Goal: Book appointment/travel/reservation

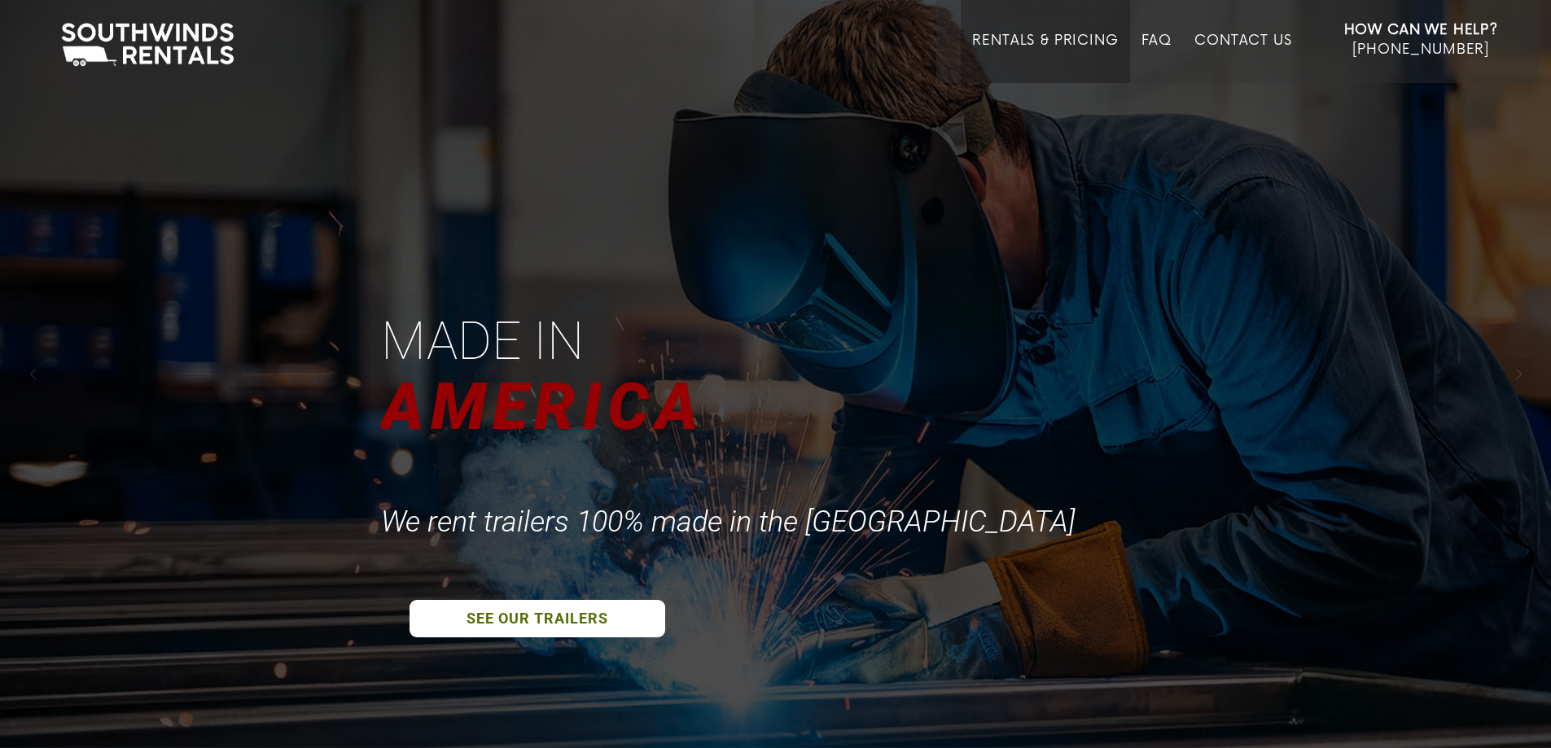
click at [1043, 37] on link "Rentals & Pricing" at bounding box center [1045, 58] width 146 height 50
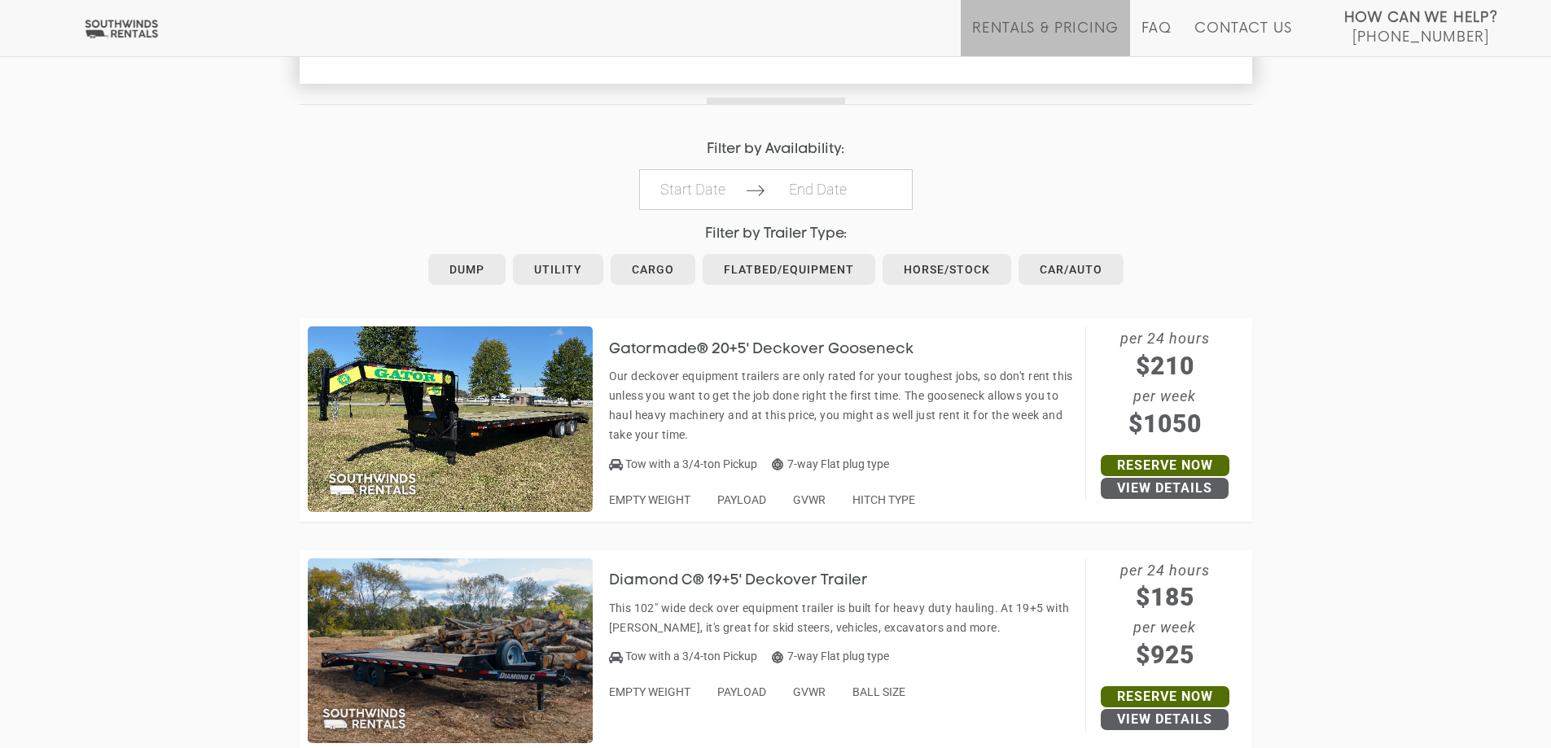
scroll to position [733, 0]
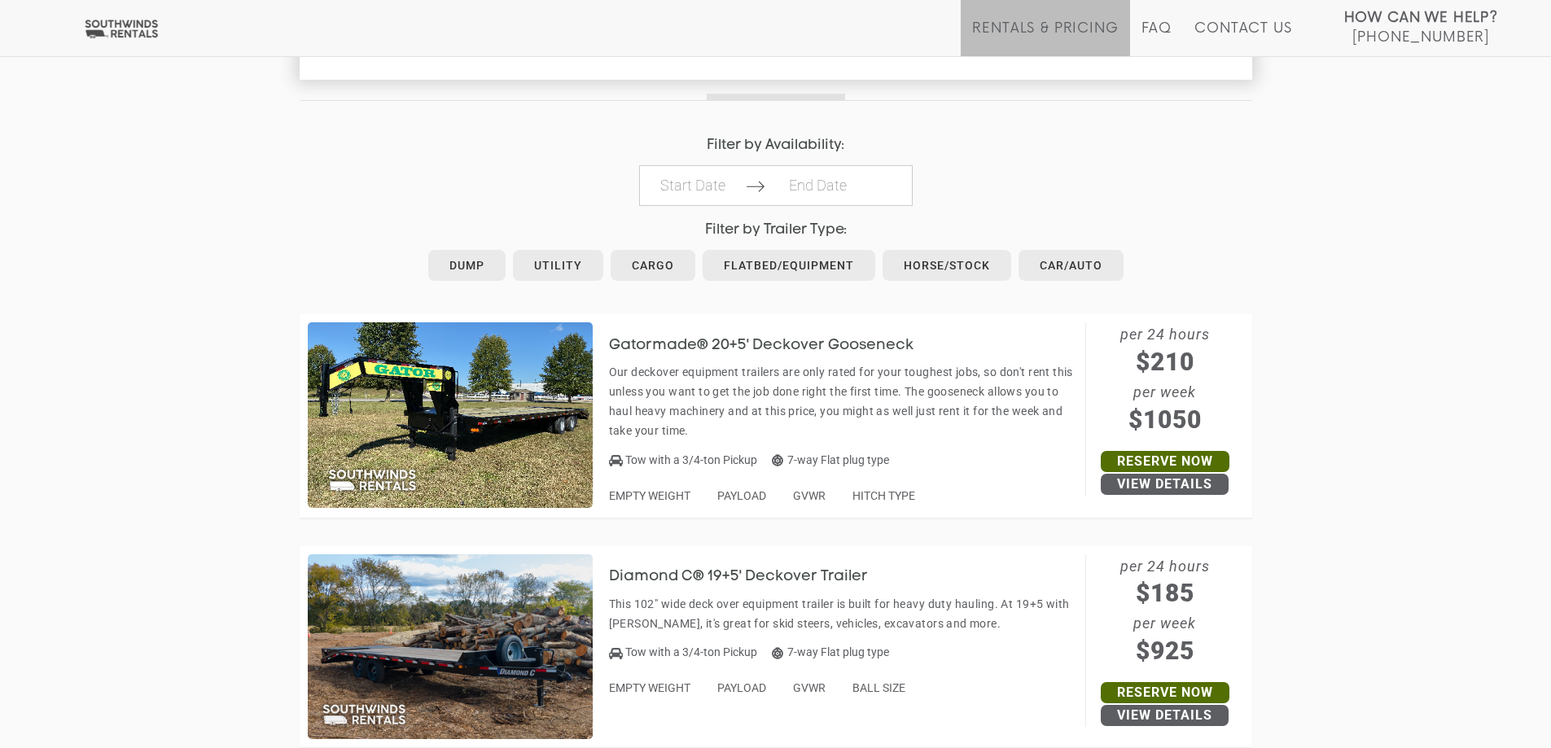
click at [428, 401] on img at bounding box center [450, 415] width 285 height 186
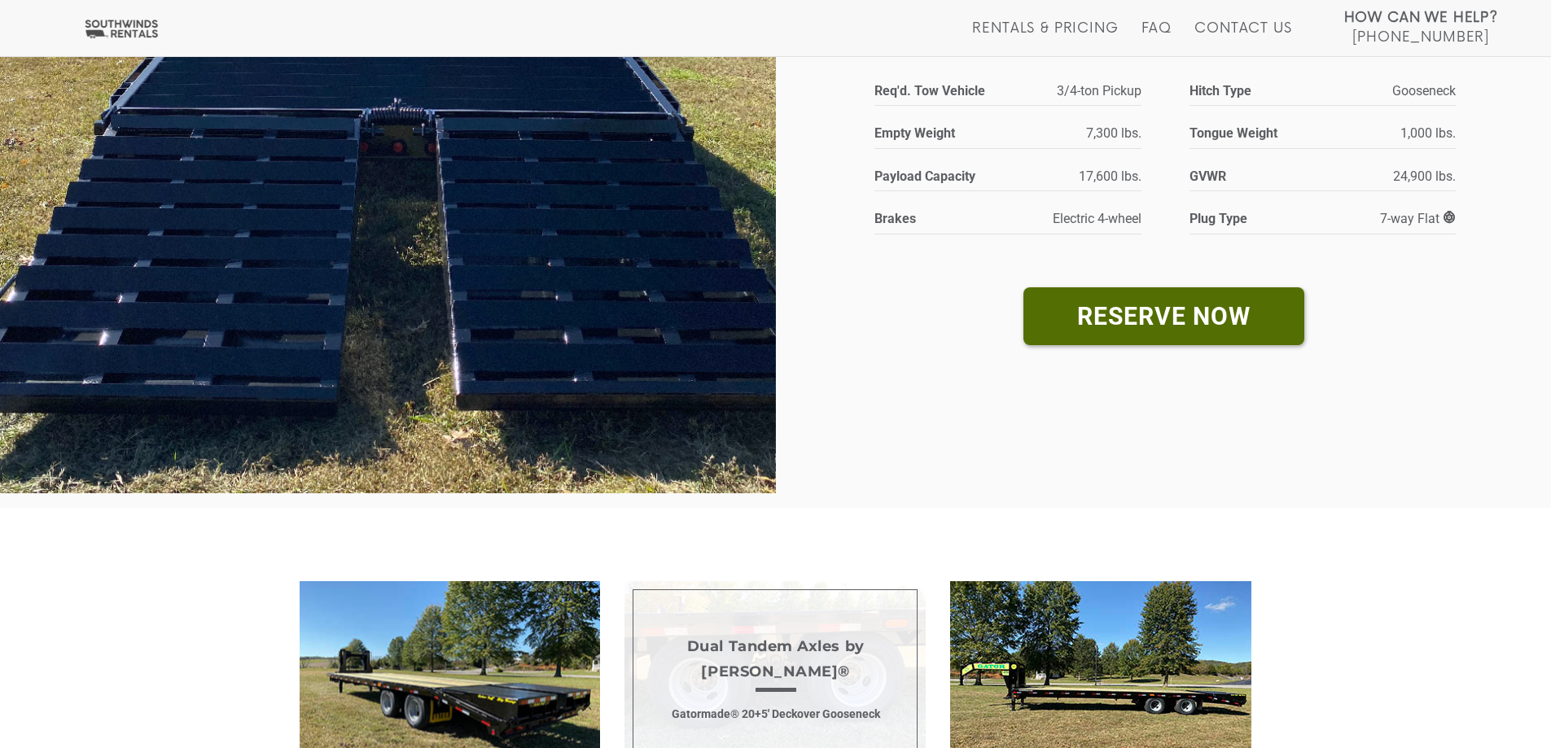
scroll to position [733, 0]
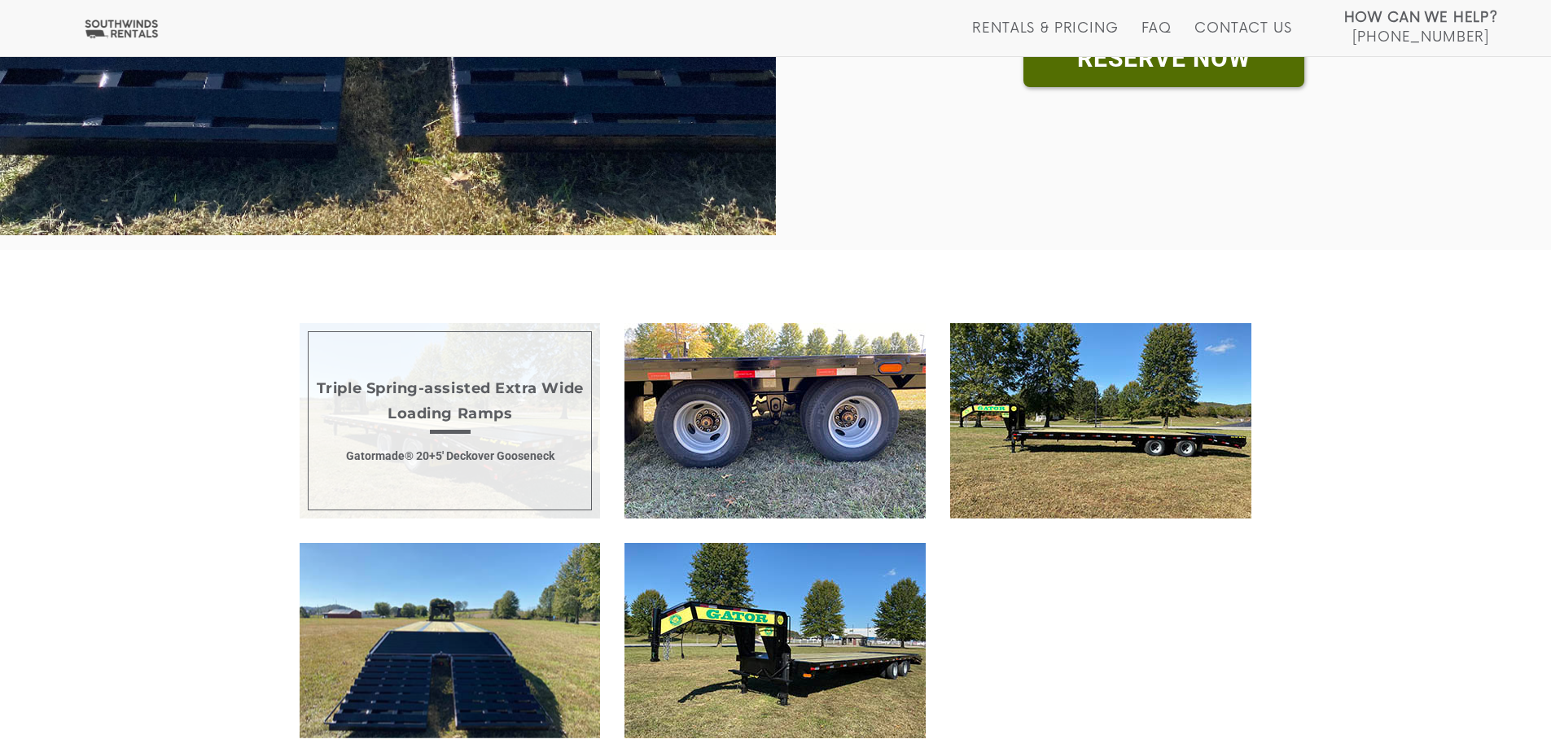
click at [422, 426] on span "Triple Spring-assisted Extra Wide Loading Ramps Gatormade® 20+5' Deckover Goose…" at bounding box center [450, 420] width 301 height 195
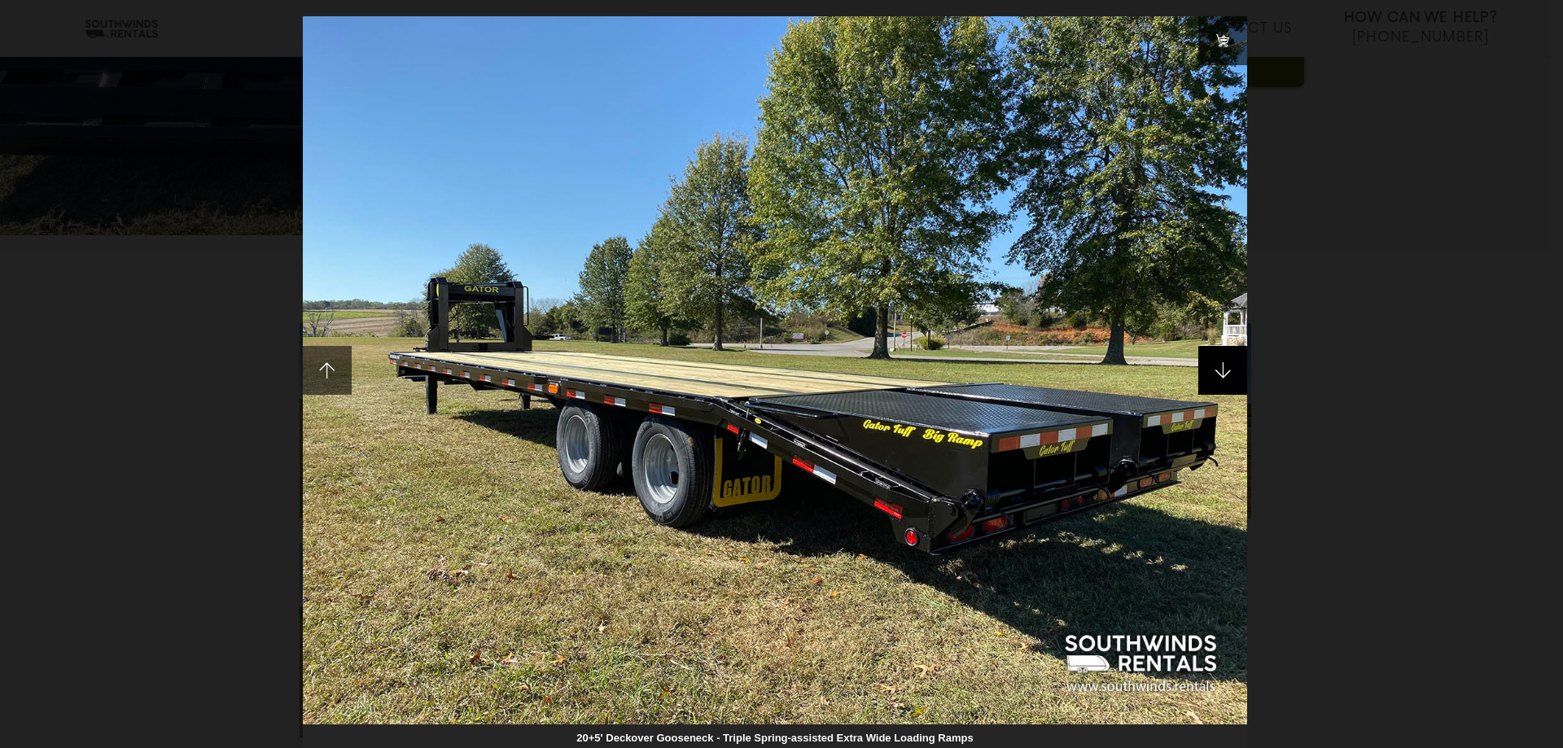
click at [1231, 358] on span at bounding box center [1222, 370] width 49 height 49
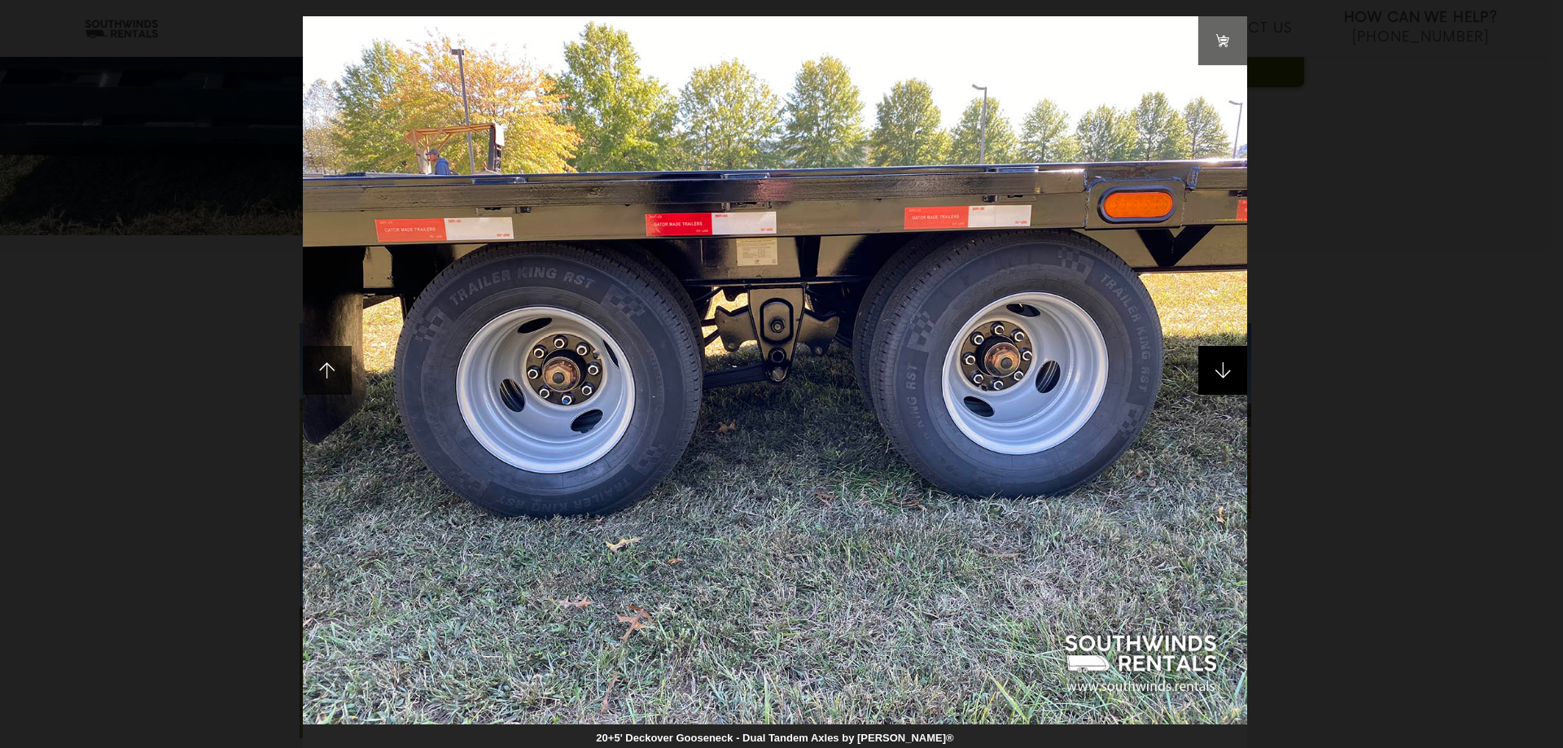
click at [1231, 370] on span at bounding box center [1222, 370] width 49 height 49
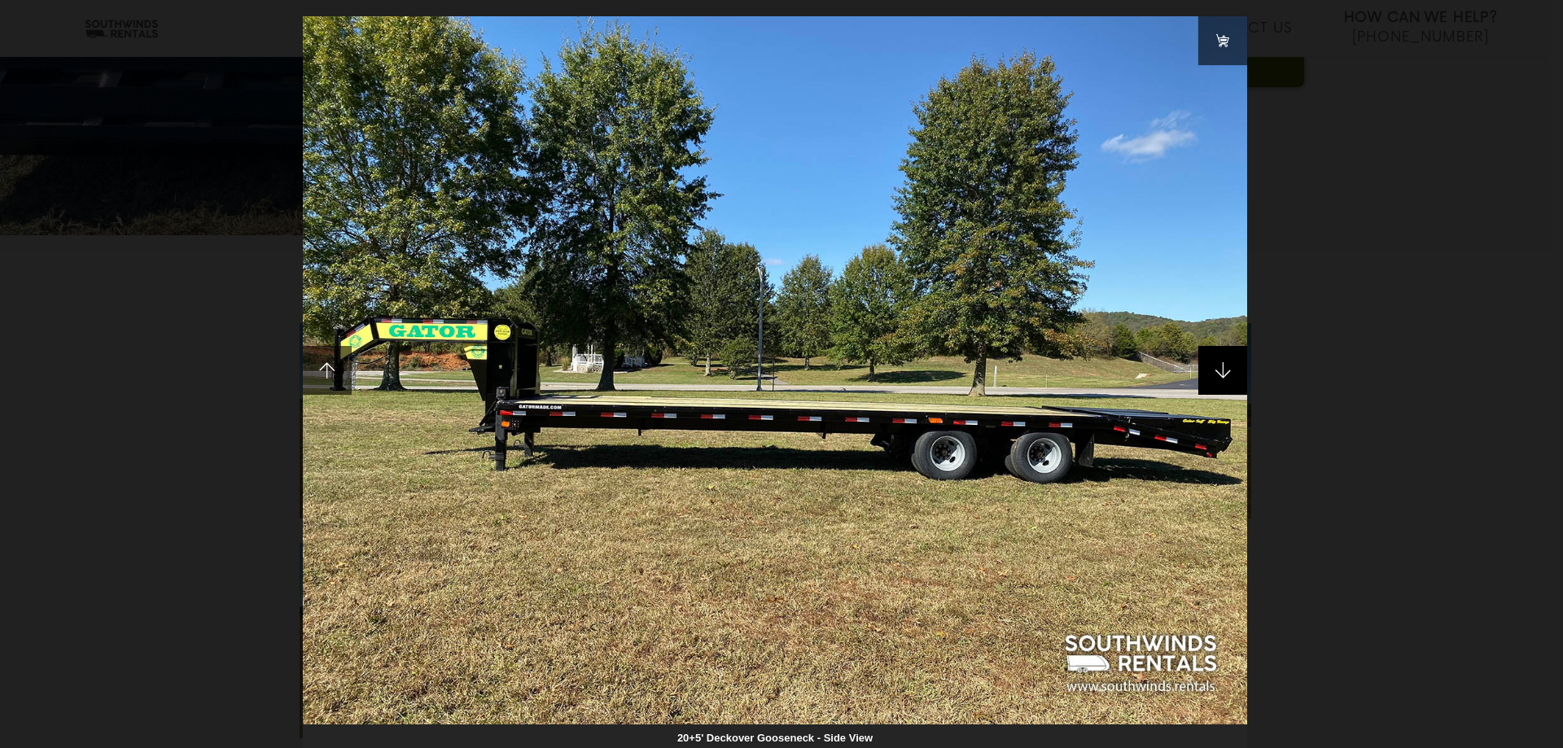
click at [1231, 370] on span at bounding box center [1222, 370] width 49 height 49
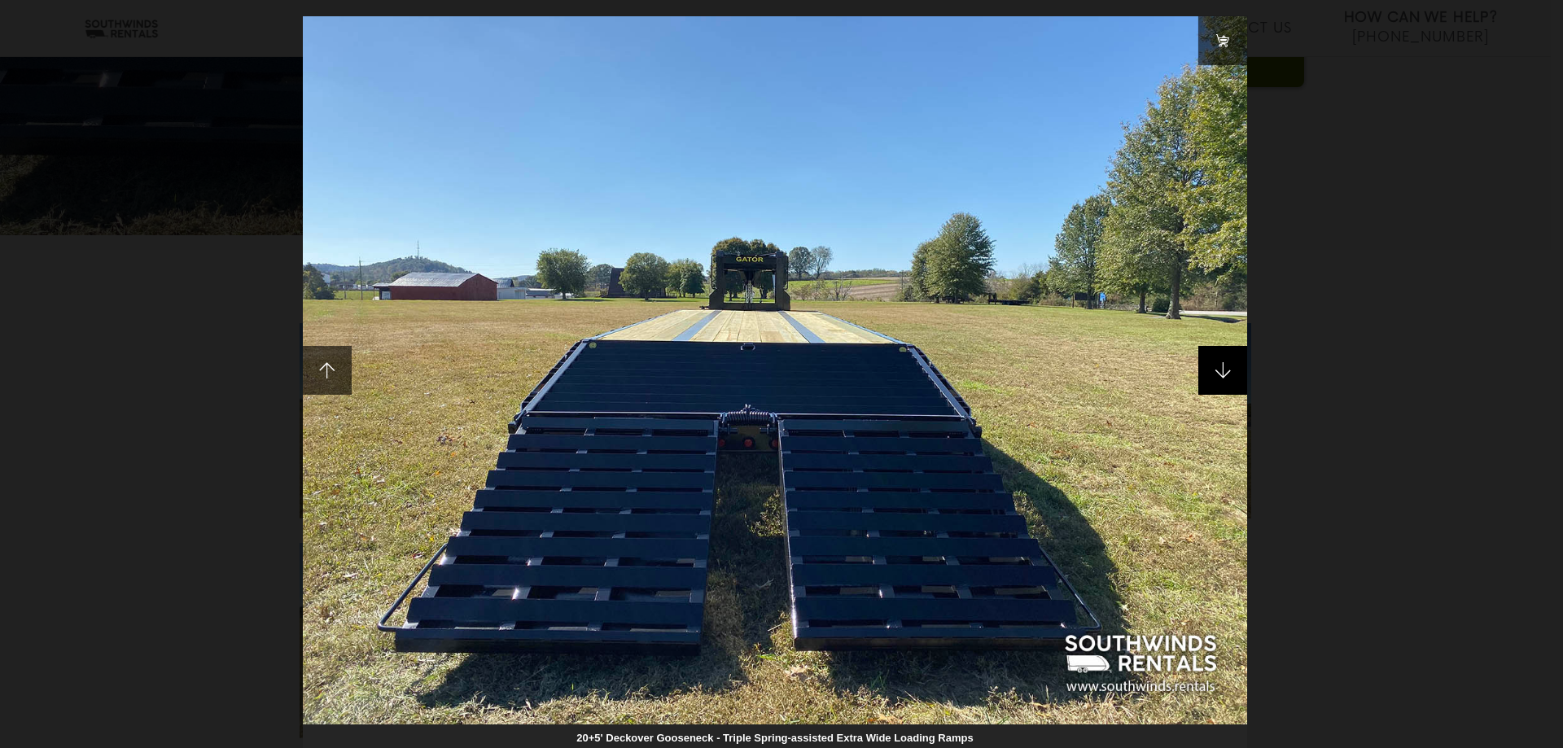
click at [1231, 370] on span at bounding box center [1222, 370] width 49 height 49
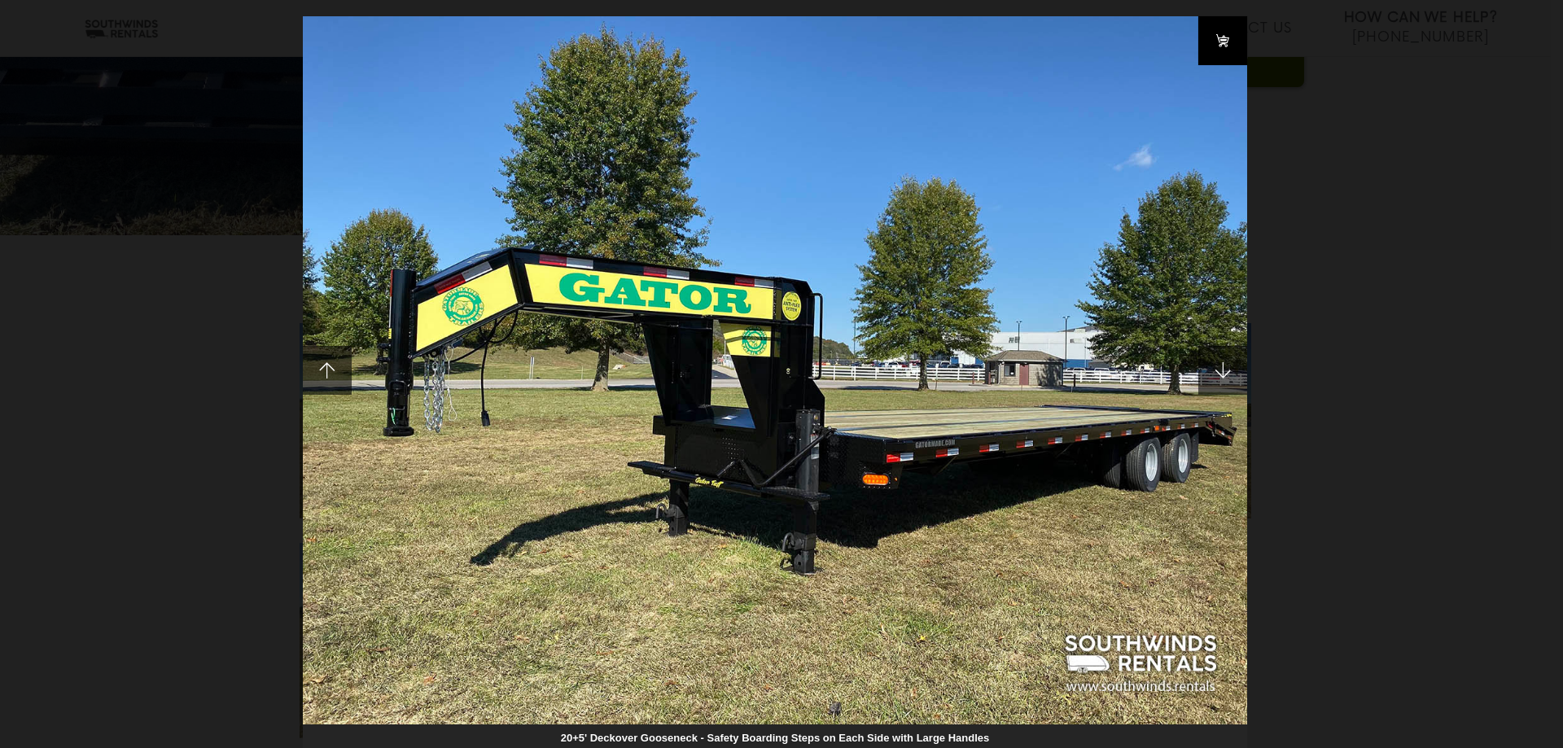
click at [1223, 41] on link at bounding box center [1222, 40] width 49 height 49
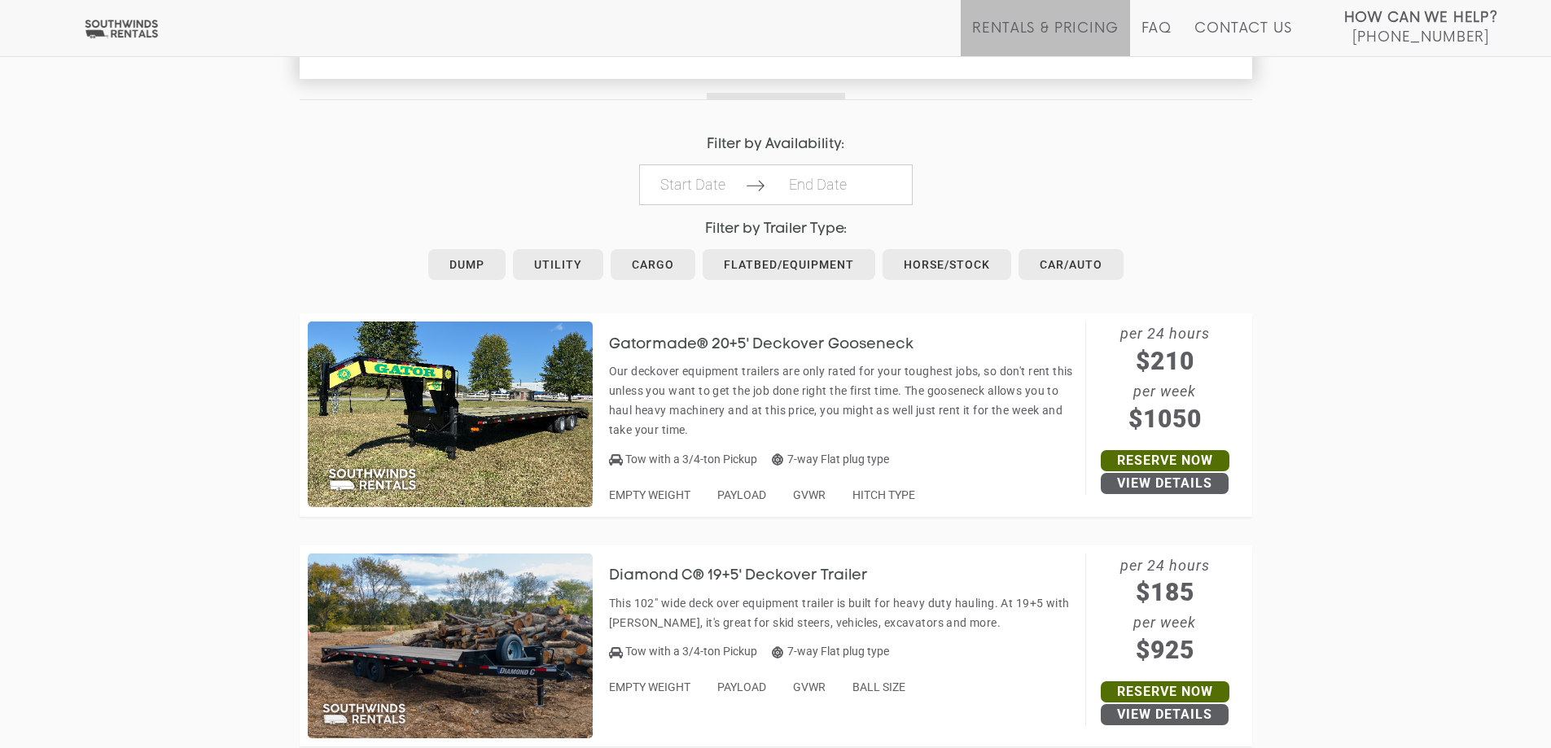
scroll to position [896, 0]
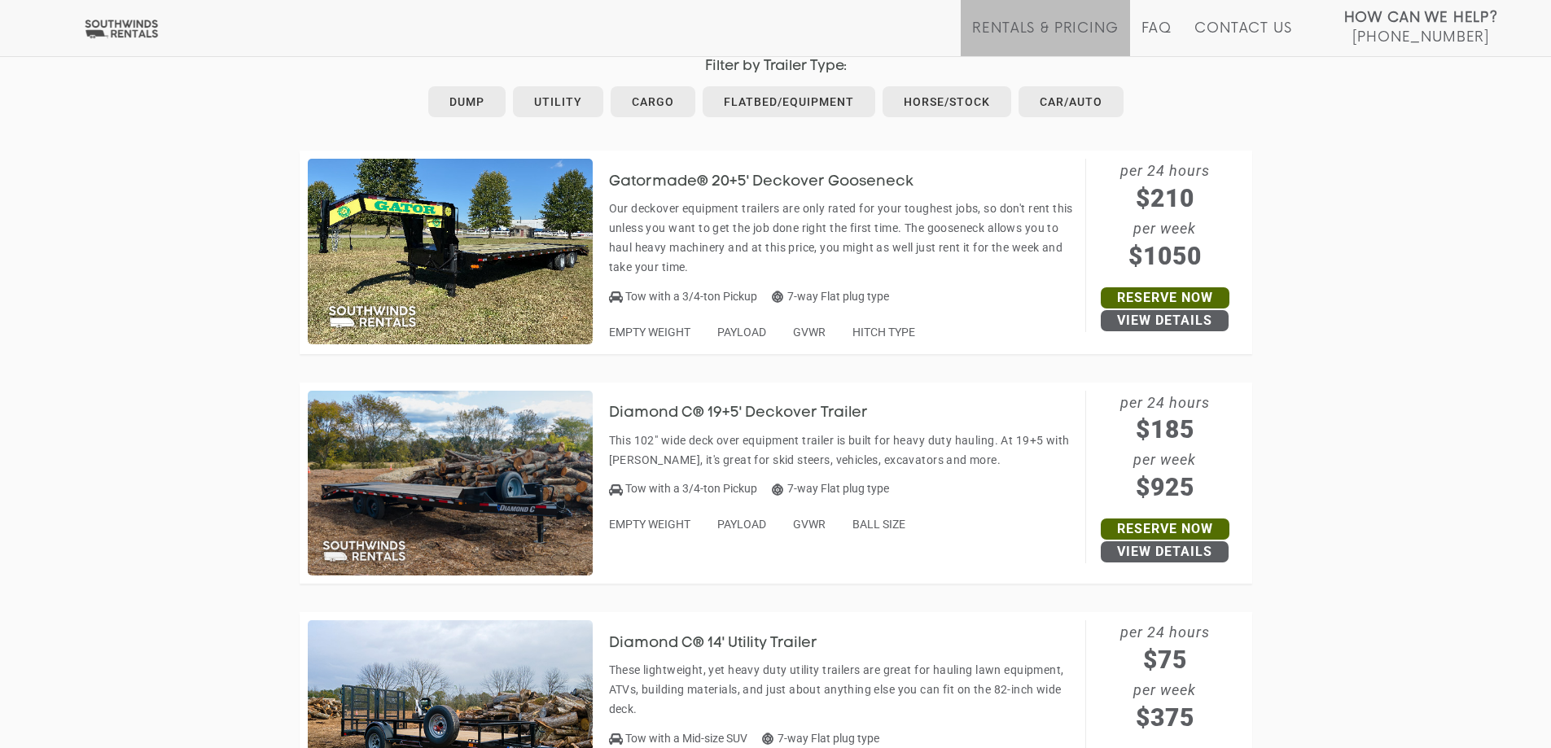
click at [494, 466] on img at bounding box center [450, 484] width 285 height 186
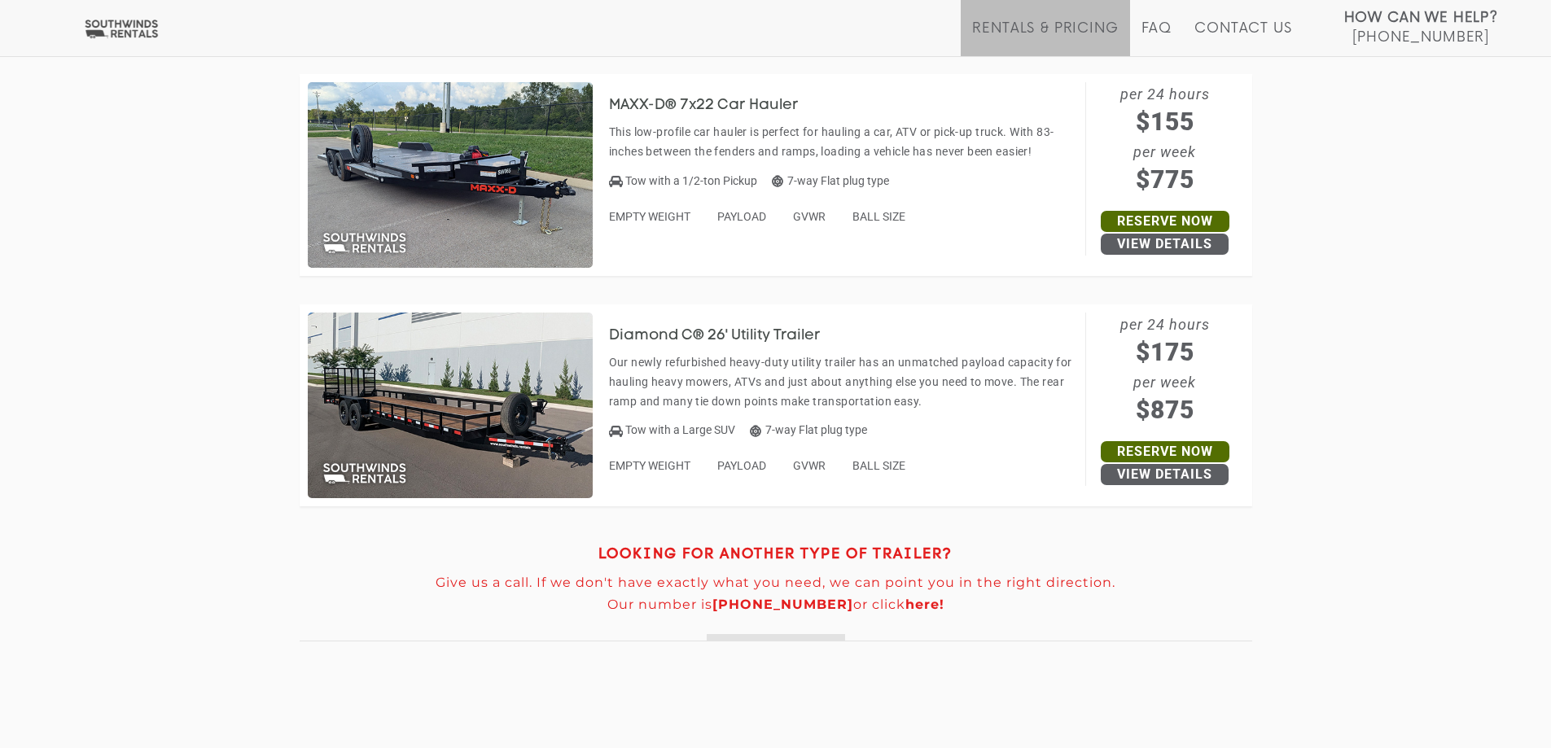
scroll to position [7245, 0]
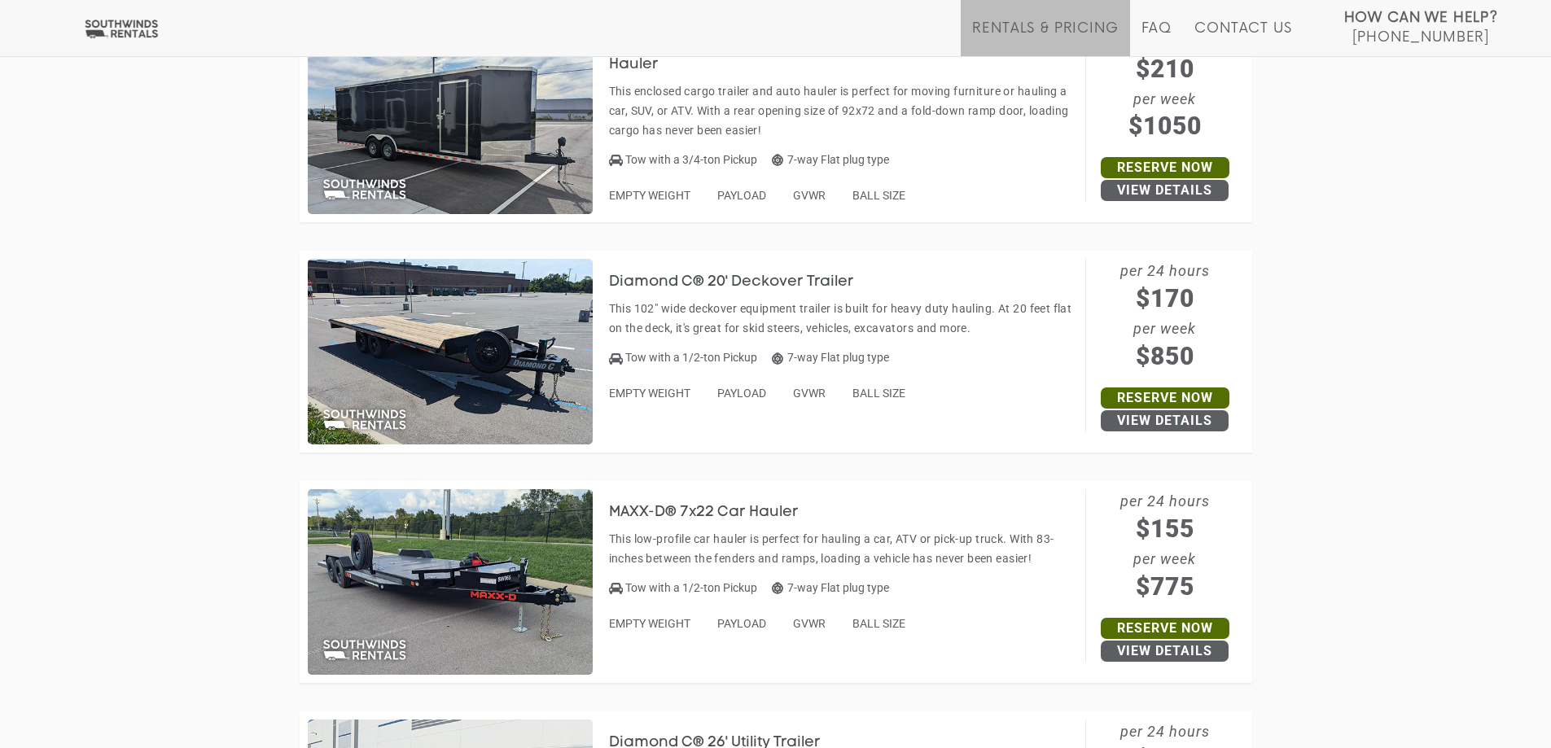
click at [454, 350] on img at bounding box center [450, 352] width 285 height 186
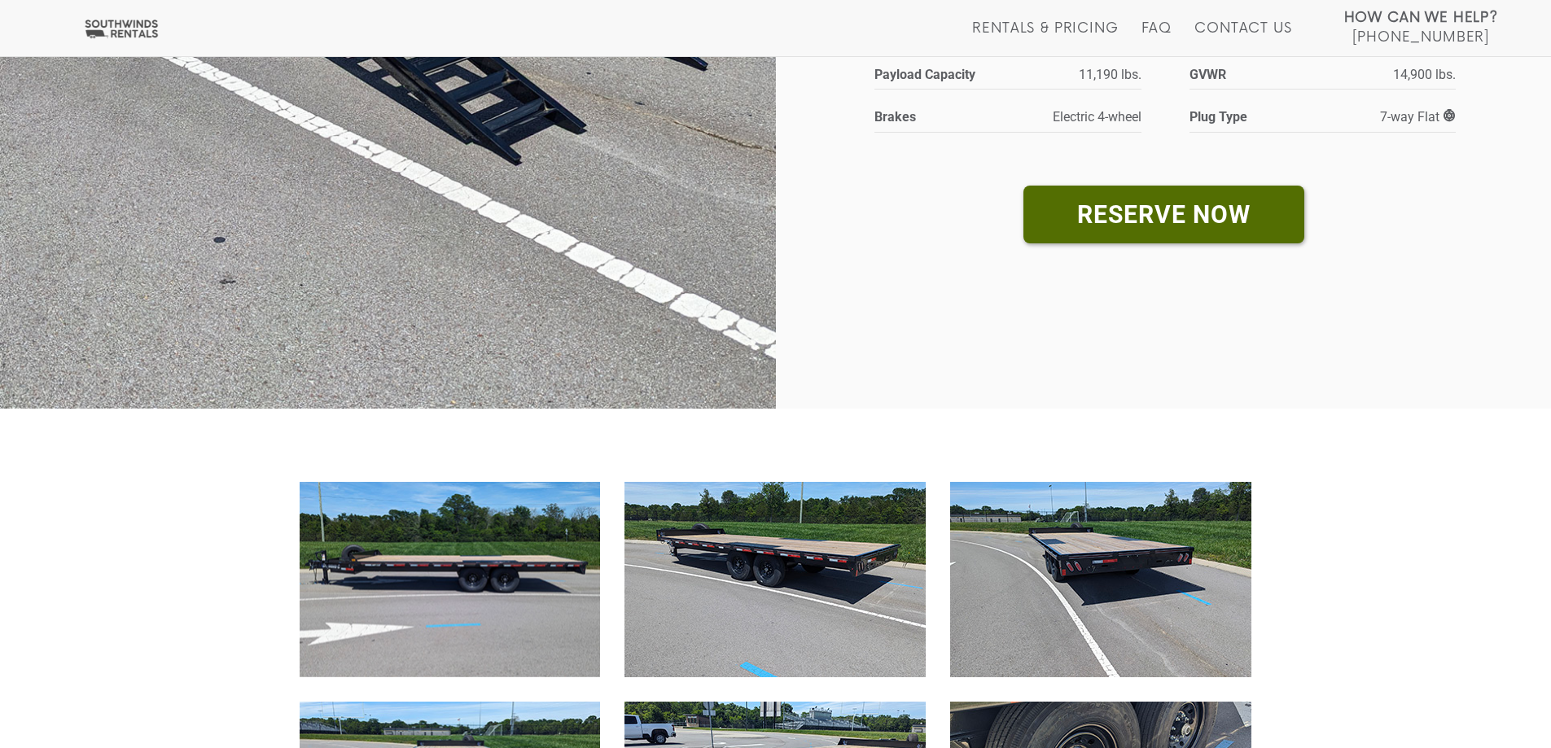
scroll to position [651, 0]
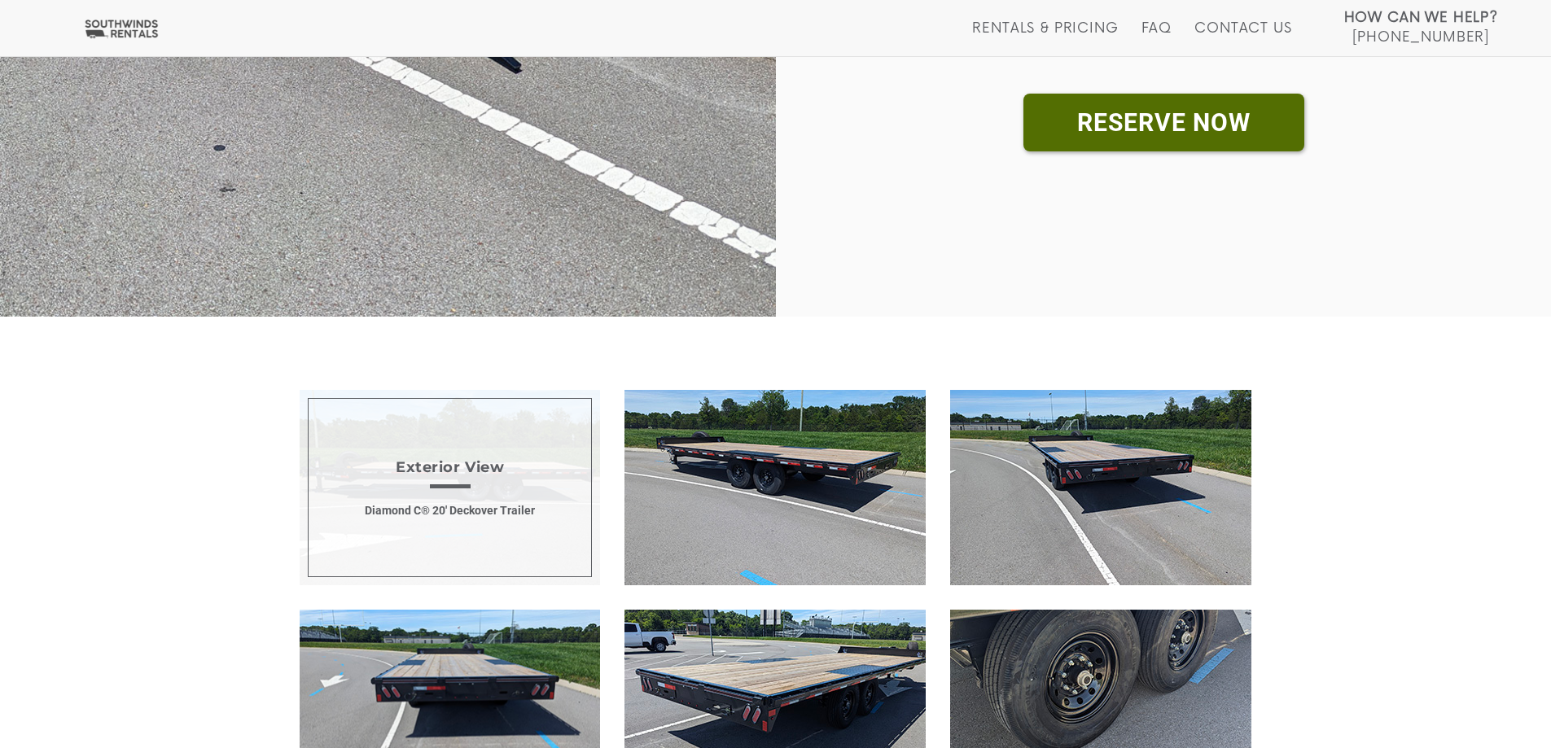
click at [453, 490] on span "Exterior View Diamond C® 20' Deckover Trailer" at bounding box center [450, 487] width 301 height 195
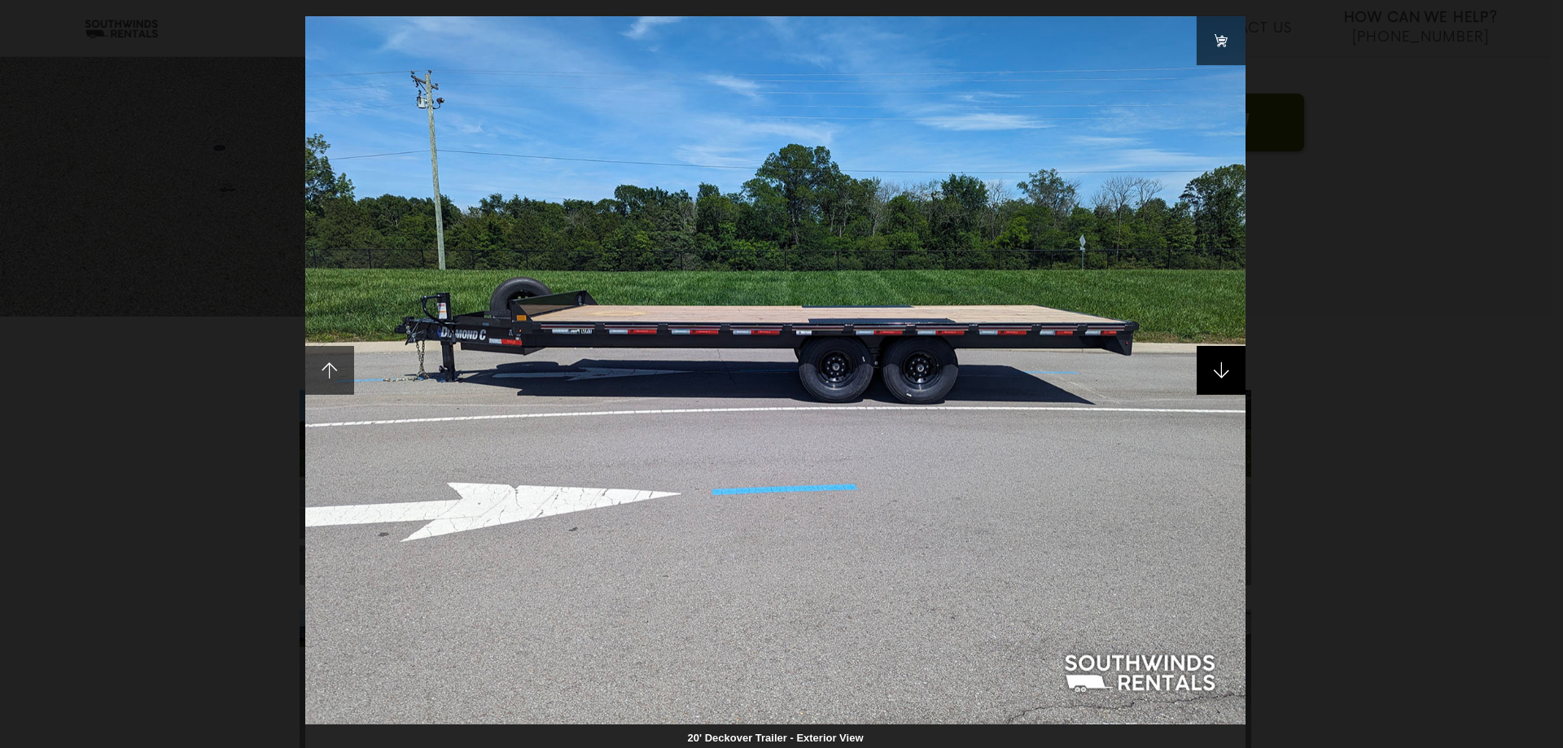
click at [1200, 366] on span at bounding box center [1220, 370] width 49 height 49
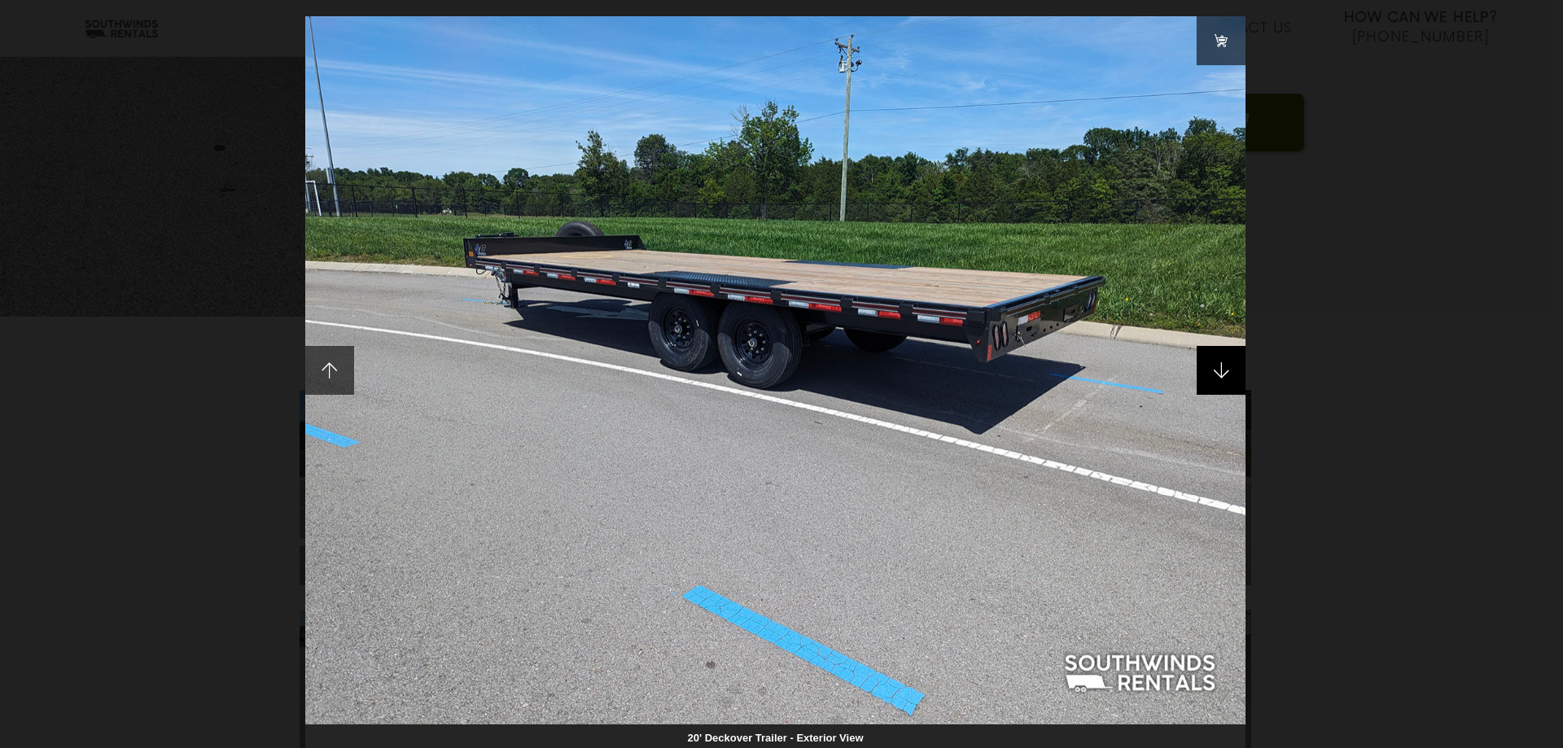
click at [1200, 366] on span at bounding box center [1220, 370] width 49 height 49
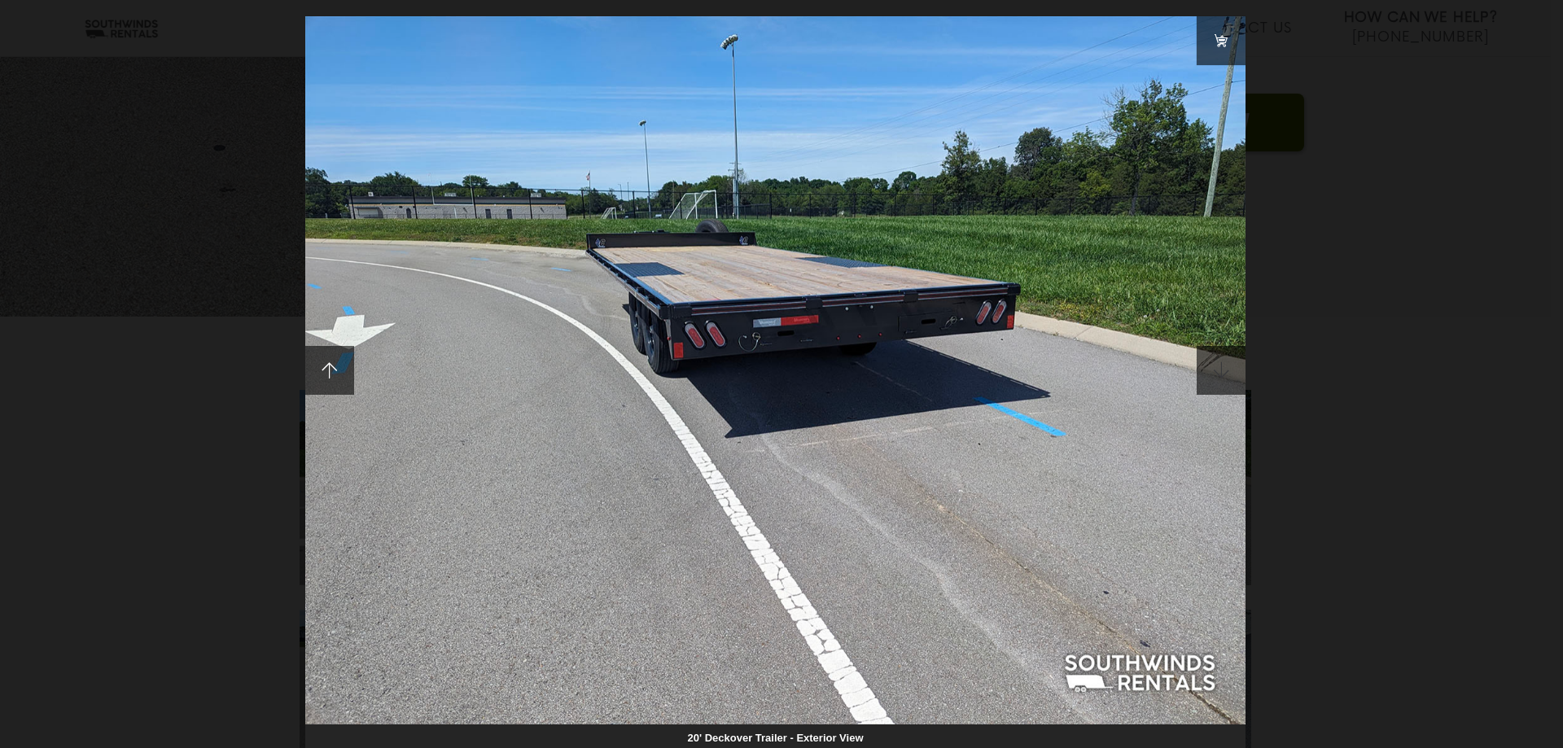
click at [1200, 366] on span at bounding box center [1220, 370] width 49 height 49
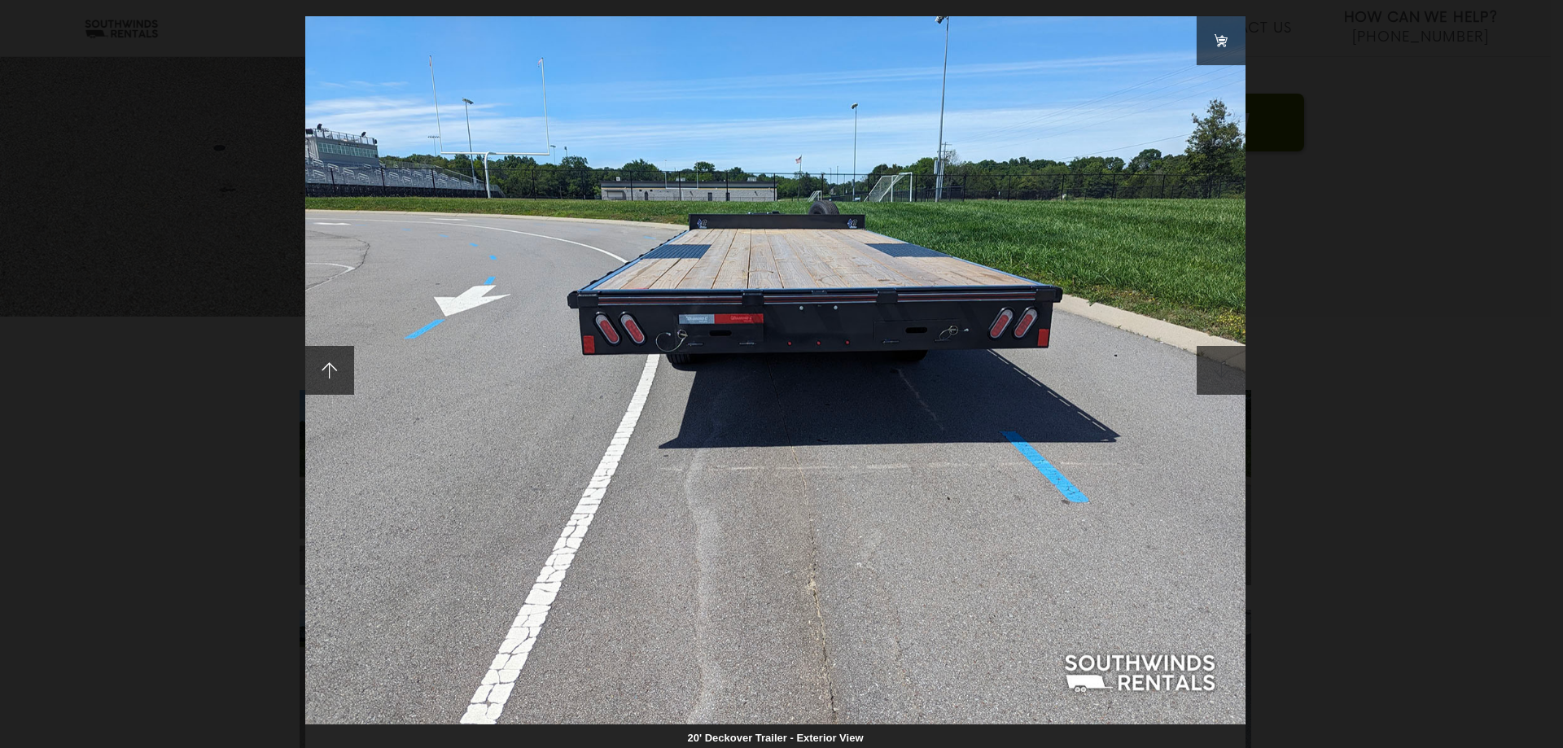
click at [1200, 366] on span at bounding box center [1220, 370] width 49 height 49
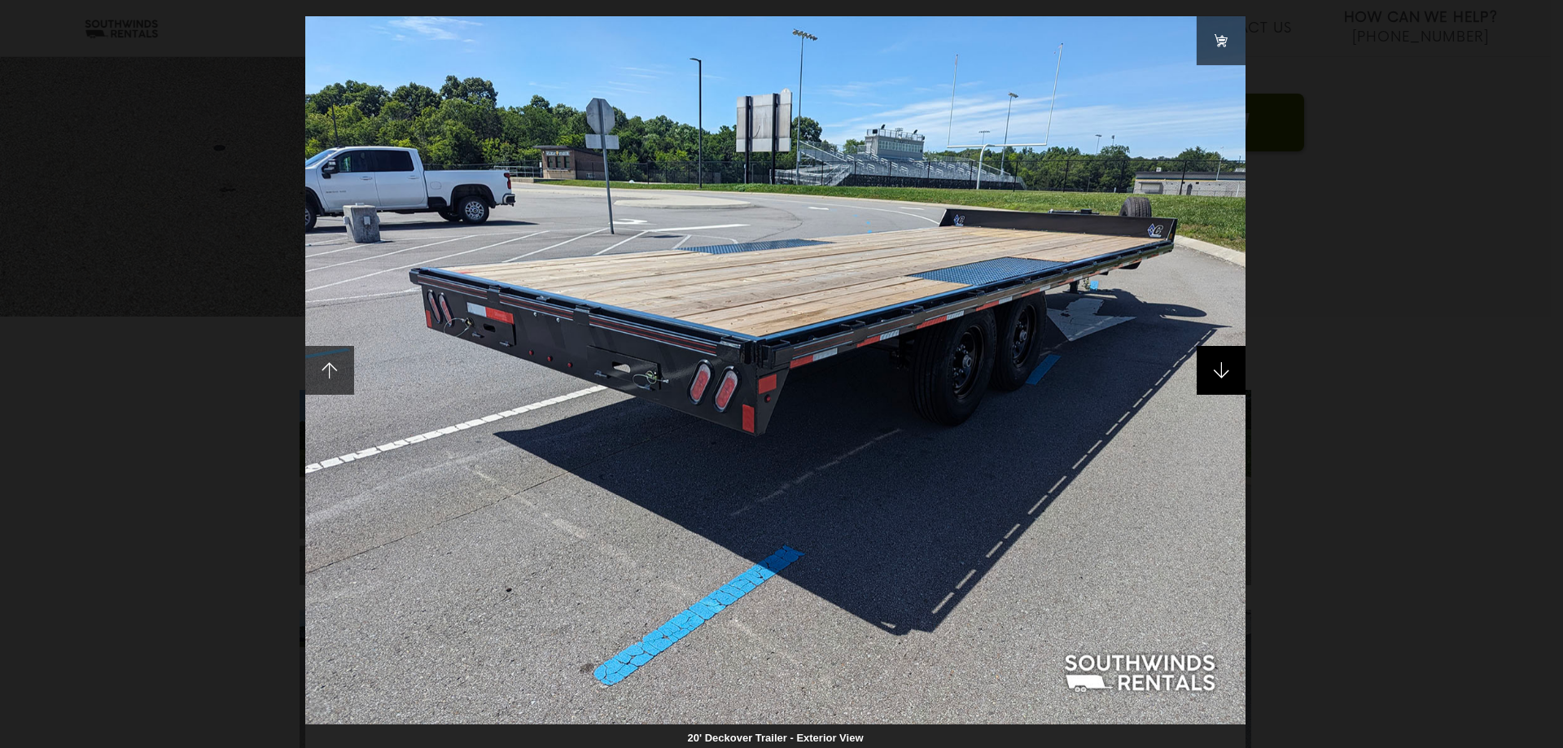
click at [1223, 383] on span at bounding box center [1220, 370] width 49 height 49
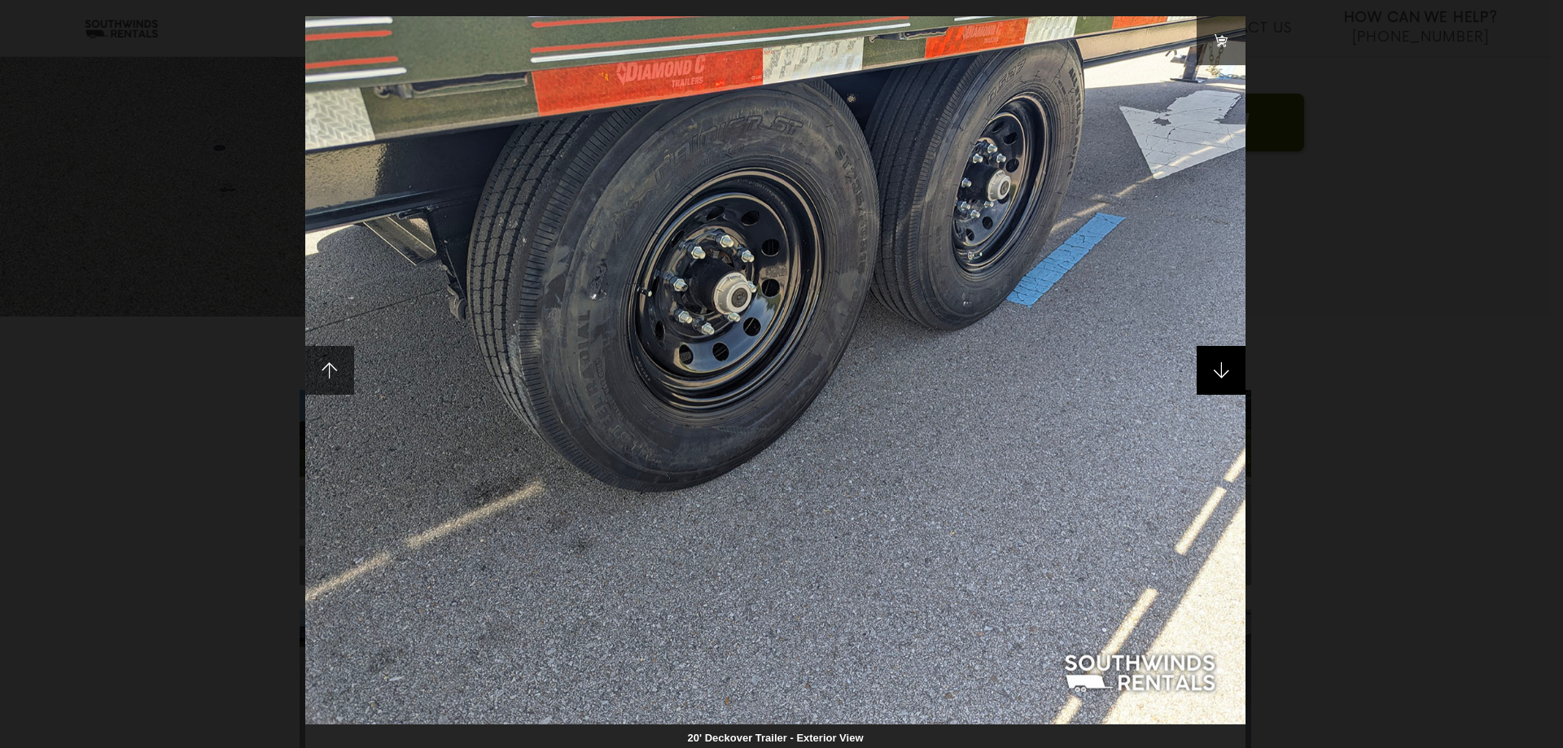
click at [1223, 383] on span at bounding box center [1220, 370] width 49 height 49
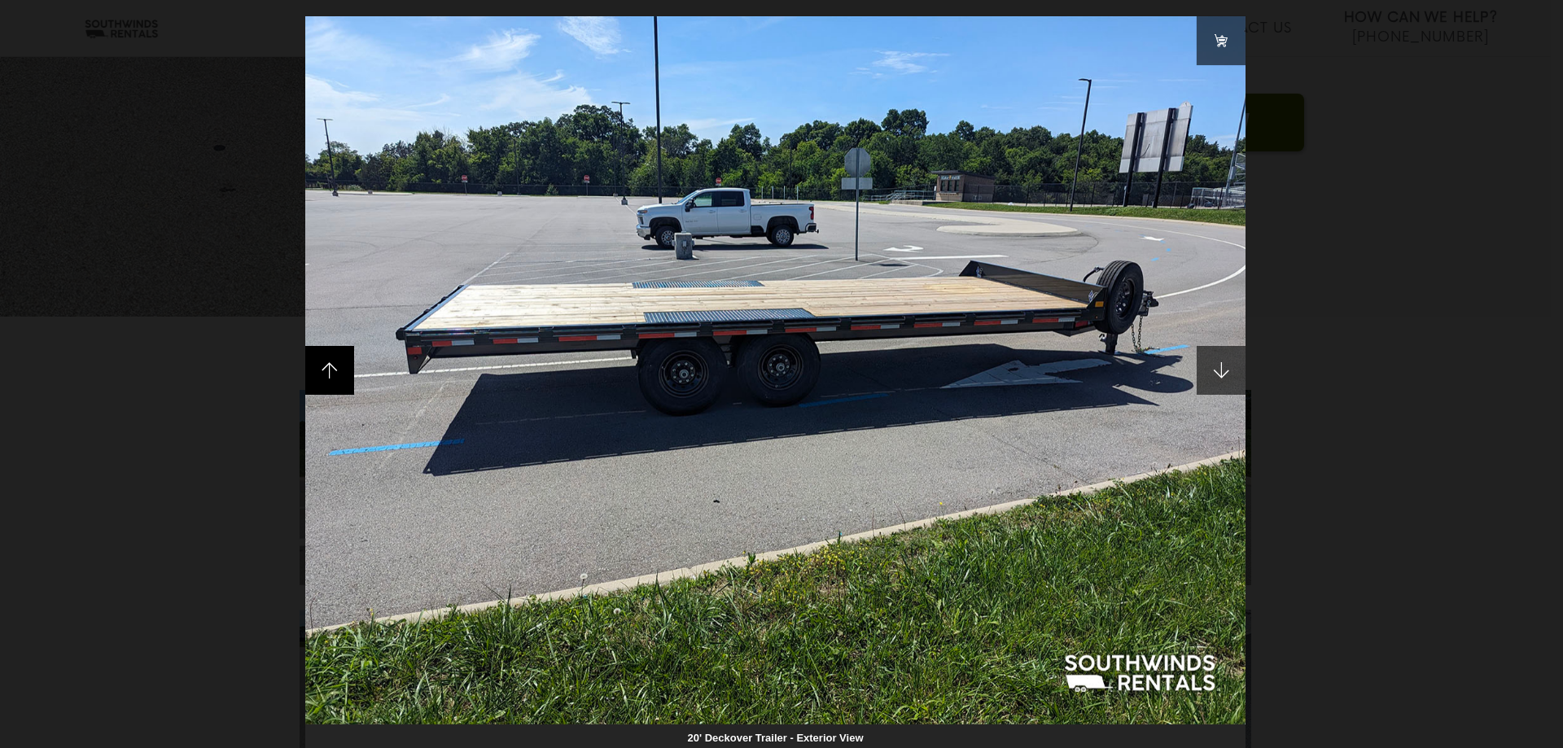
click at [339, 379] on span at bounding box center [329, 370] width 49 height 49
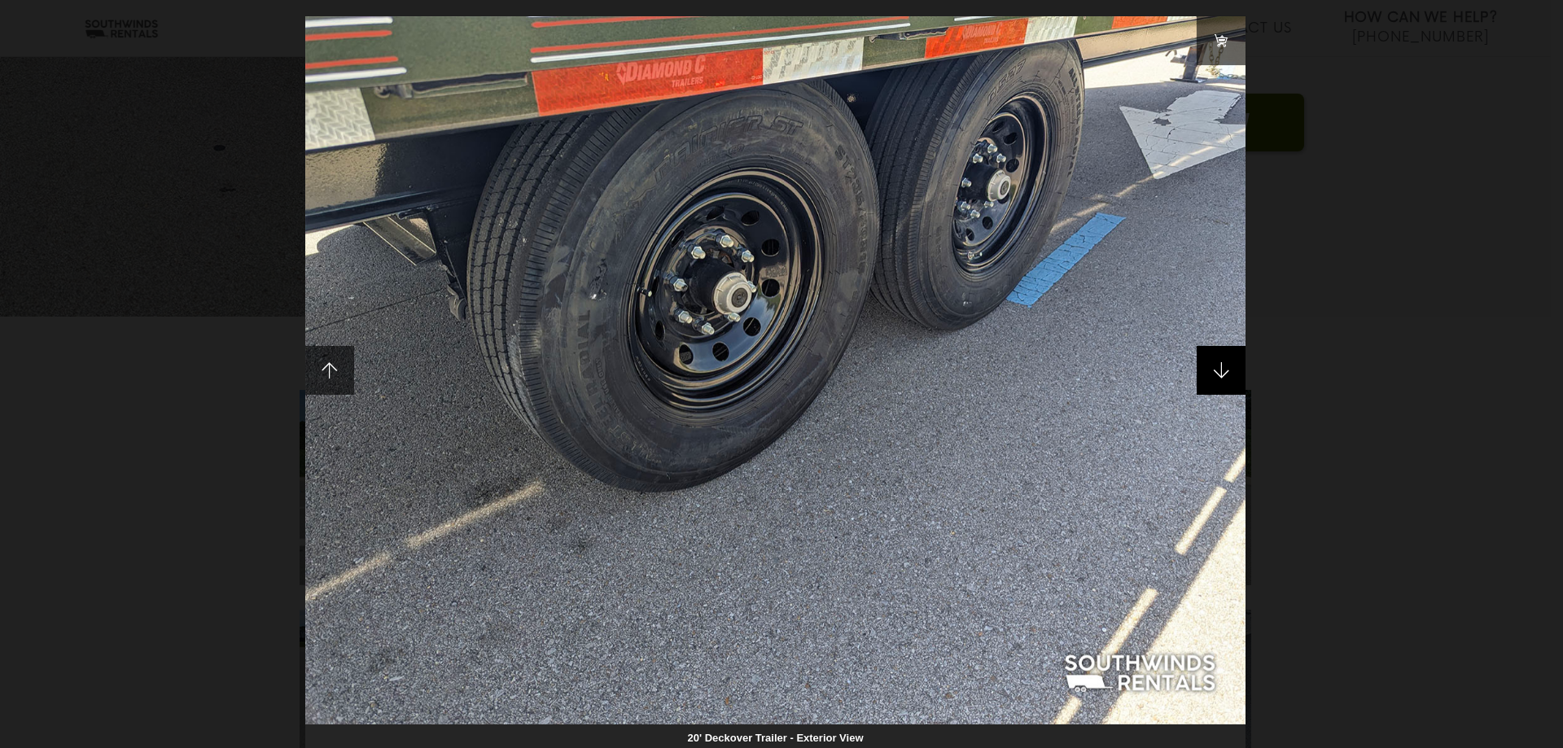
click at [1220, 360] on span at bounding box center [1220, 370] width 49 height 49
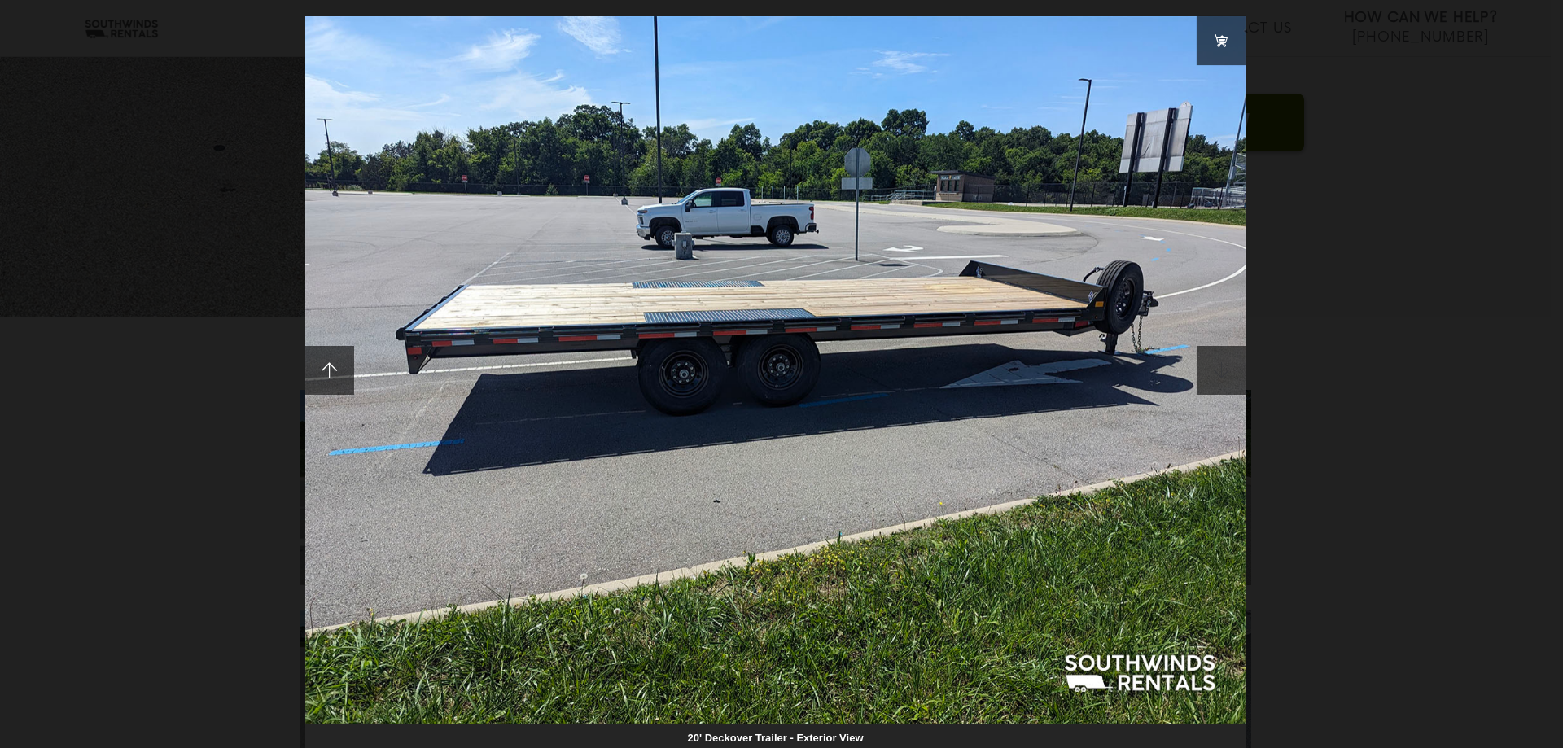
click at [1211, 368] on span at bounding box center [1220, 370] width 49 height 49
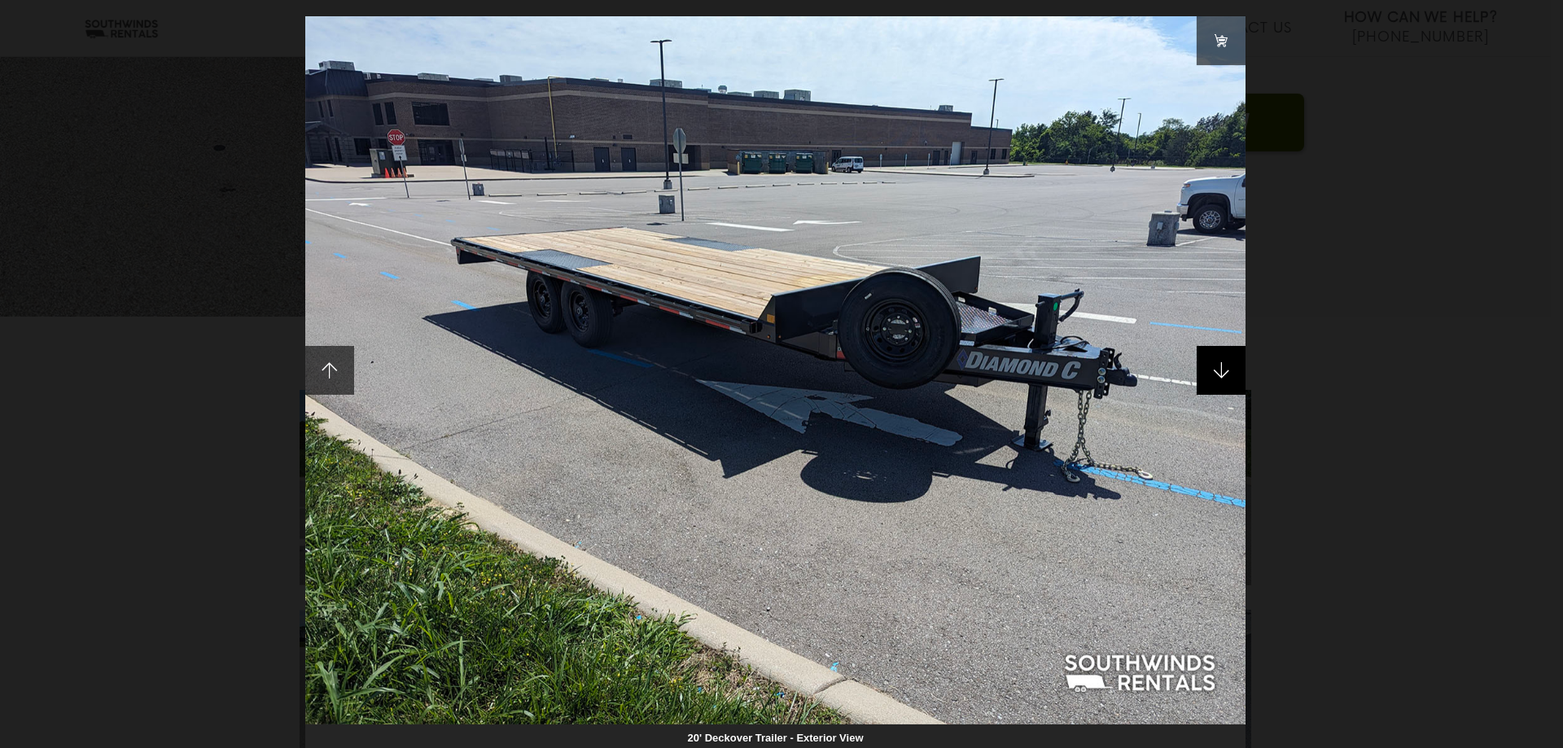
click at [1211, 368] on span at bounding box center [1220, 370] width 49 height 49
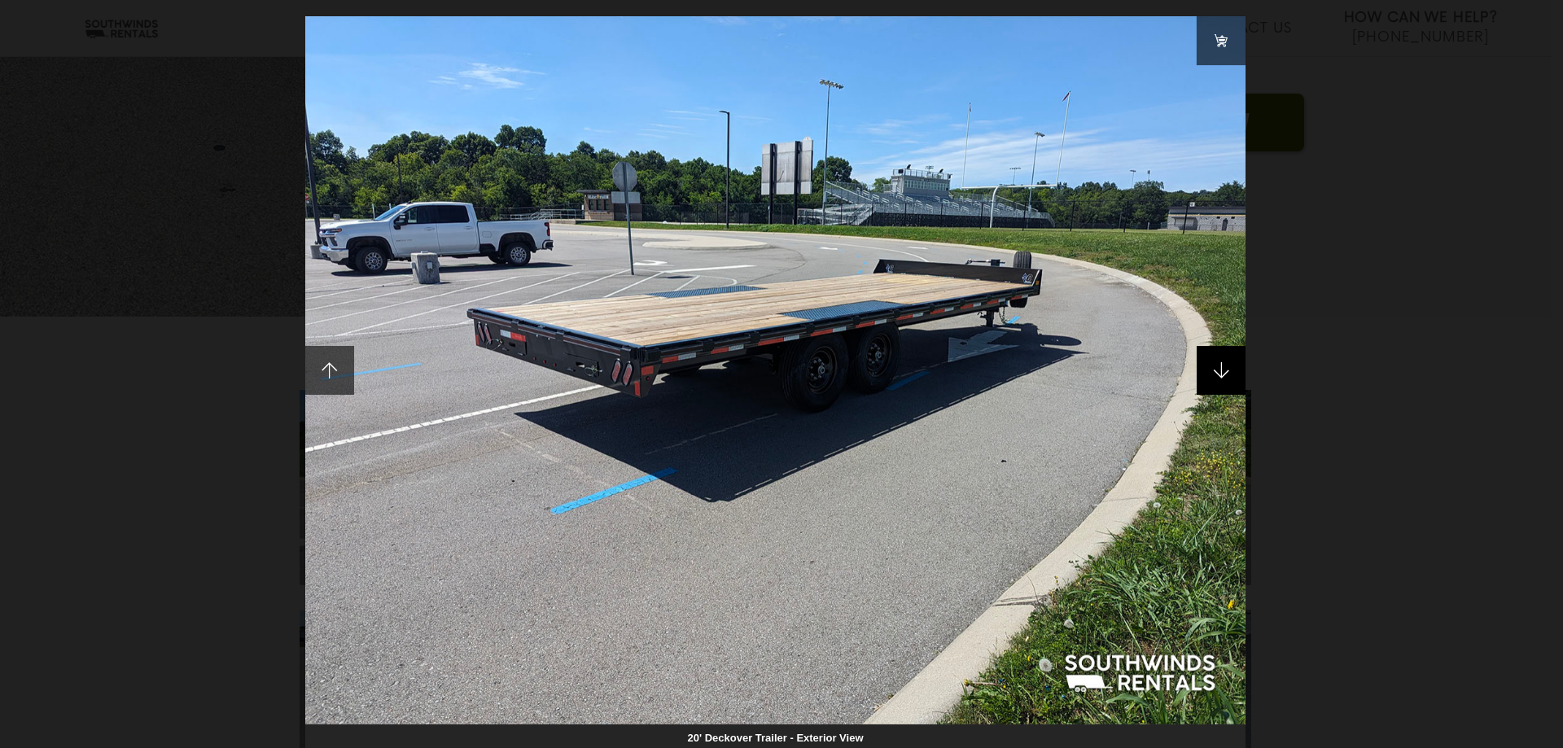
click at [1211, 368] on span at bounding box center [1220, 370] width 49 height 49
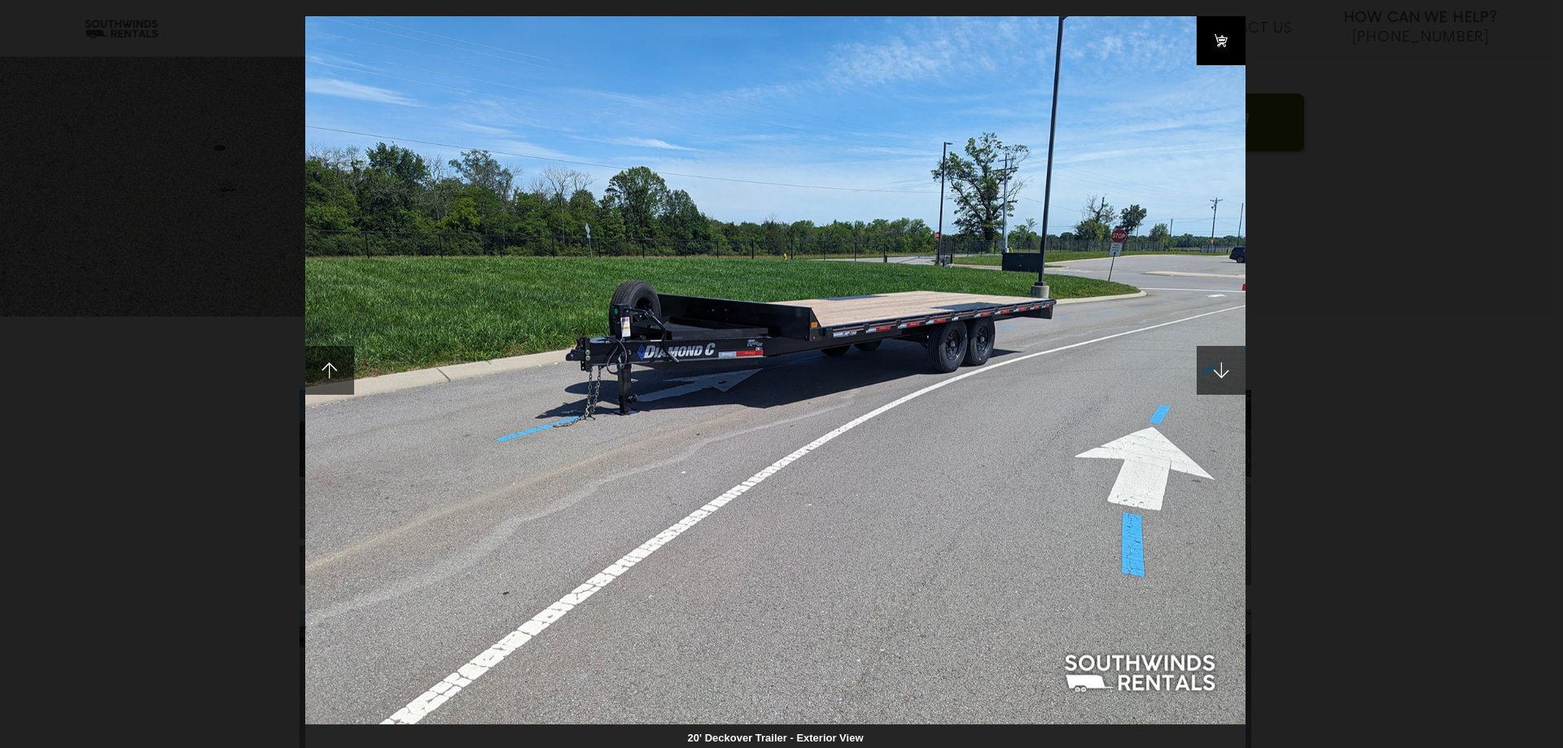
click at [1221, 49] on link at bounding box center [1220, 40] width 49 height 49
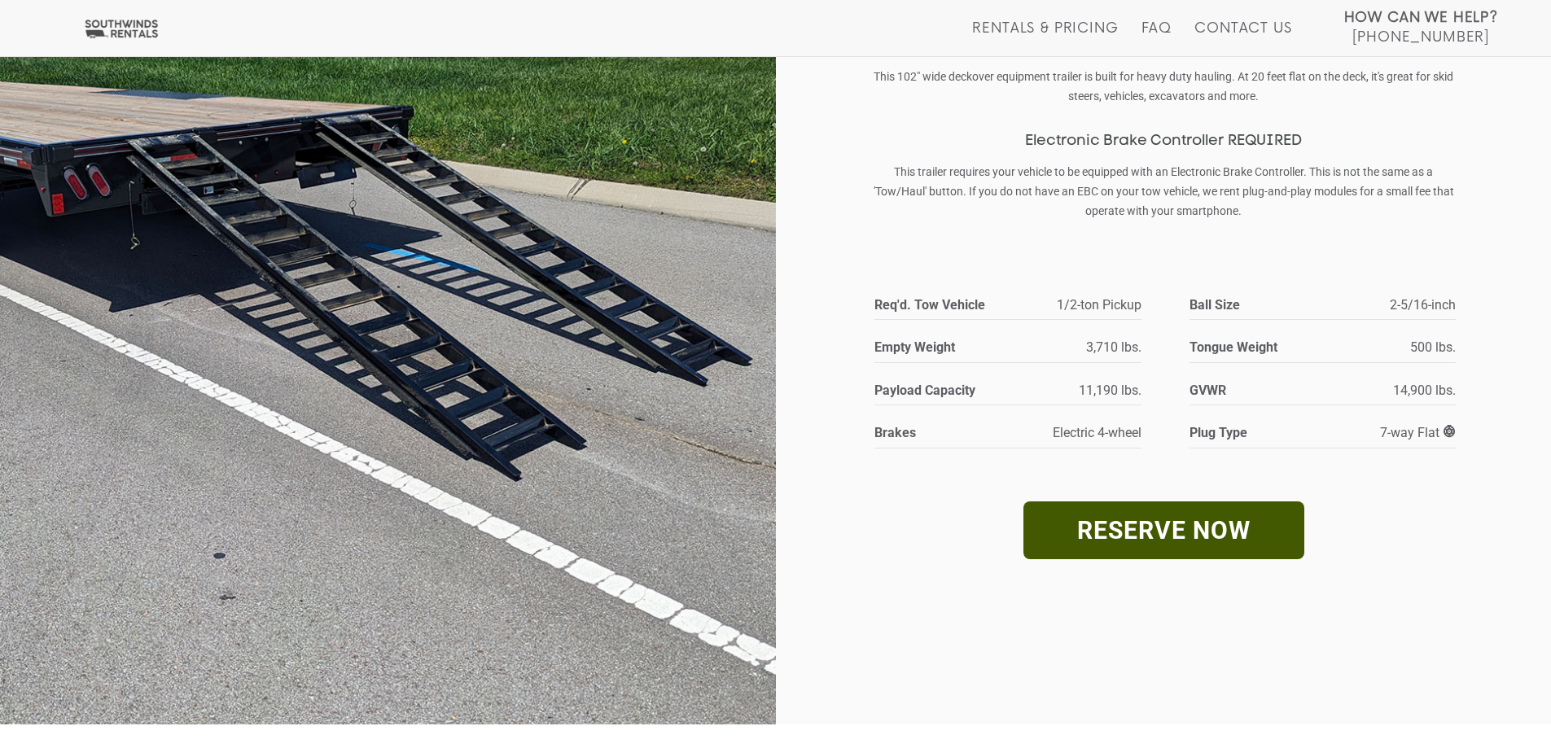
scroll to position [244, 0]
click at [1145, 535] on link "RESERVE NOW" at bounding box center [1163, 530] width 281 height 58
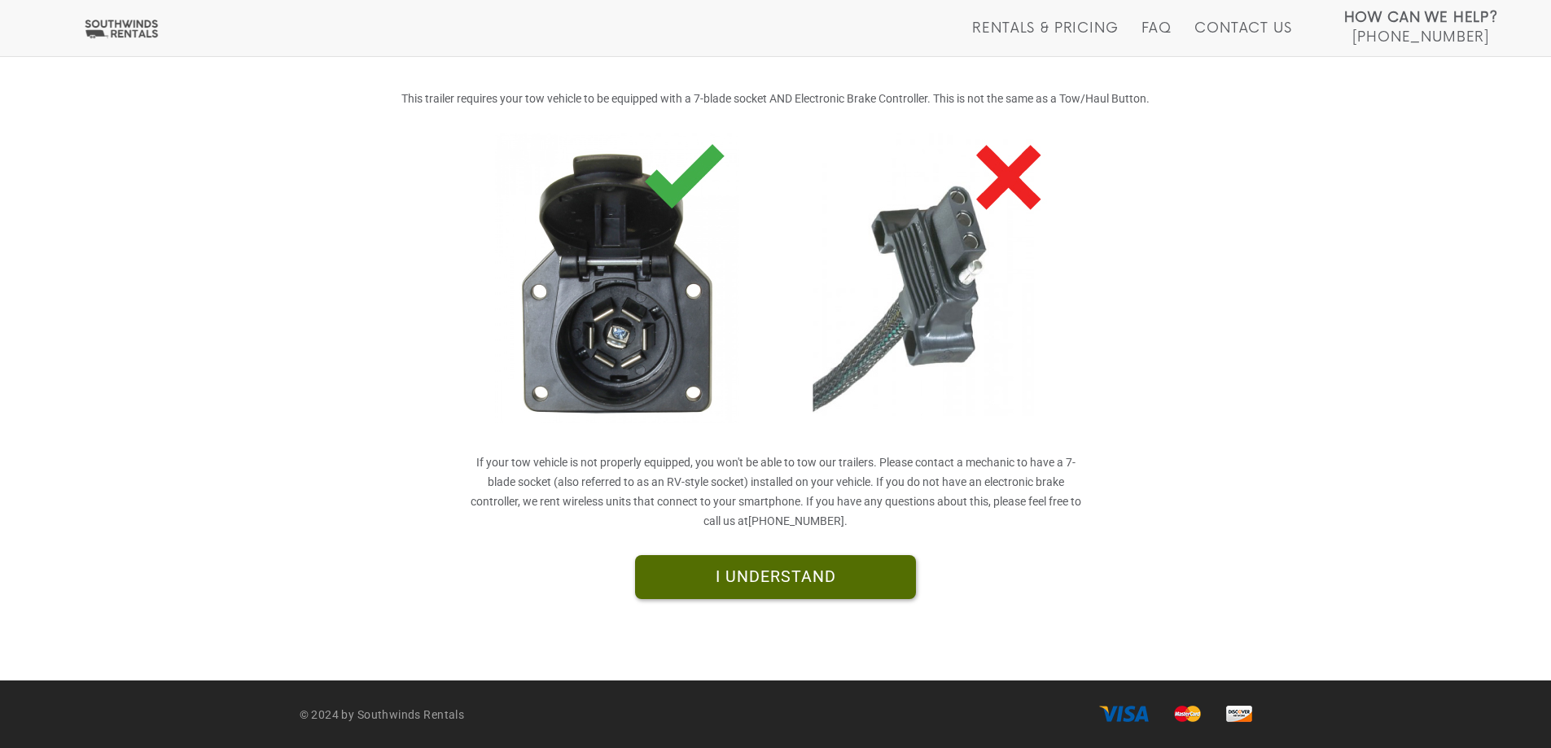
scroll to position [292, 0]
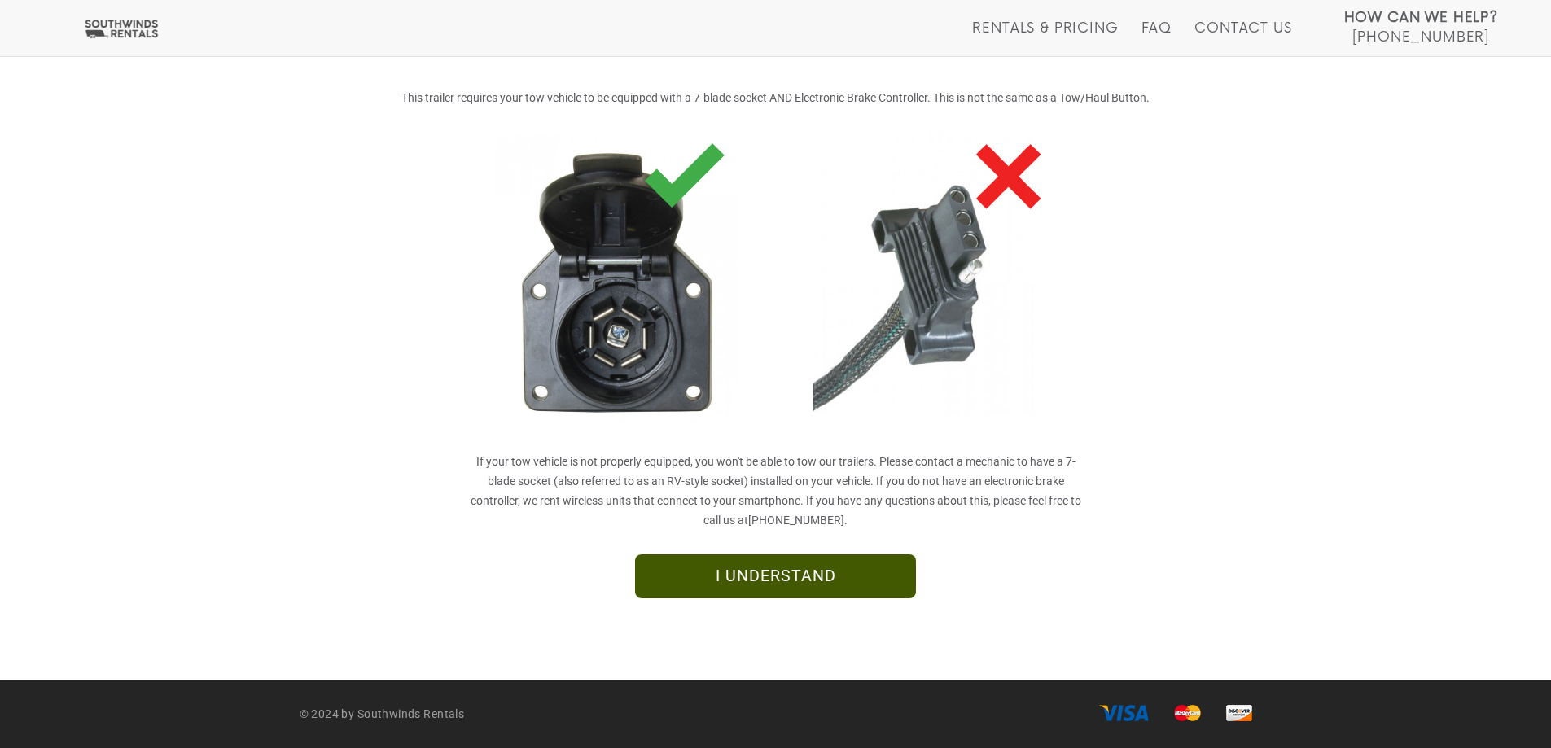
click at [789, 566] on link "I UNDERSTAND" at bounding box center [775, 576] width 281 height 44
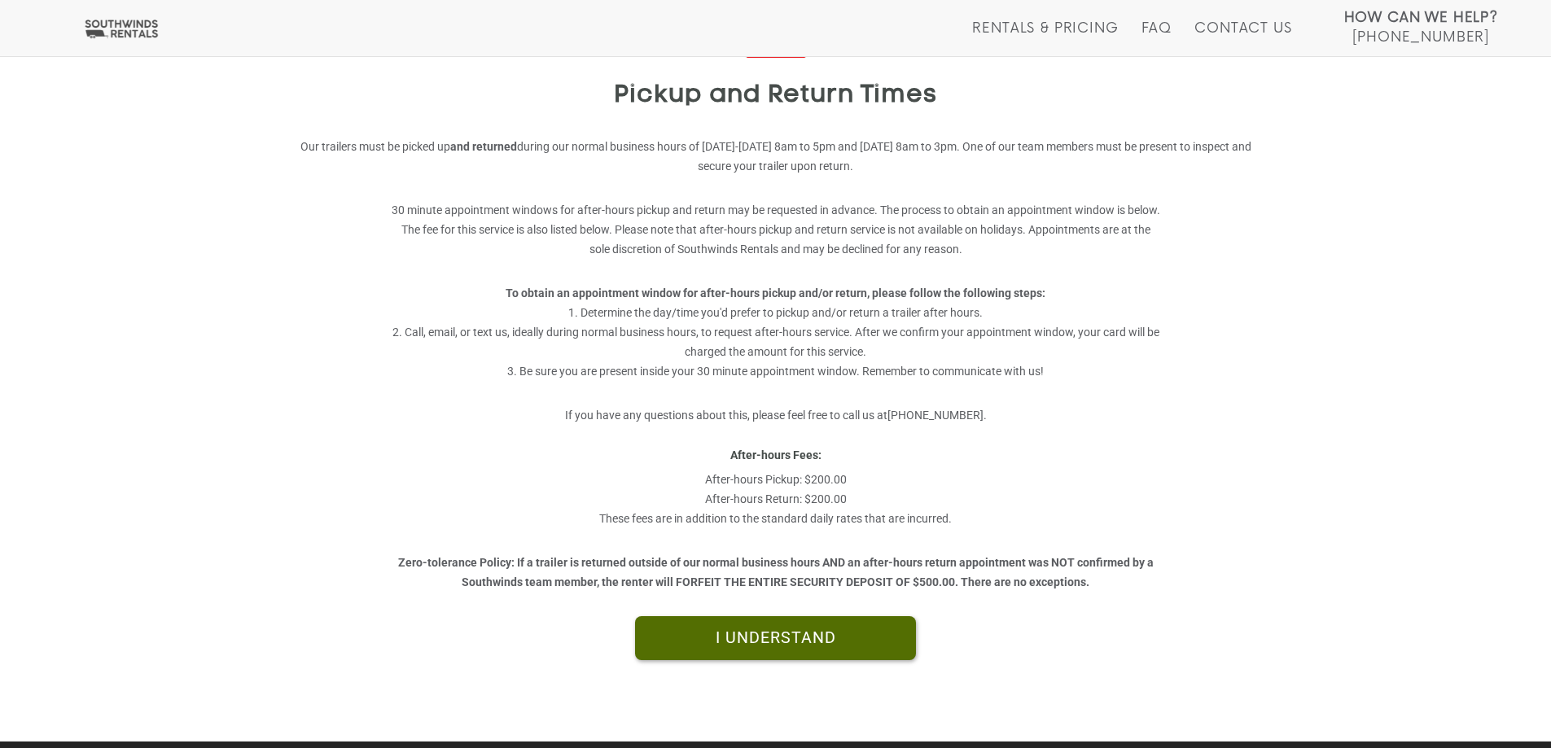
scroll to position [244, 0]
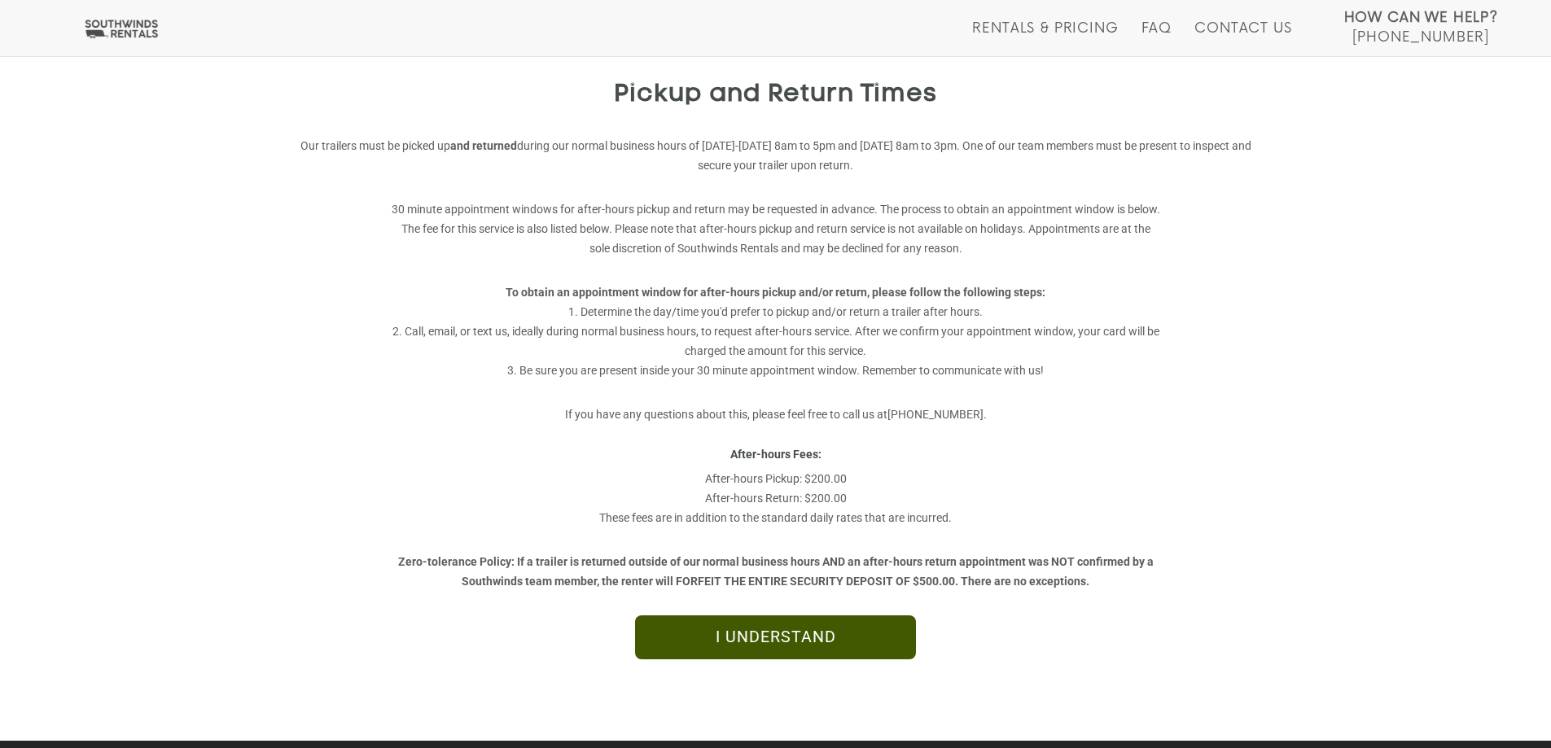
click at [772, 643] on link "I UNDERSTAND" at bounding box center [775, 637] width 281 height 44
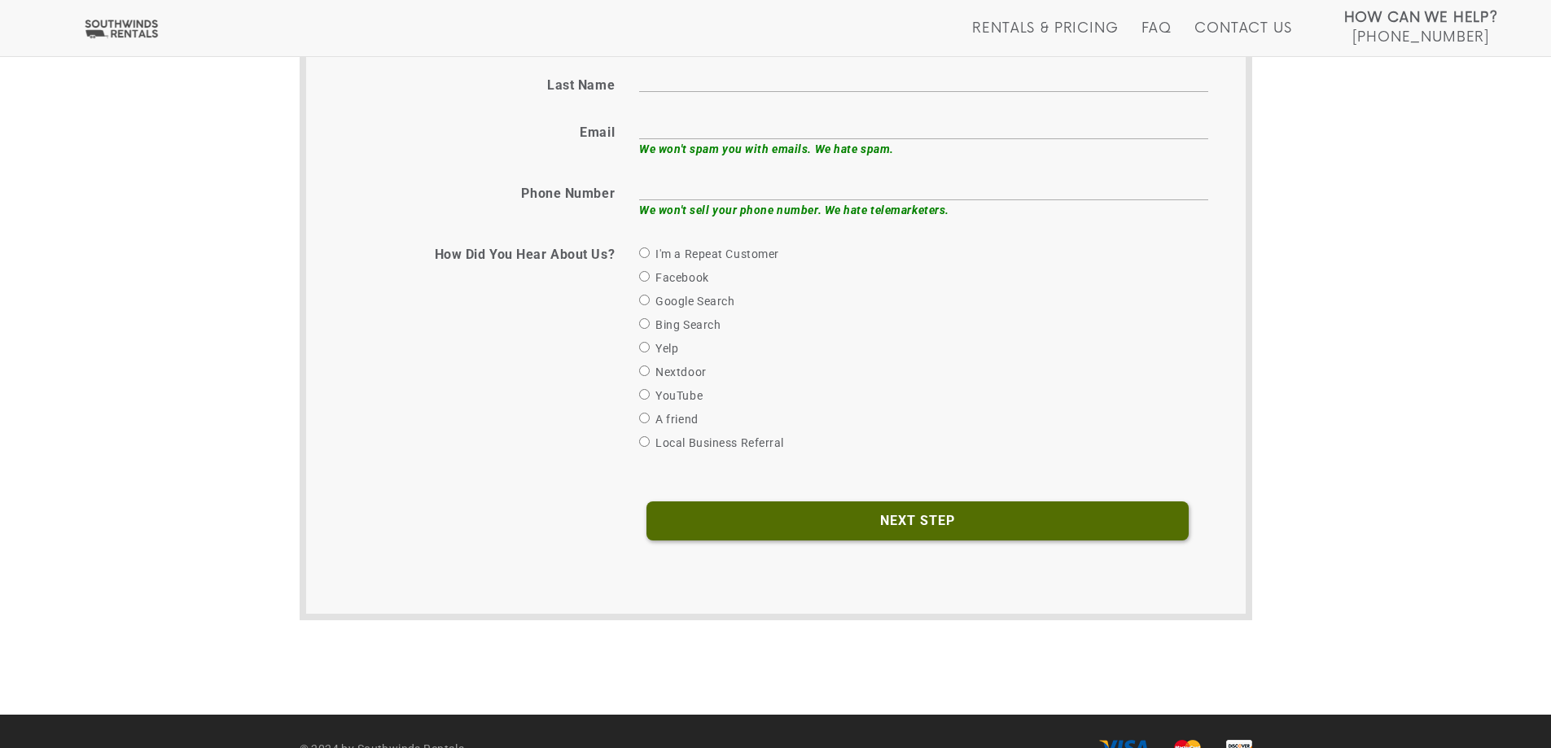
scroll to position [407, 0]
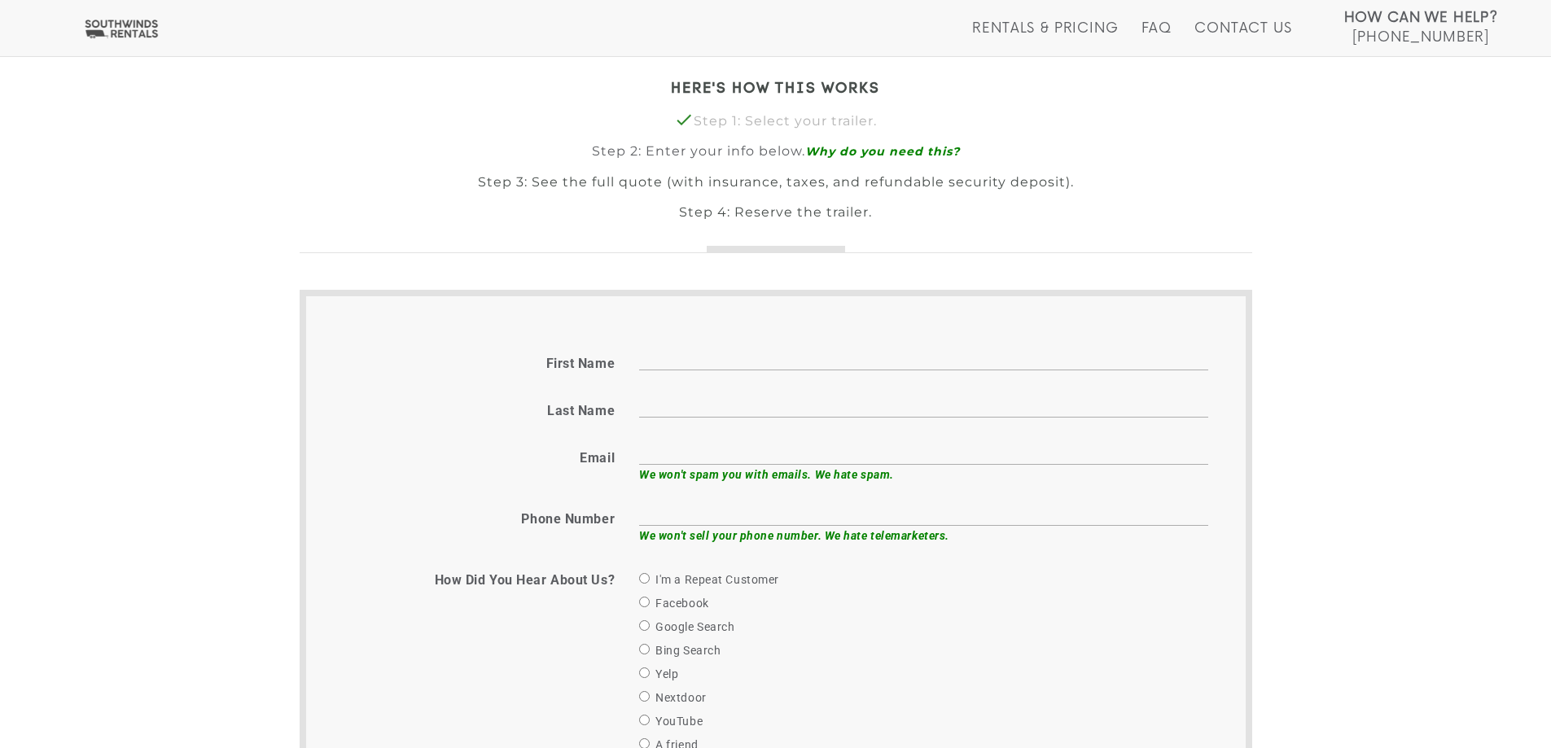
click at [712, 365] on input "First name" at bounding box center [923, 357] width 569 height 25
type input "[PERSON_NAME]"
type input "[PERSON_NAME][EMAIL_ADDRESS][PERSON_NAME][DOMAIN_NAME]"
type input "6155098167"
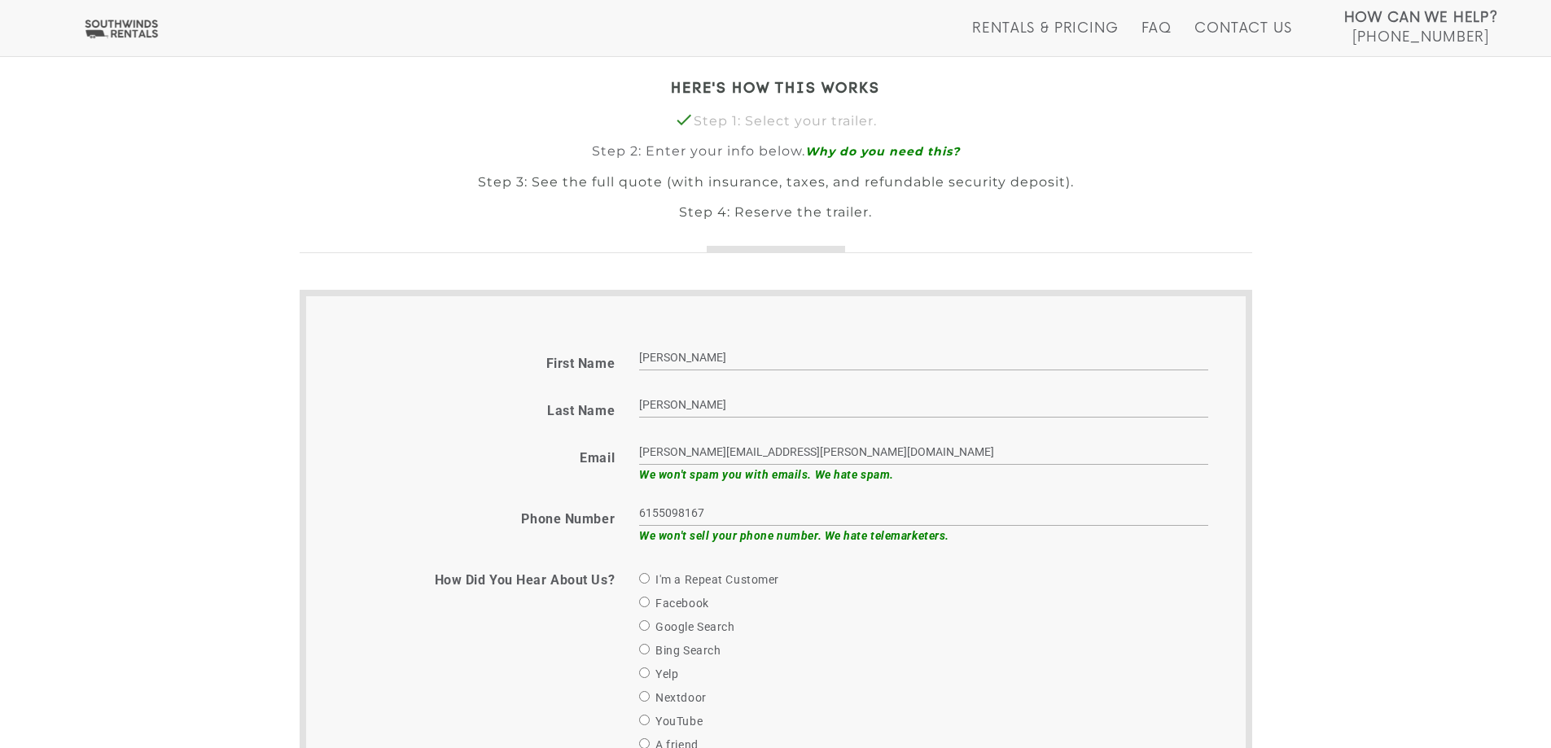
scroll to position [488, 0]
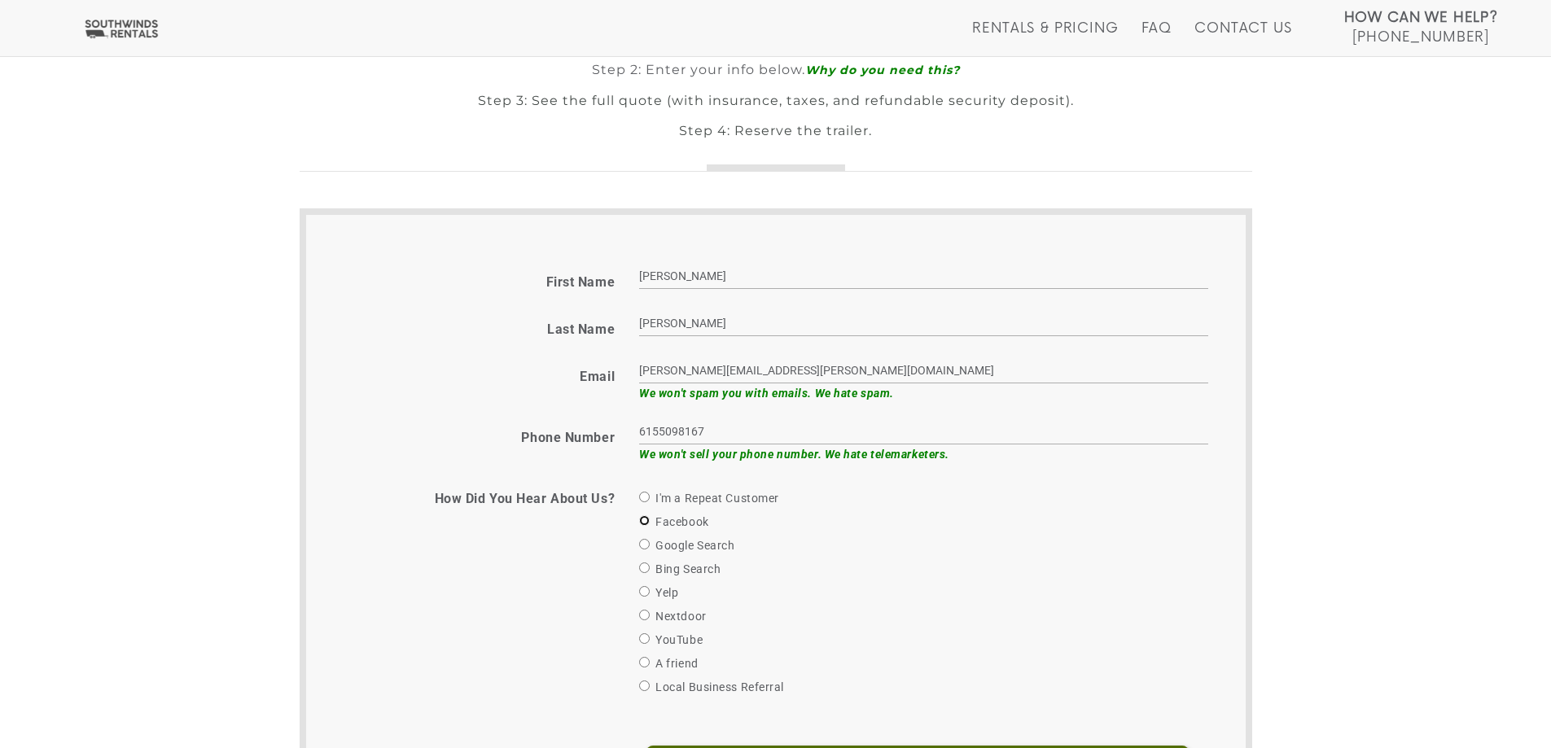
click at [645, 518] on input "Facebook" at bounding box center [644, 520] width 11 height 11
radio input "true"
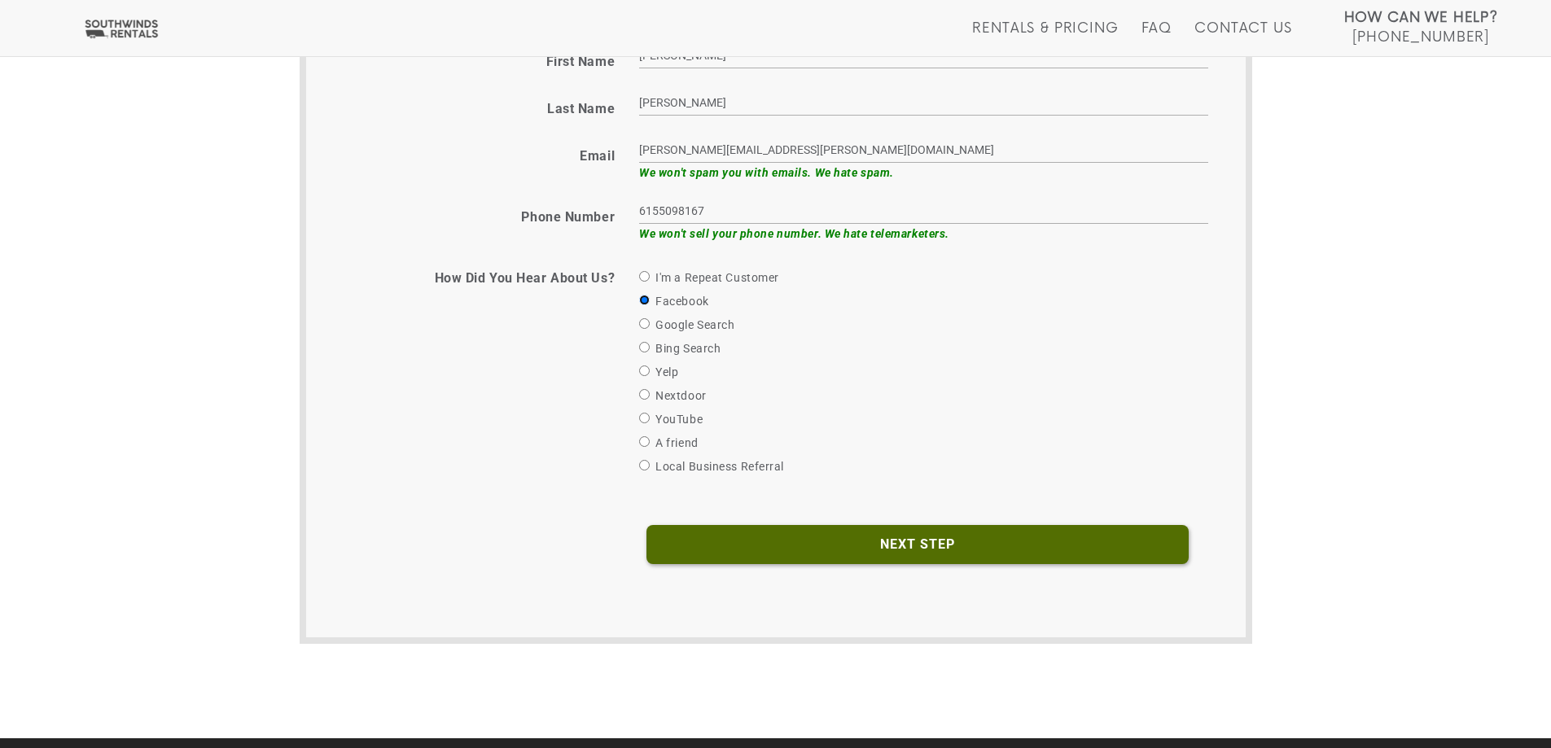
scroll to position [768, 0]
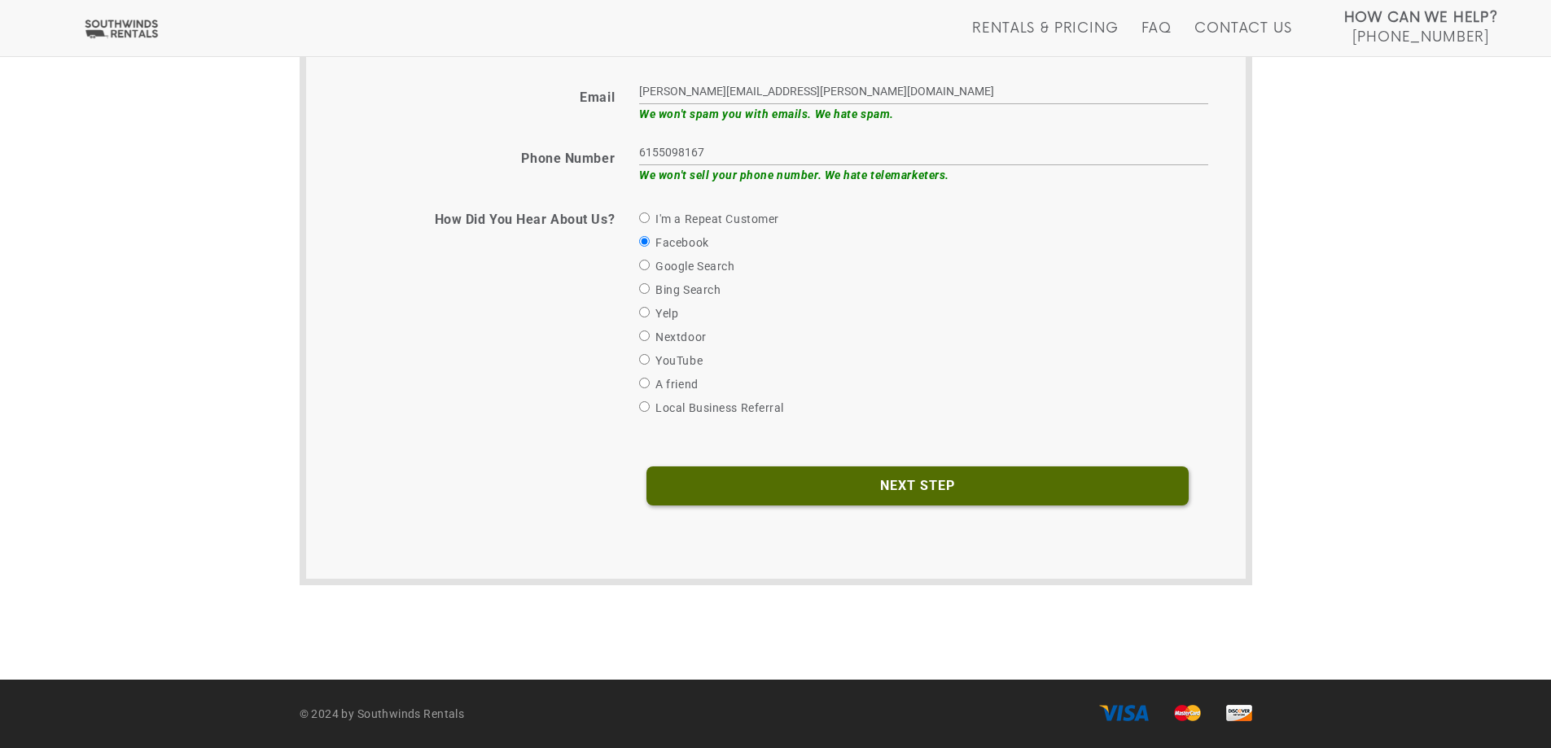
click at [645, 270] on label "Google Search" at bounding box center [686, 266] width 95 height 20
click at [645, 270] on input "Google Search" at bounding box center [644, 265] width 11 height 11
radio input "true"
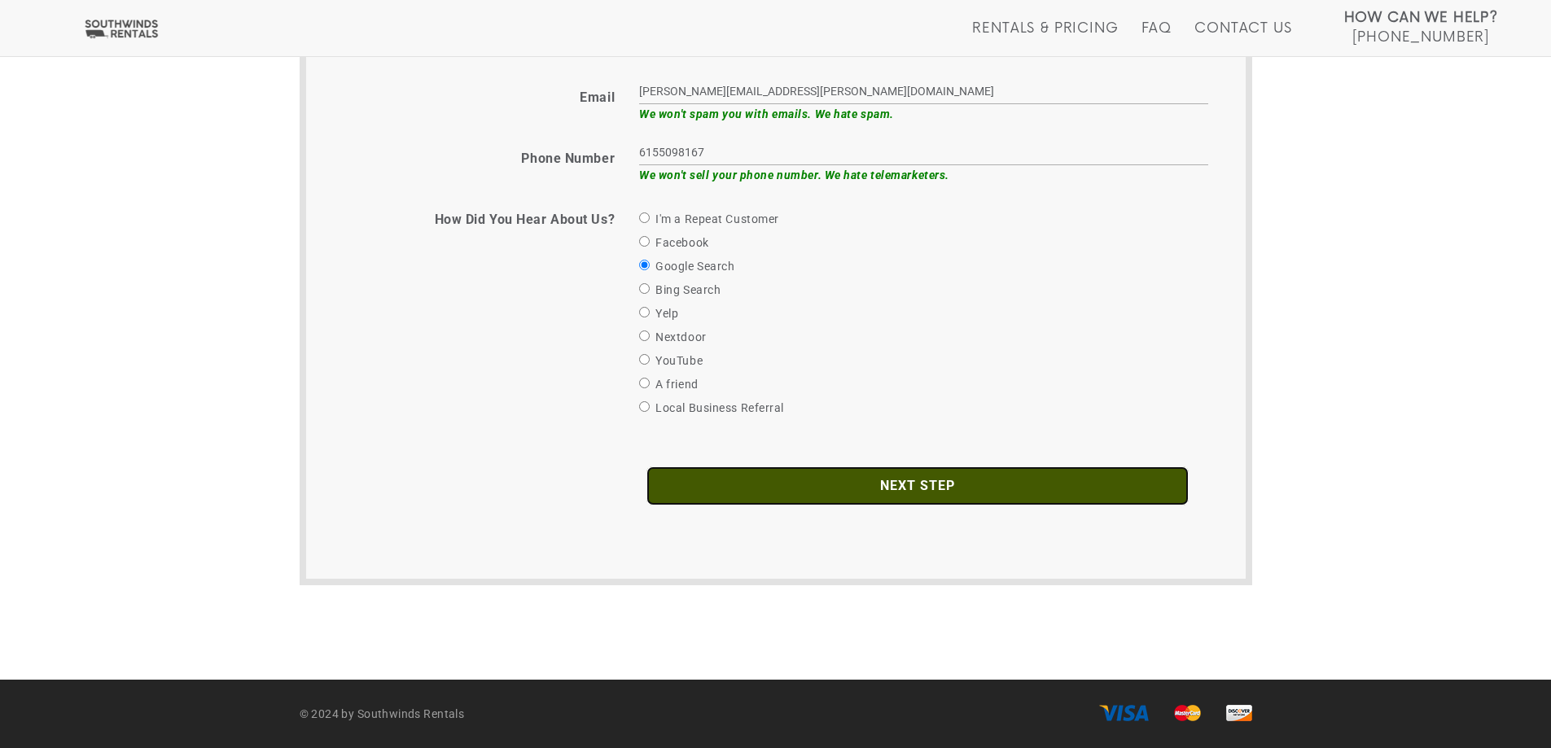
click at [886, 491] on input "Next Step" at bounding box center [917, 485] width 542 height 39
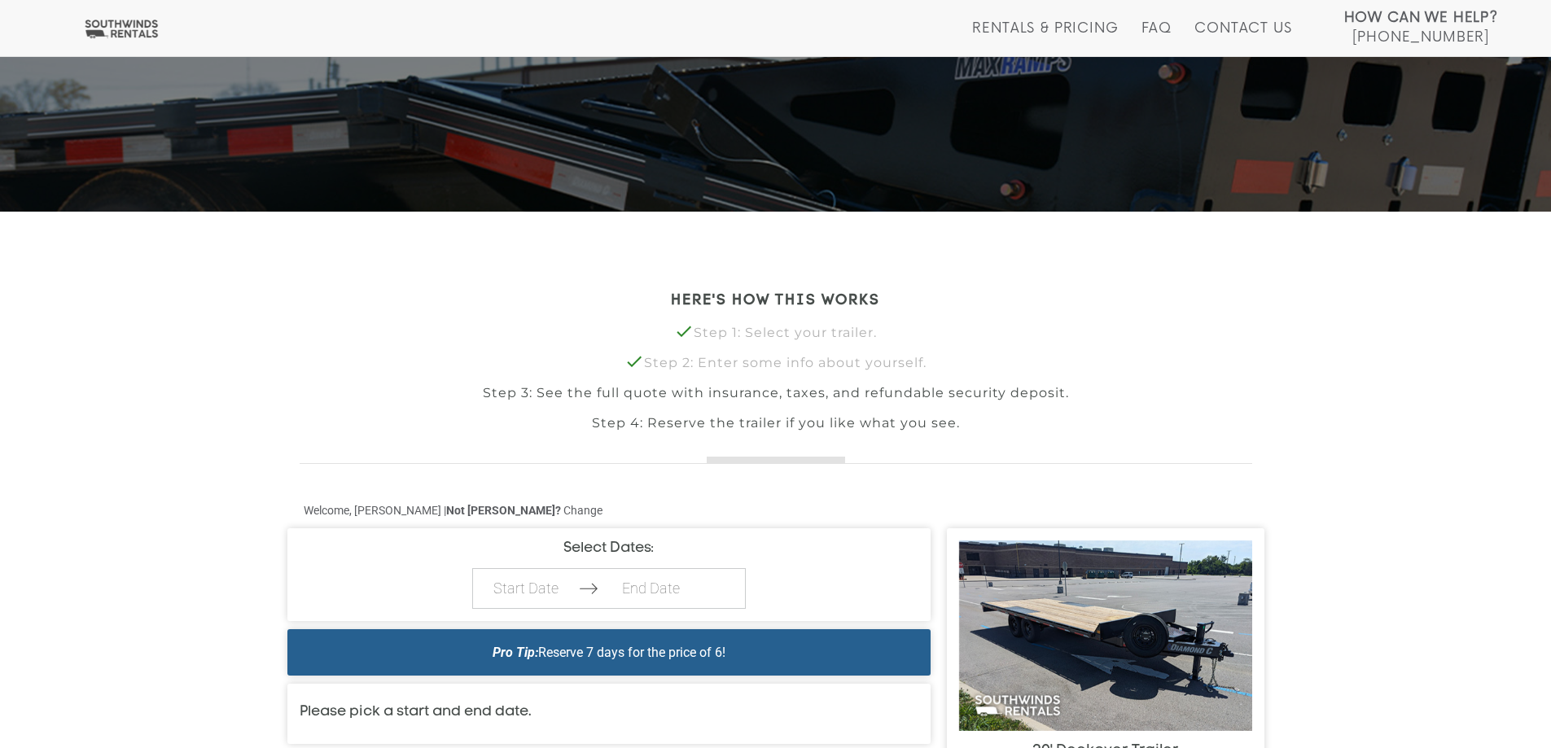
scroll to position [407, 0]
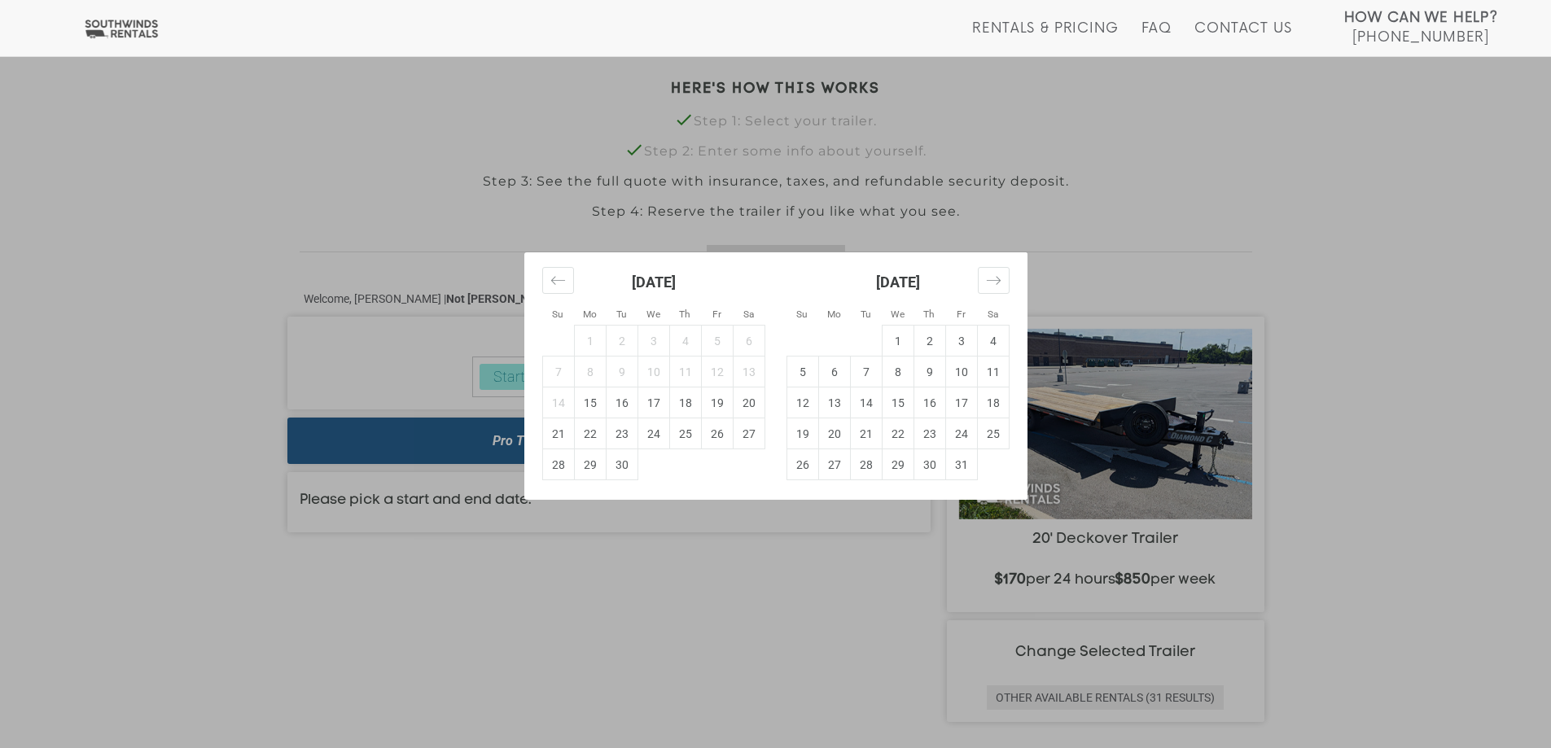
click at [618, 404] on td "16" at bounding box center [622, 402] width 32 height 31
type input "2025-09-16"
click at [724, 404] on td "19" at bounding box center [717, 402] width 32 height 31
type input "[DATE]"
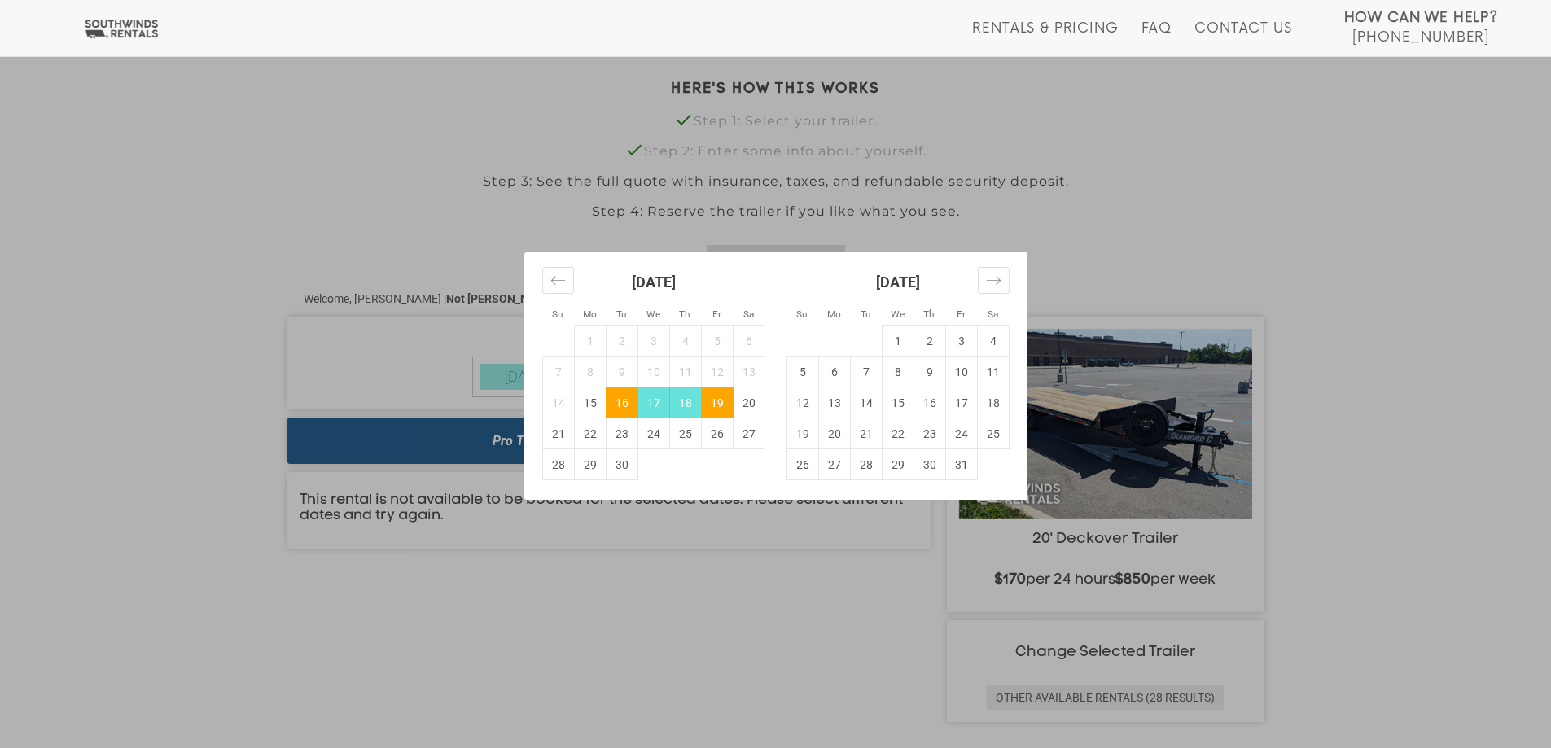
click at [663, 395] on td "17" at bounding box center [653, 402] width 32 height 31
type input "2025-09-17"
click at [680, 399] on td "18" at bounding box center [685, 402] width 32 height 31
type input "2025-09-18"
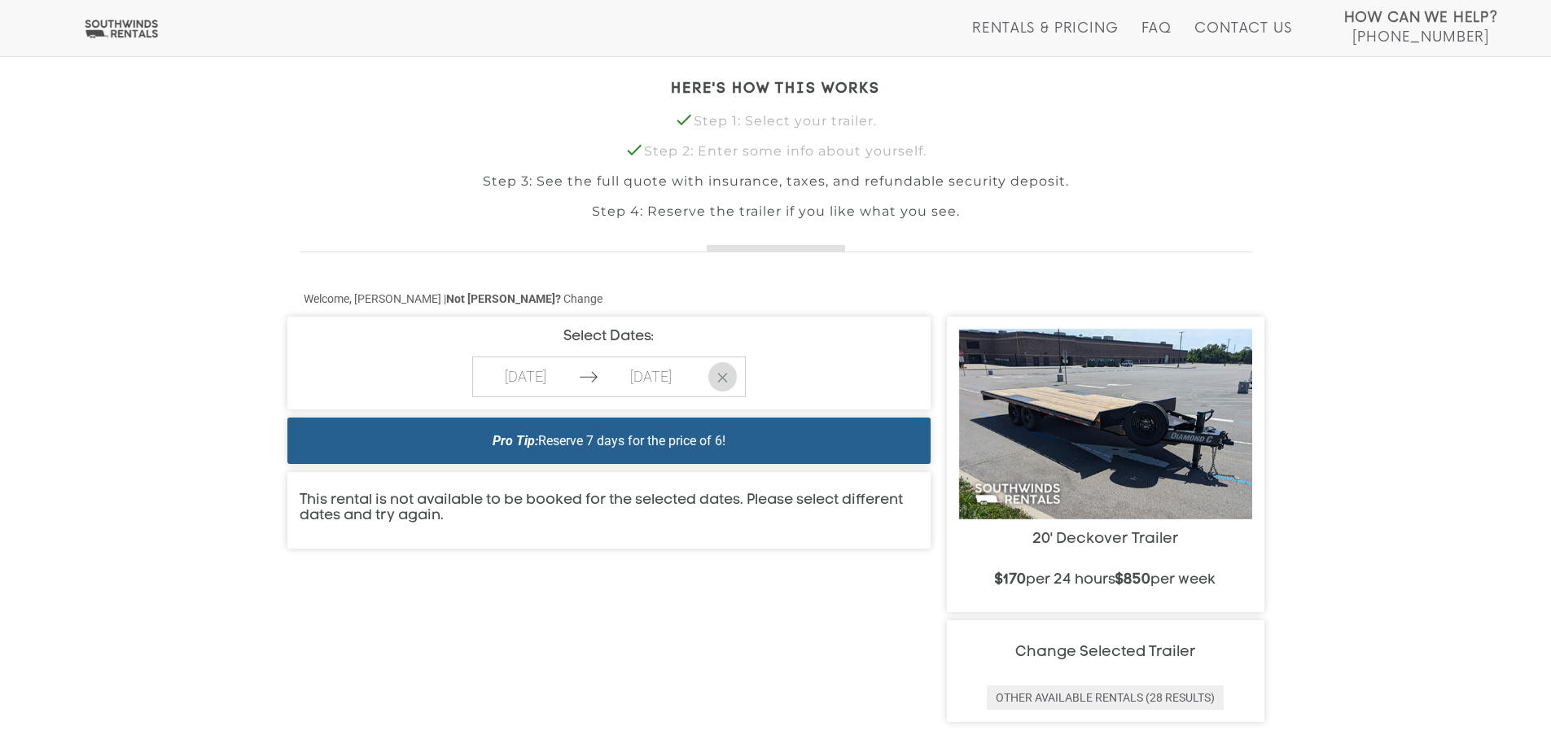
click at [721, 380] on icon "button" at bounding box center [722, 378] width 12 height 10
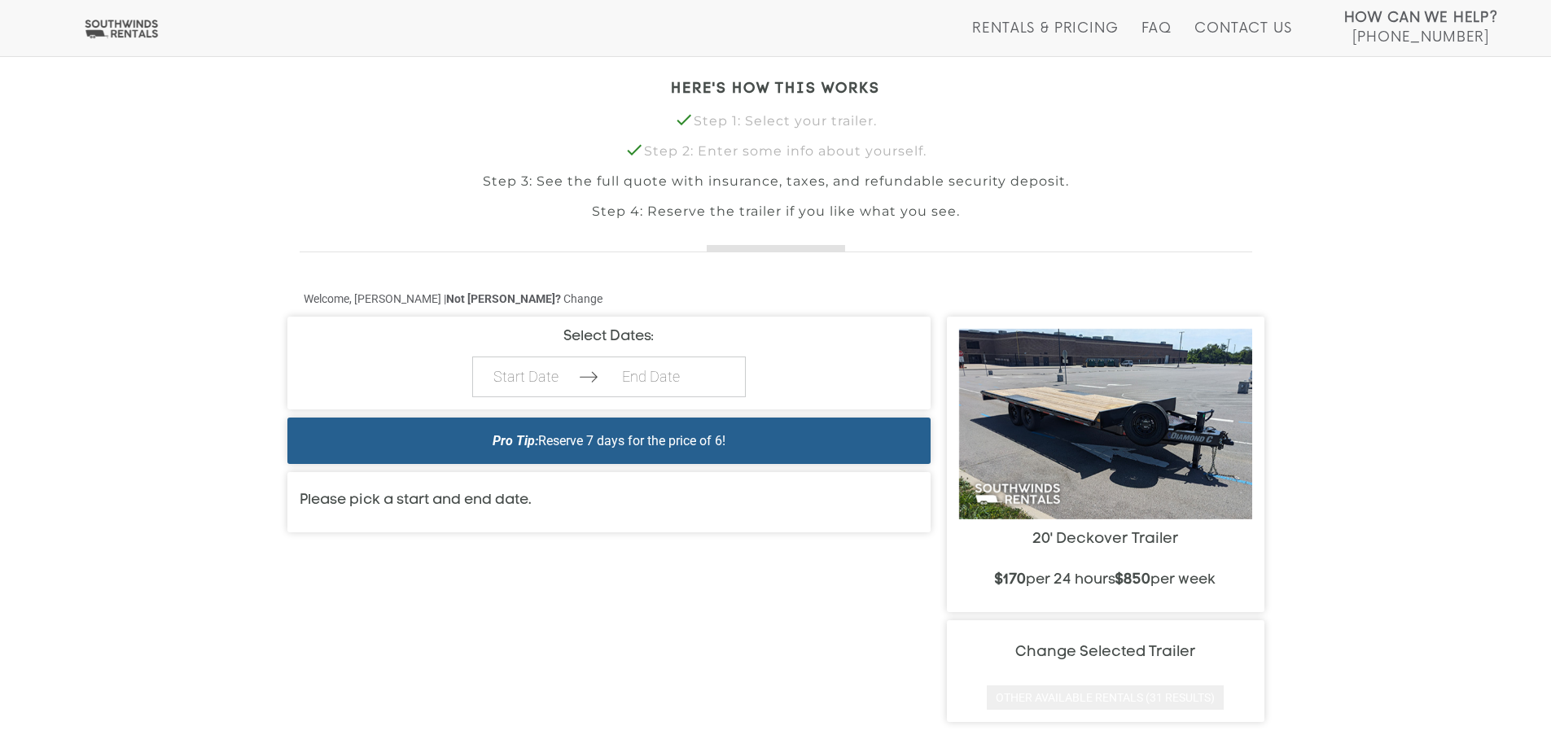
click at [1072, 698] on button "Other Available Rentals (31 Results)" at bounding box center [1104, 697] width 237 height 24
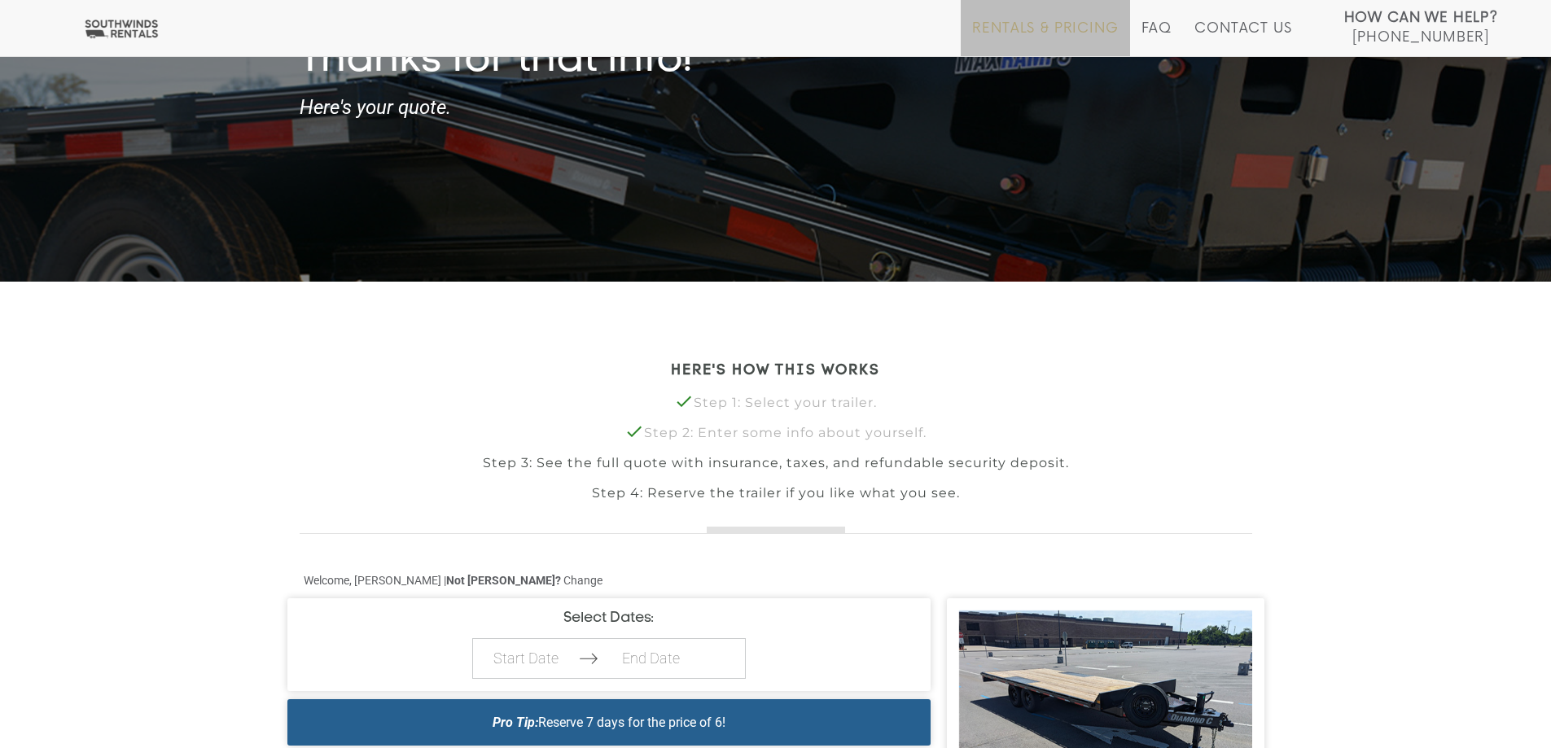
scroll to position [124, 0]
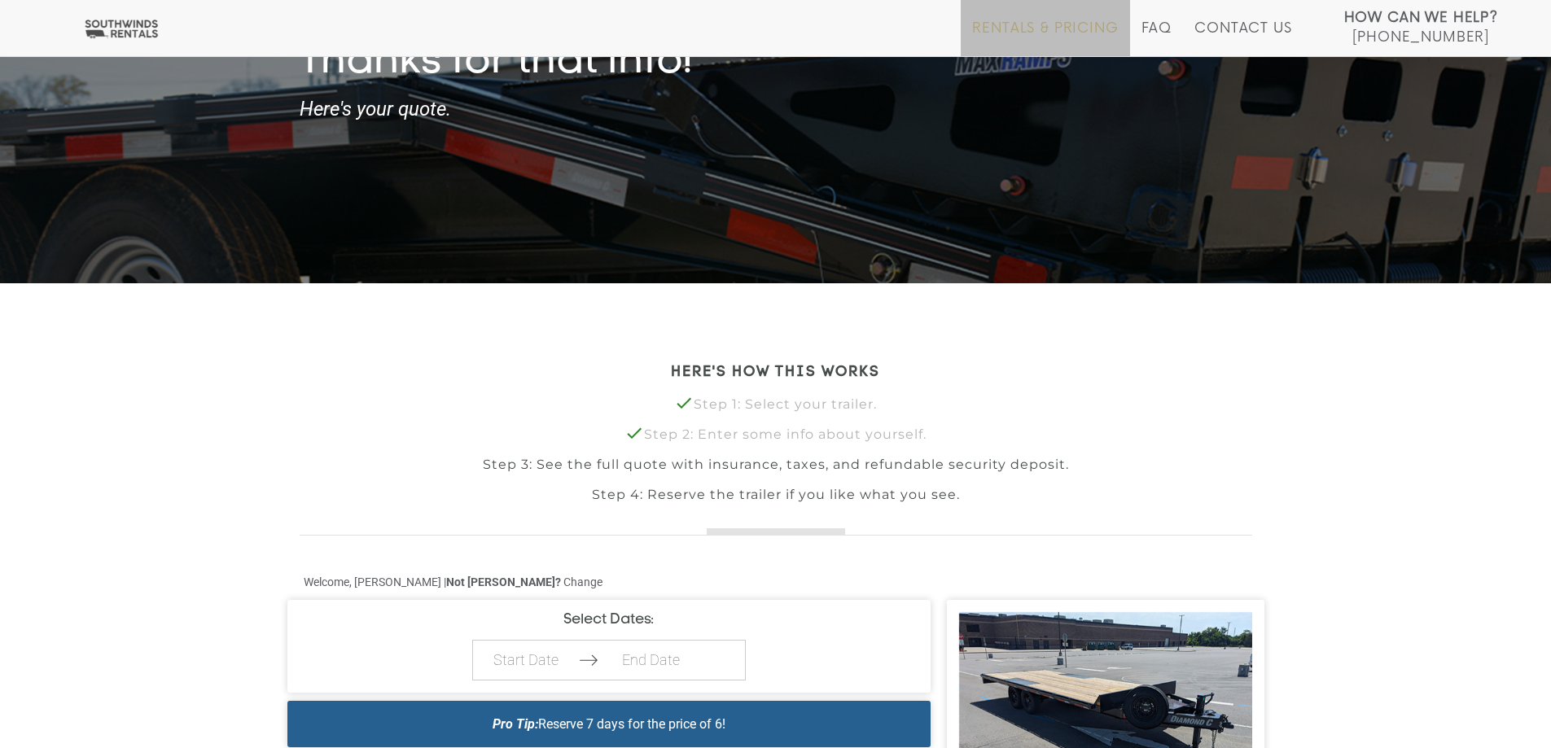
click at [1056, 25] on link "Rentals & Pricing" at bounding box center [1045, 38] width 146 height 36
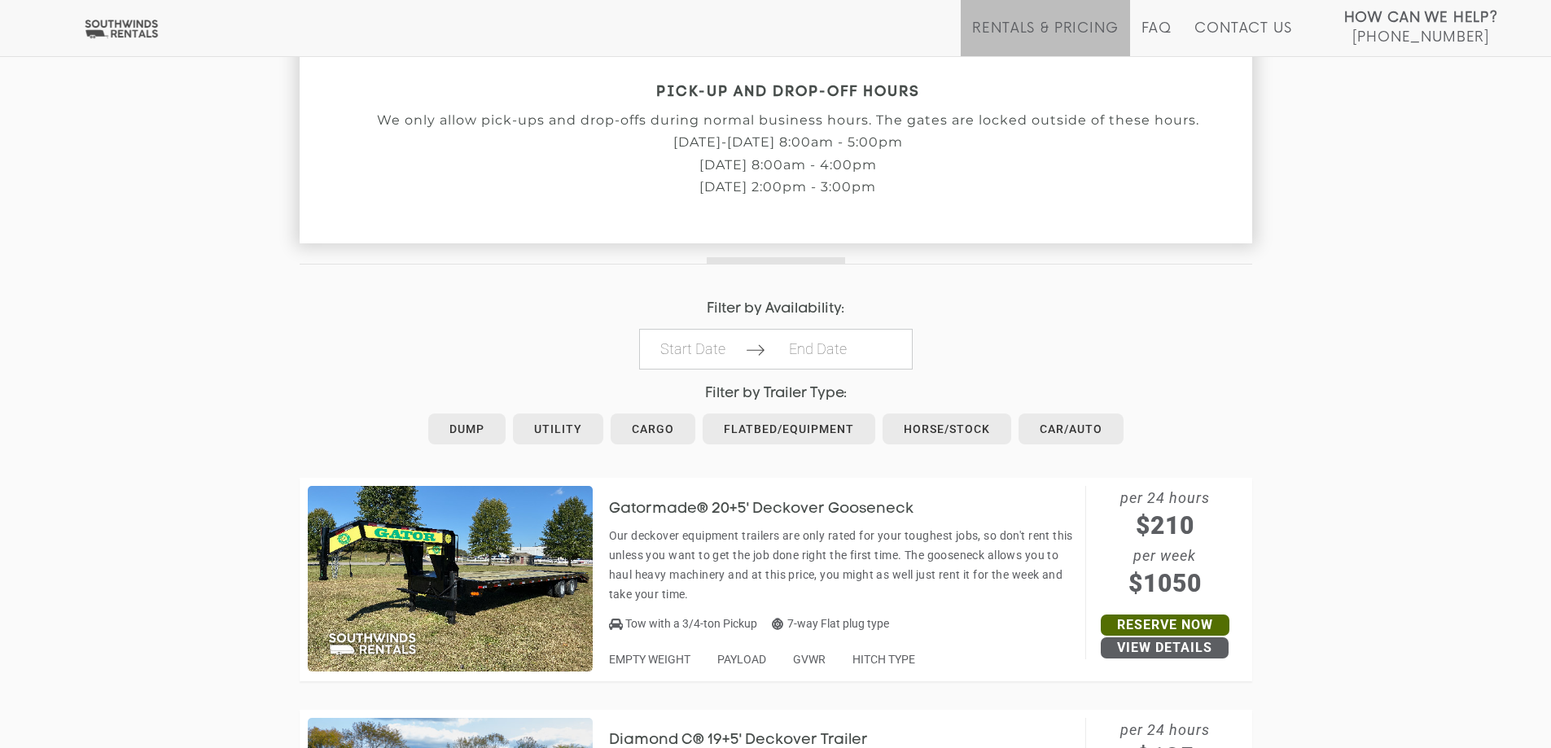
scroll to position [570, 0]
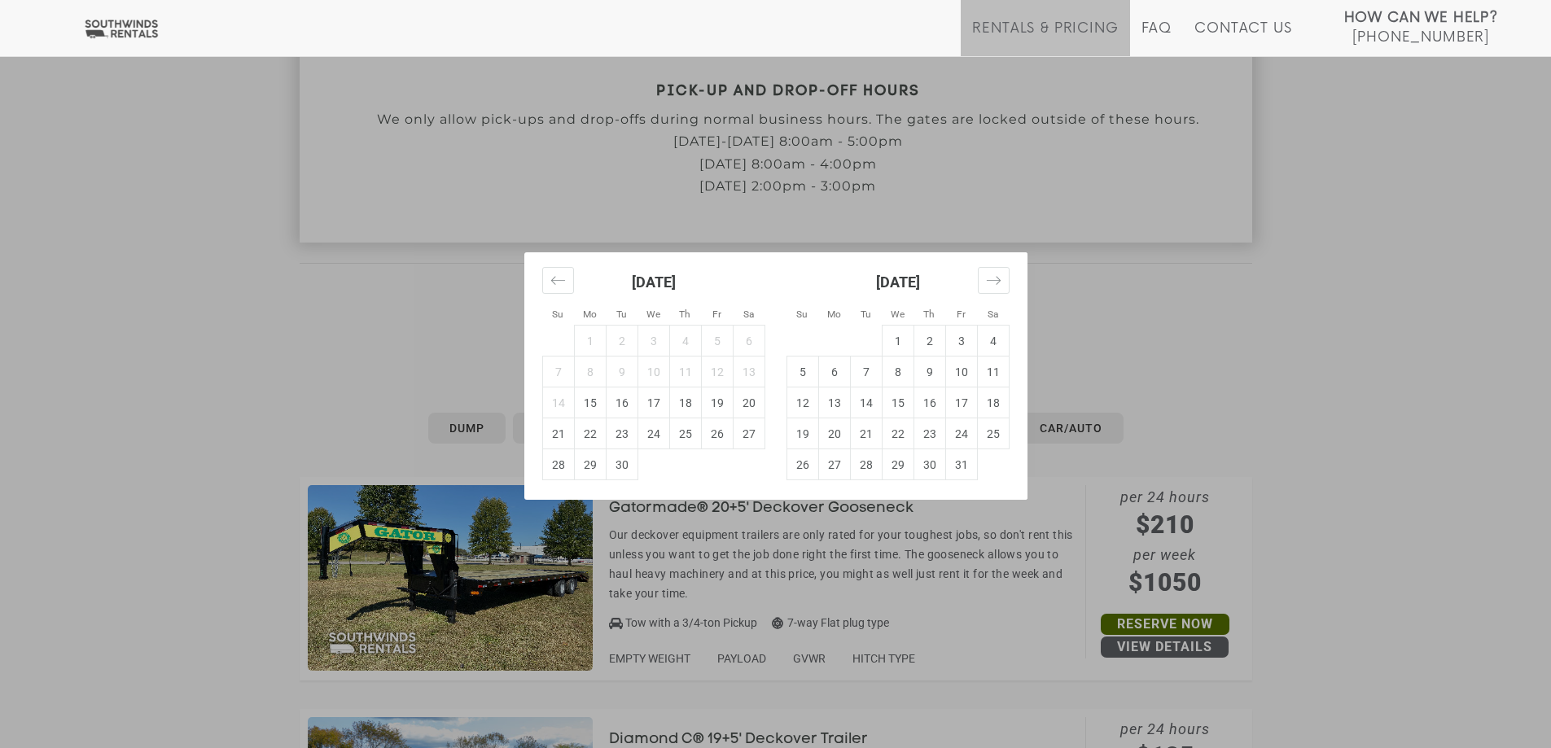
click at [623, 405] on td "16" at bounding box center [622, 402] width 32 height 31
type input "2025-09-16"
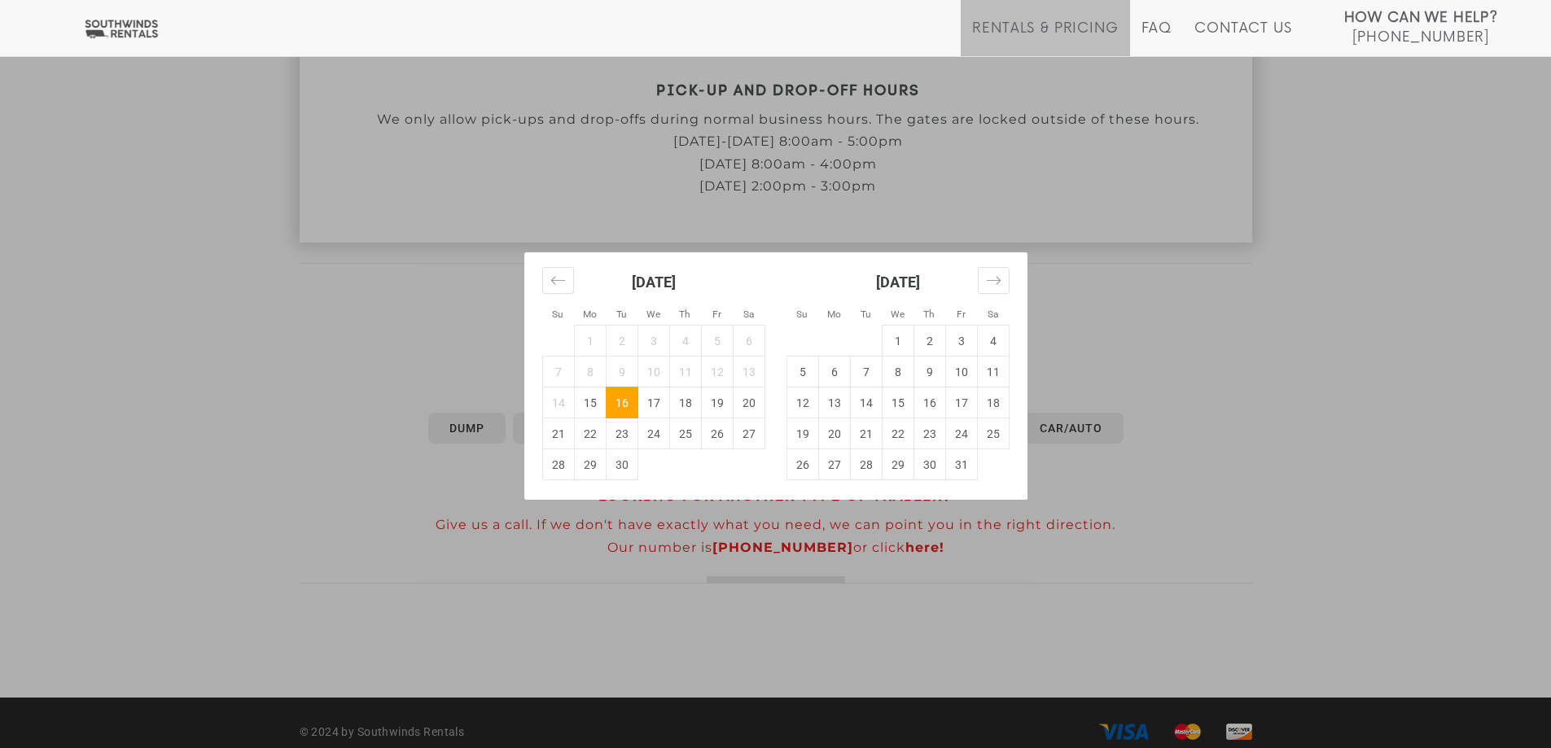
click at [723, 401] on td "19" at bounding box center [717, 402] width 32 height 31
type input "2025-09-19"
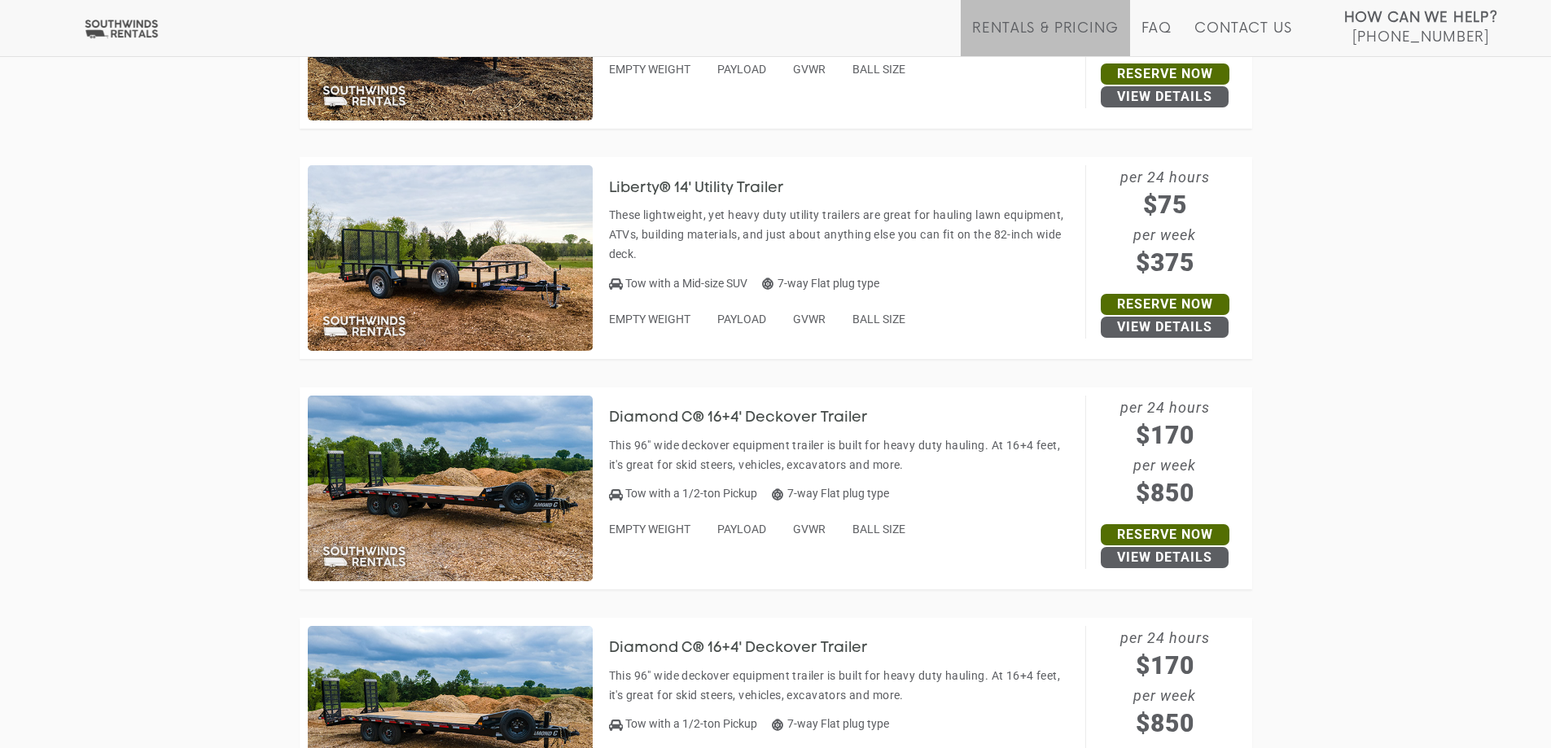
scroll to position [1175, 0]
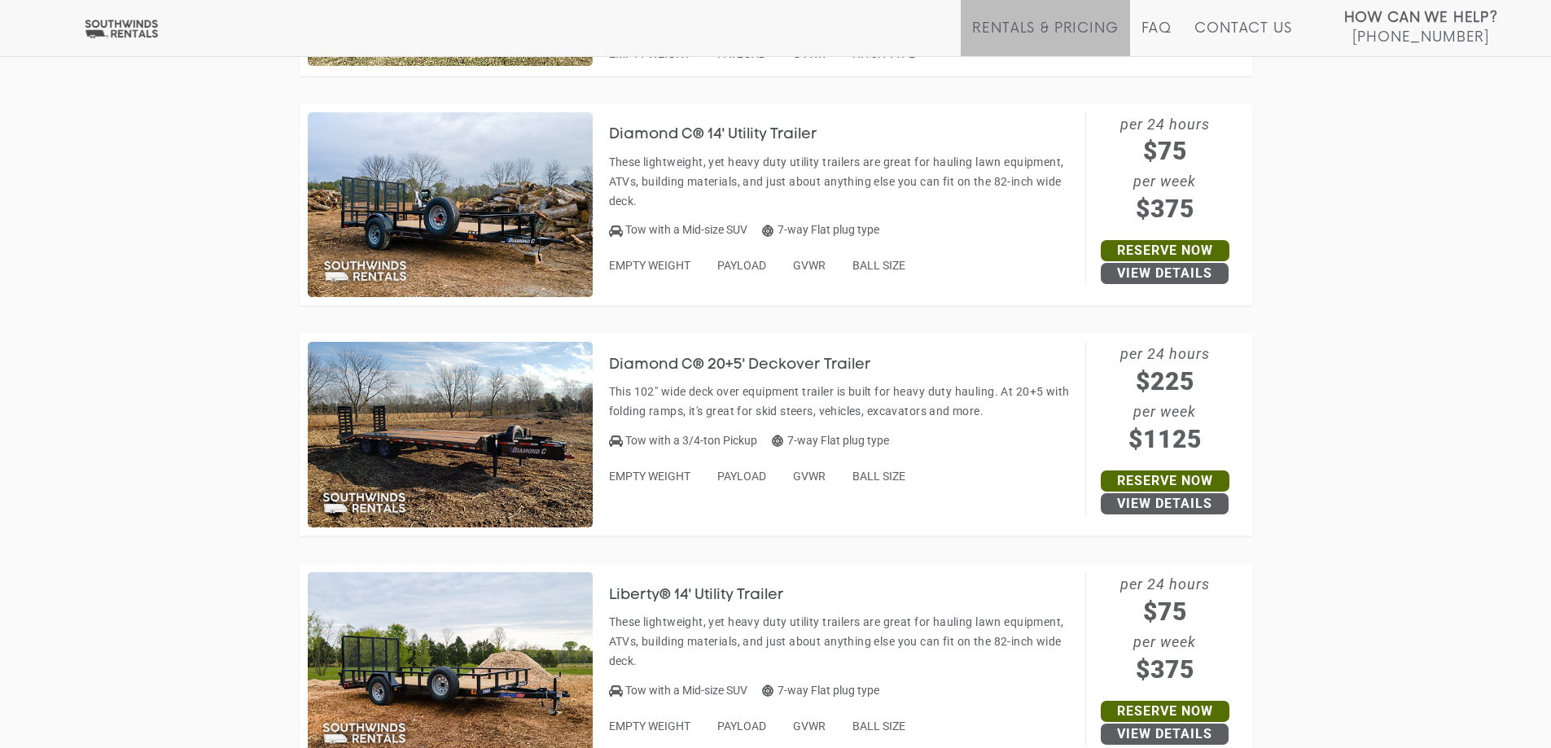
click at [504, 439] on img at bounding box center [450, 435] width 285 height 186
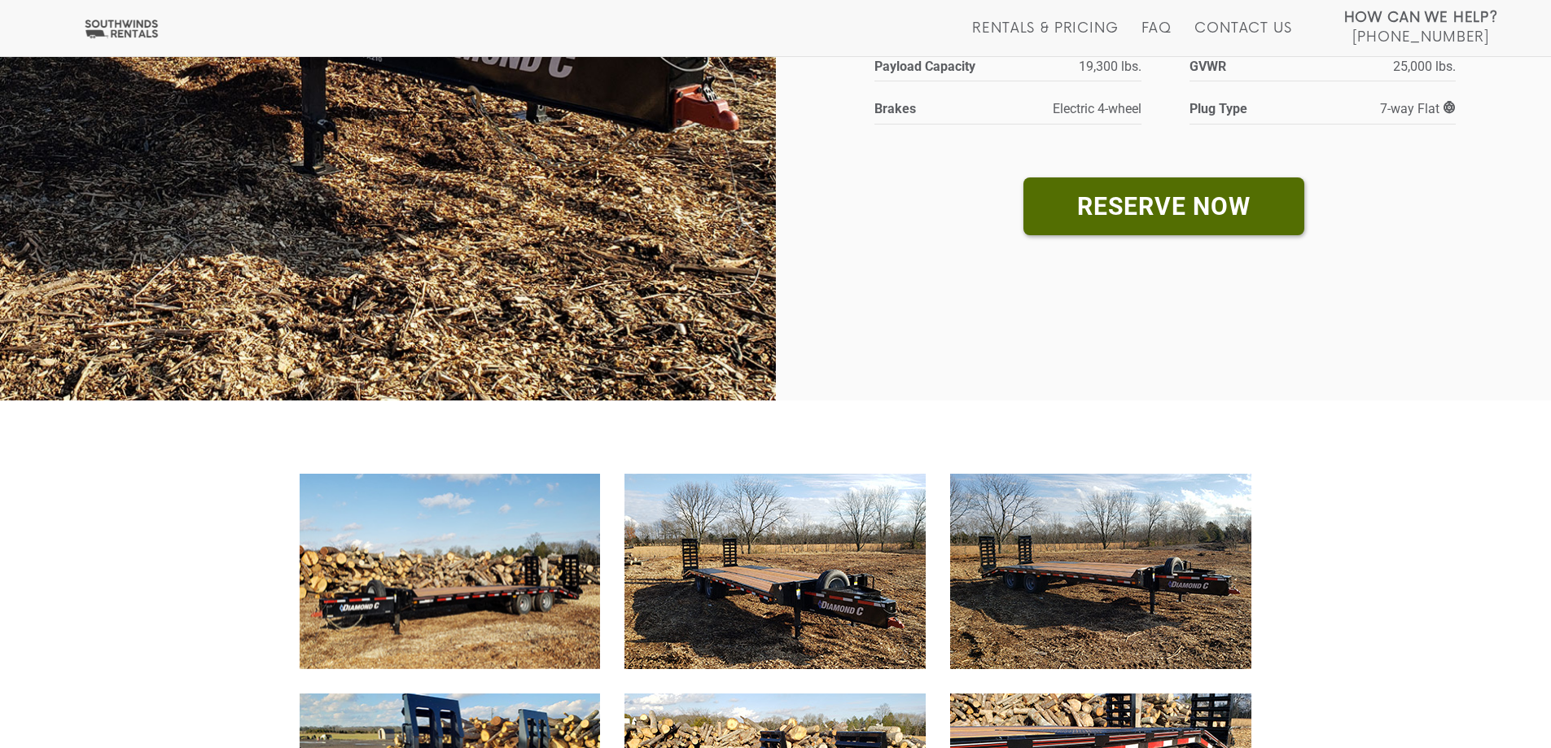
scroll to position [570, 0]
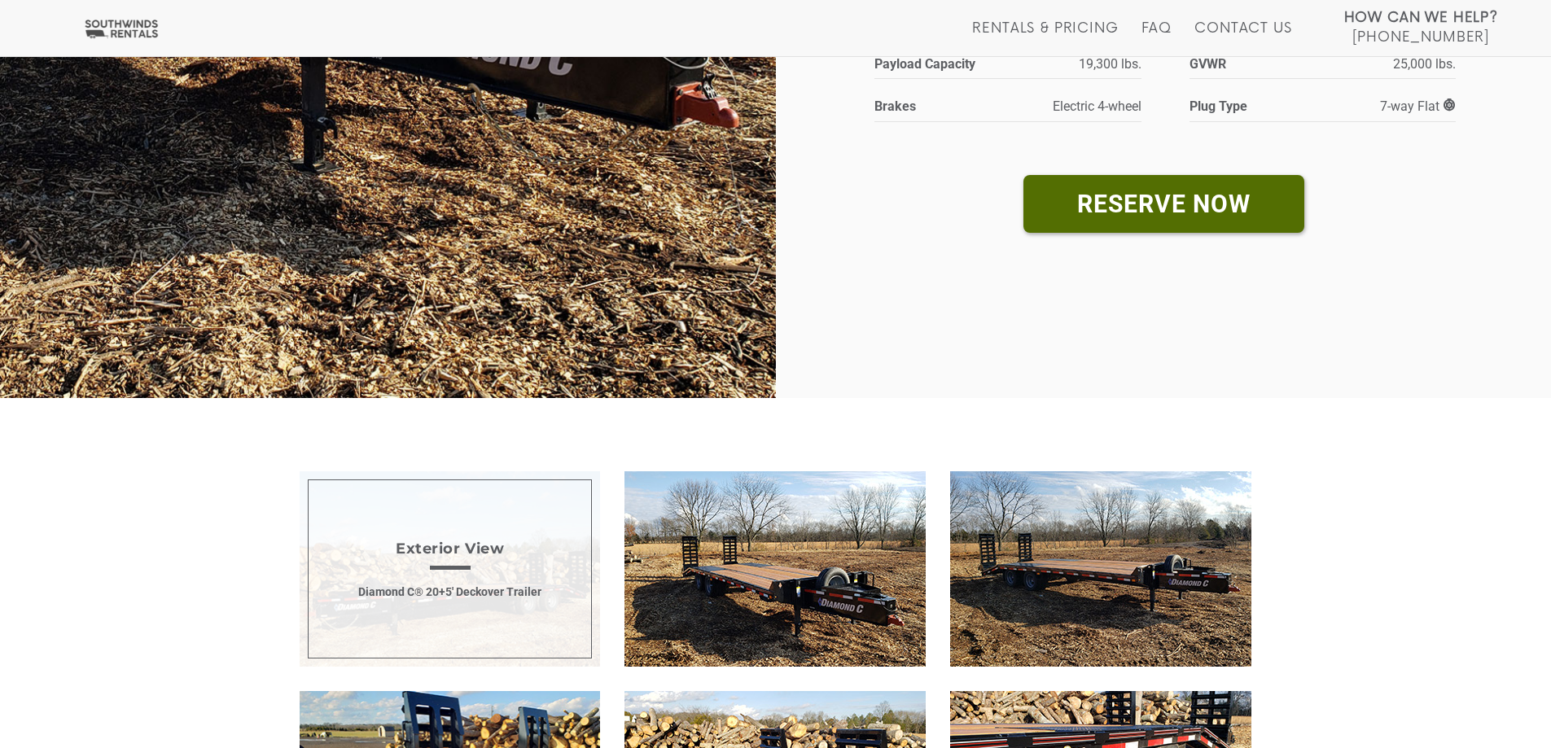
click at [506, 553] on span "Exterior View Diamond C® 20+5' Deckover Trailer" at bounding box center [450, 568] width 301 height 195
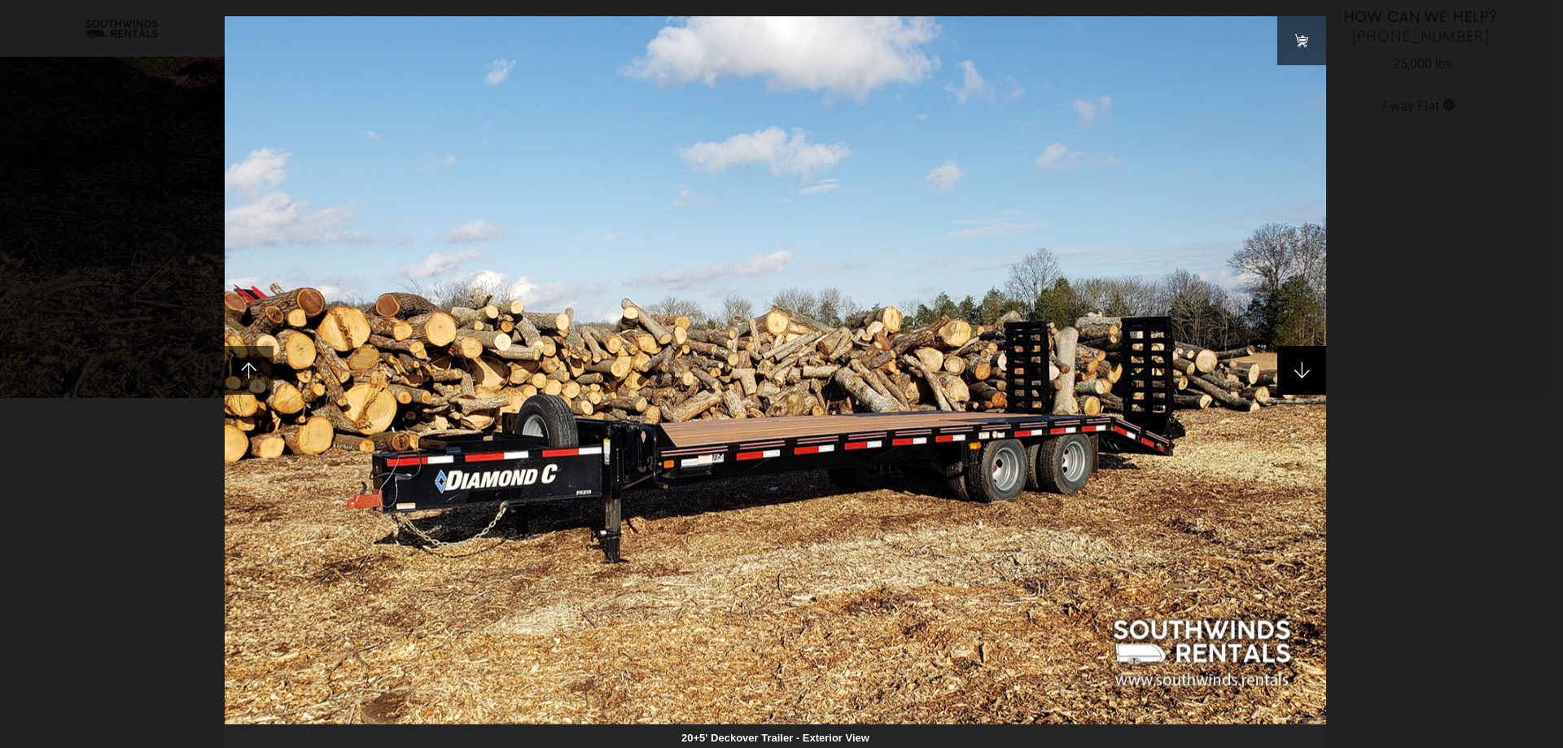
click at [1297, 365] on span at bounding box center [1301, 370] width 49 height 49
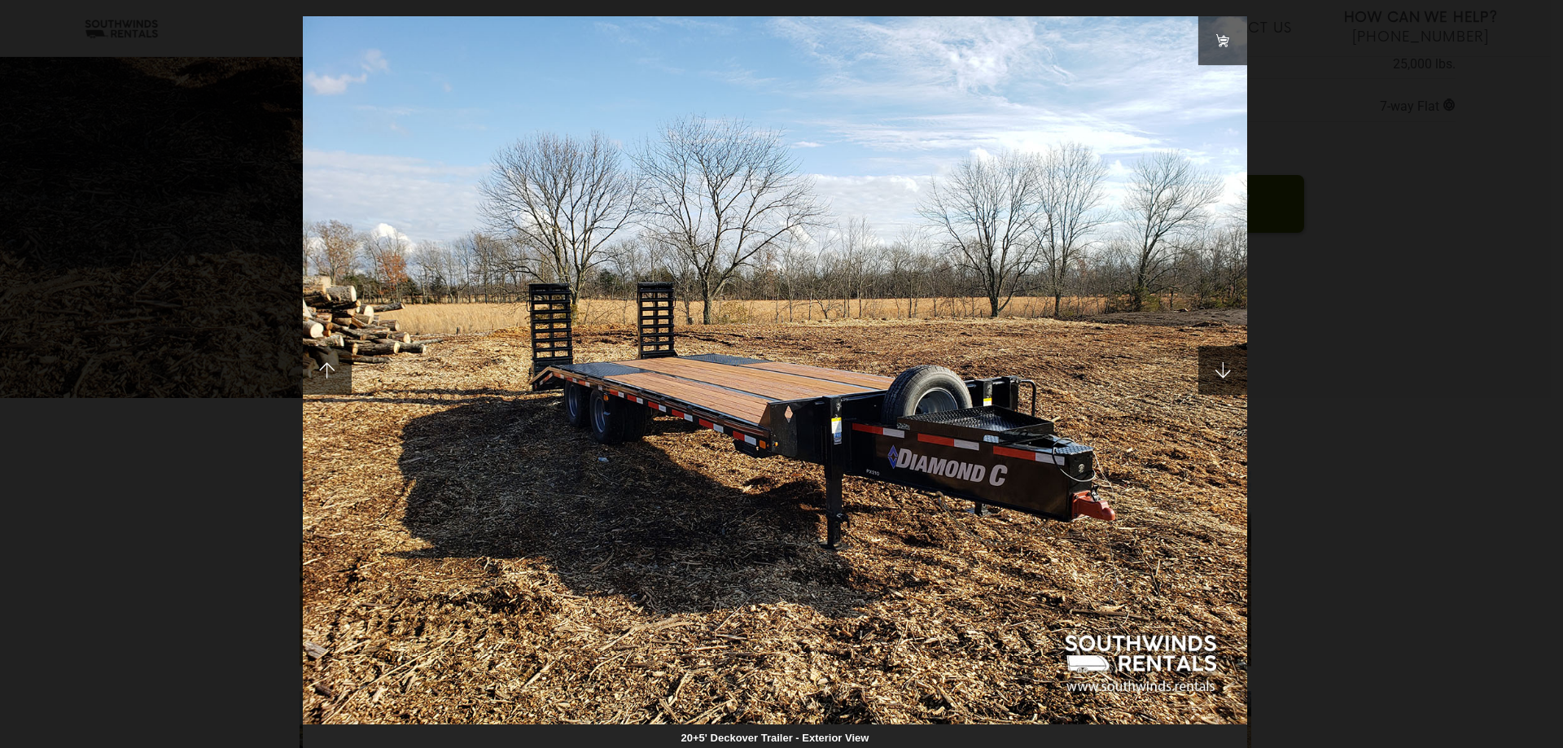
click at [1297, 365] on div "20+5' Deckover Trailer - Exterior View" at bounding box center [781, 374] width 1563 height 748
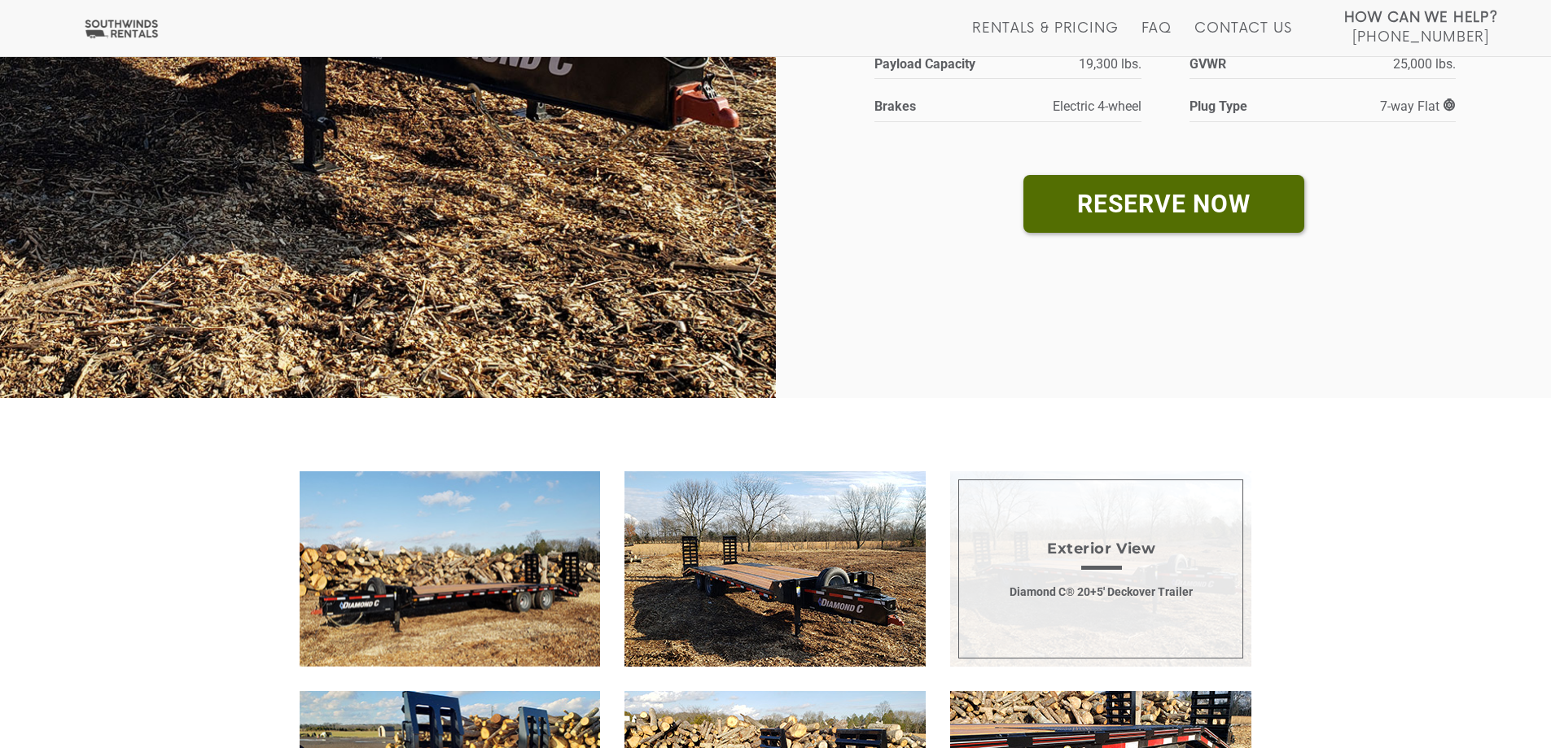
click at [1107, 580] on span "Exterior View Diamond C® 20+5' Deckover Trailer" at bounding box center [1100, 568] width 301 height 195
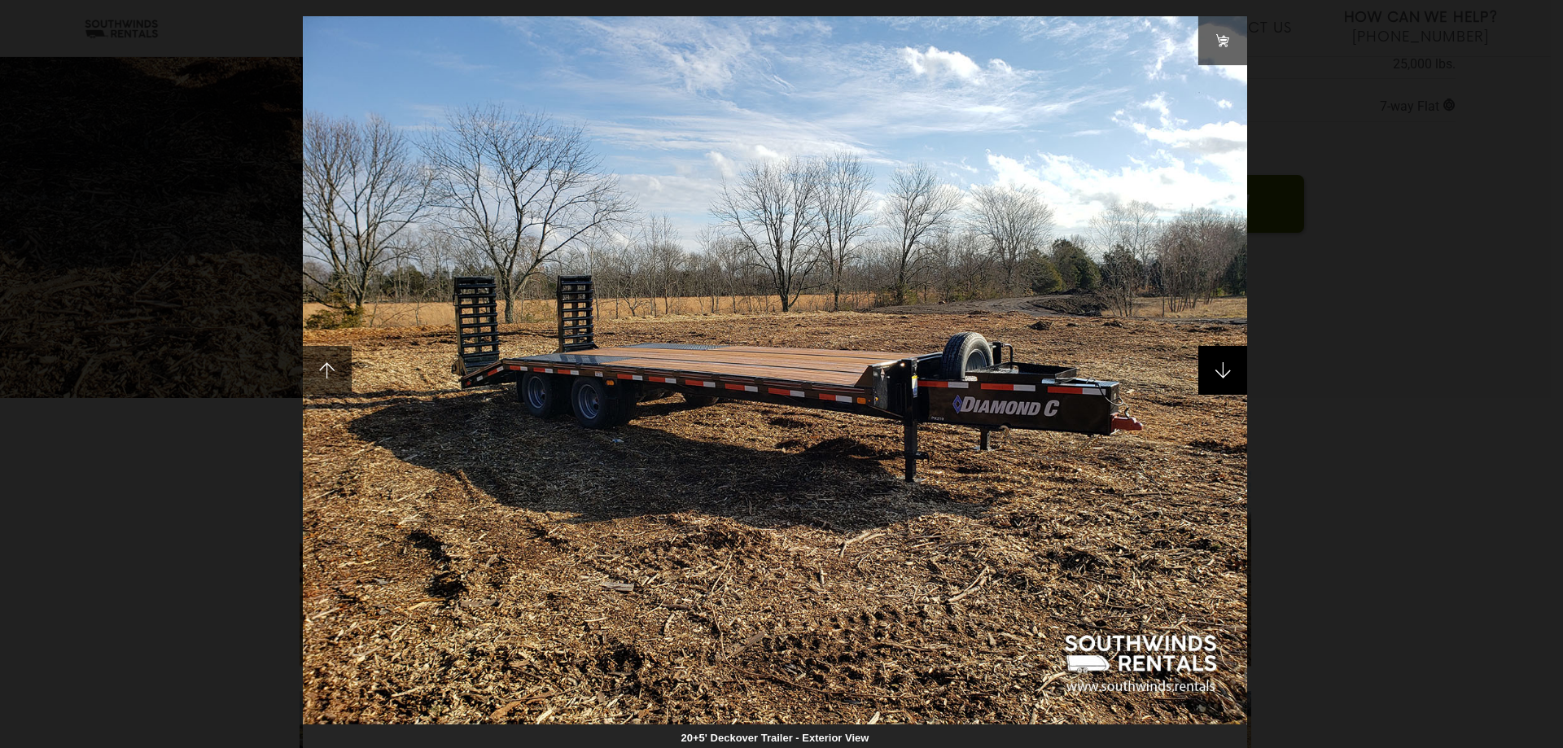
click at [1208, 372] on span at bounding box center [1222, 370] width 49 height 49
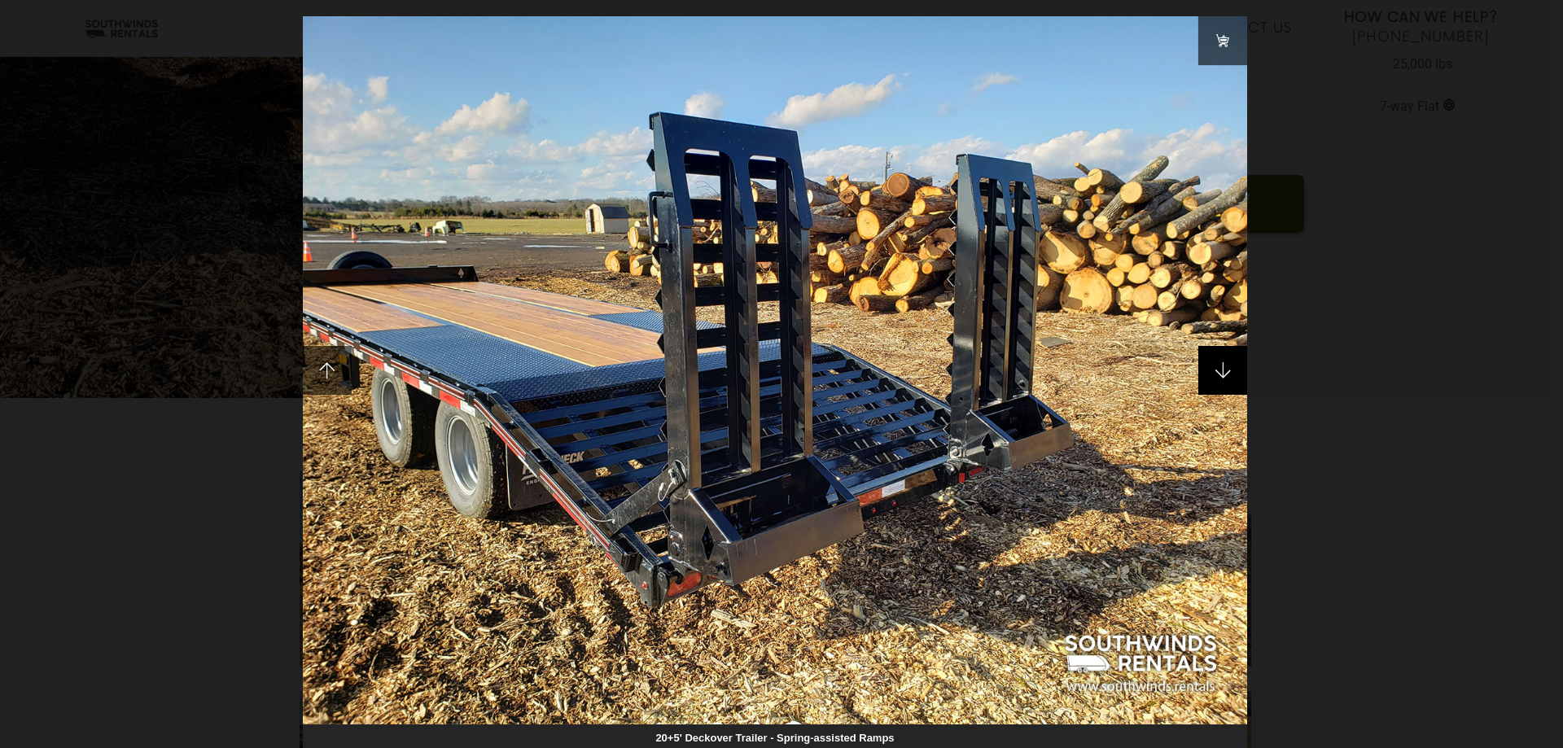
click at [1209, 372] on span at bounding box center [1222, 370] width 49 height 49
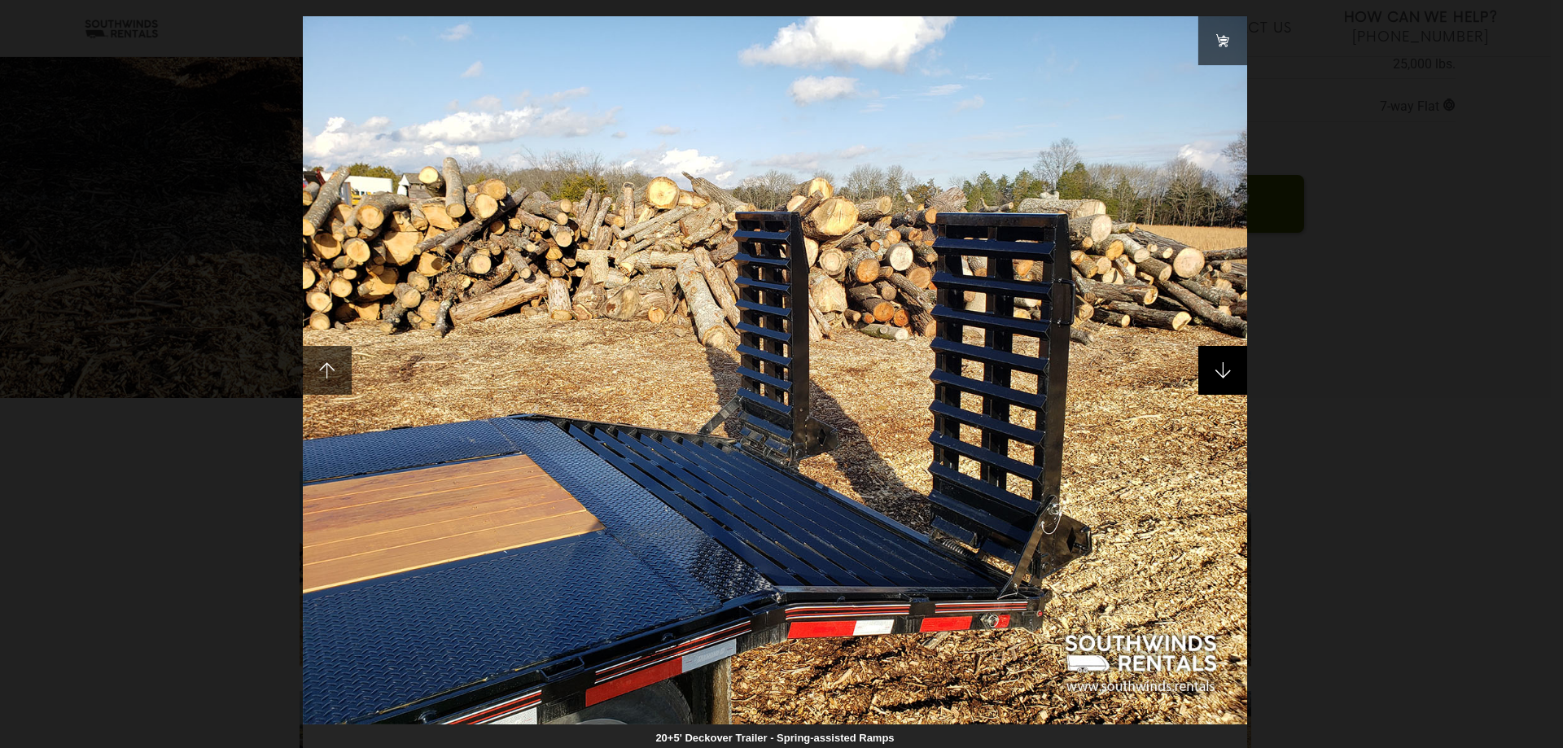
click at [1209, 372] on span at bounding box center [1222, 370] width 49 height 49
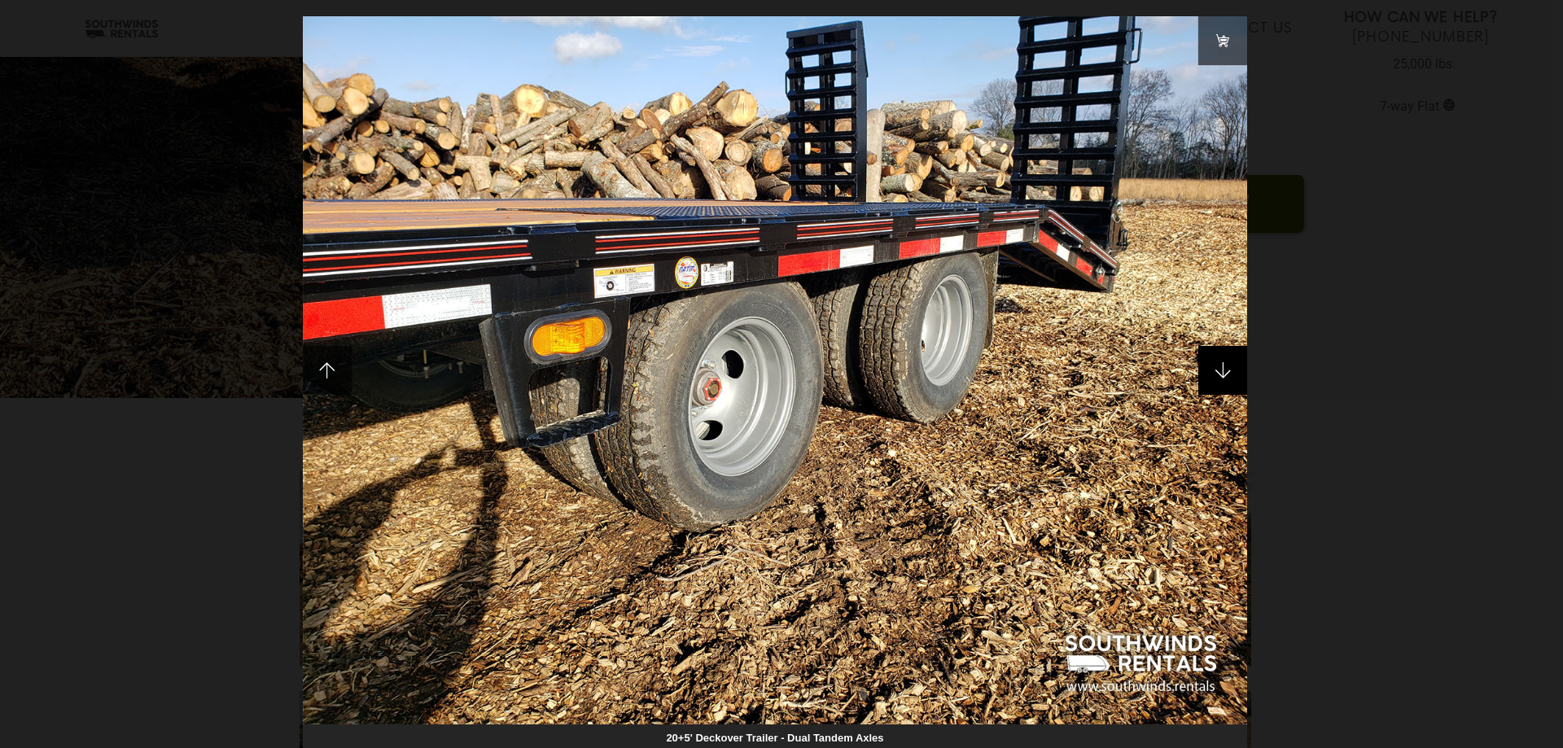
click at [1209, 372] on span at bounding box center [1222, 370] width 49 height 49
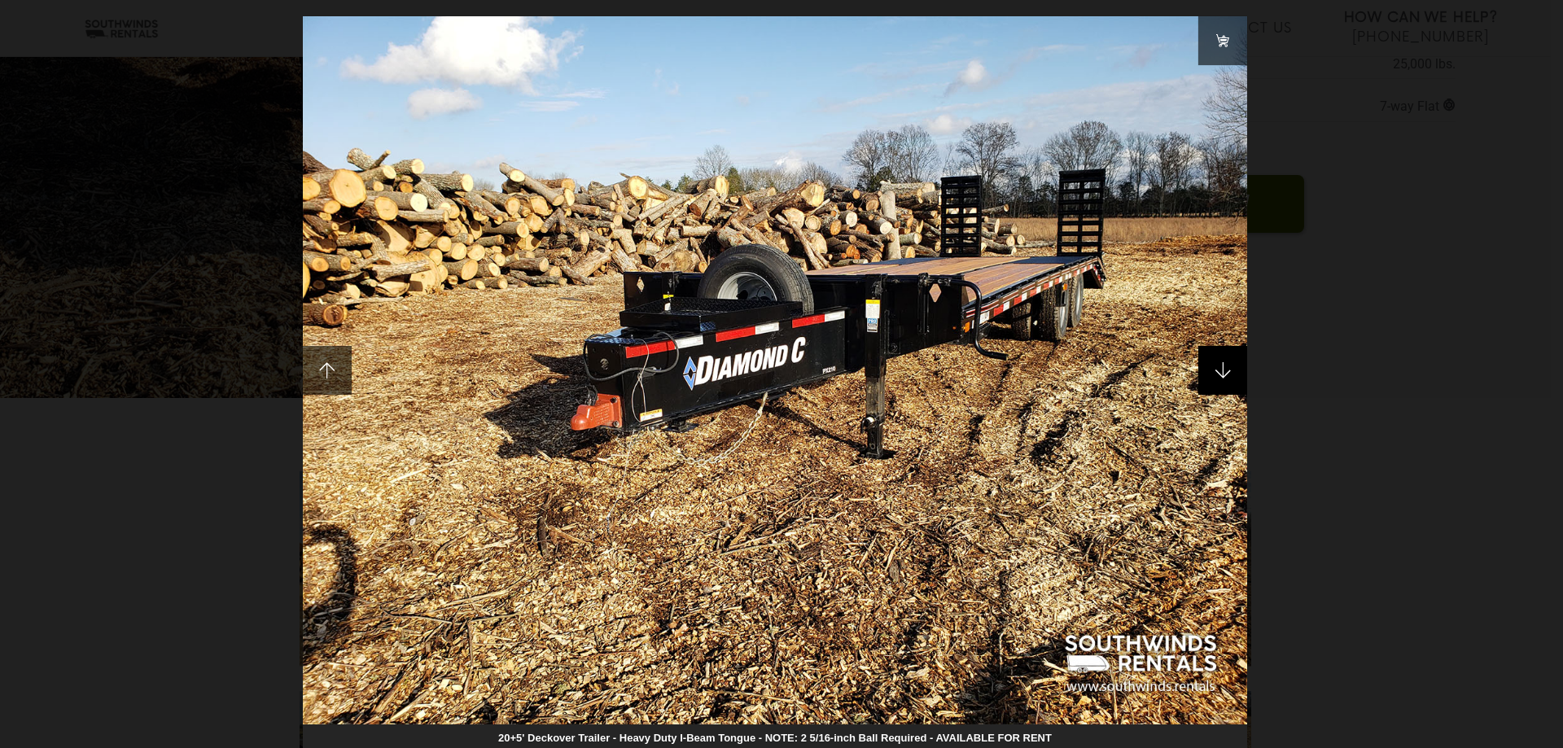
click at [1209, 372] on span at bounding box center [1222, 370] width 49 height 49
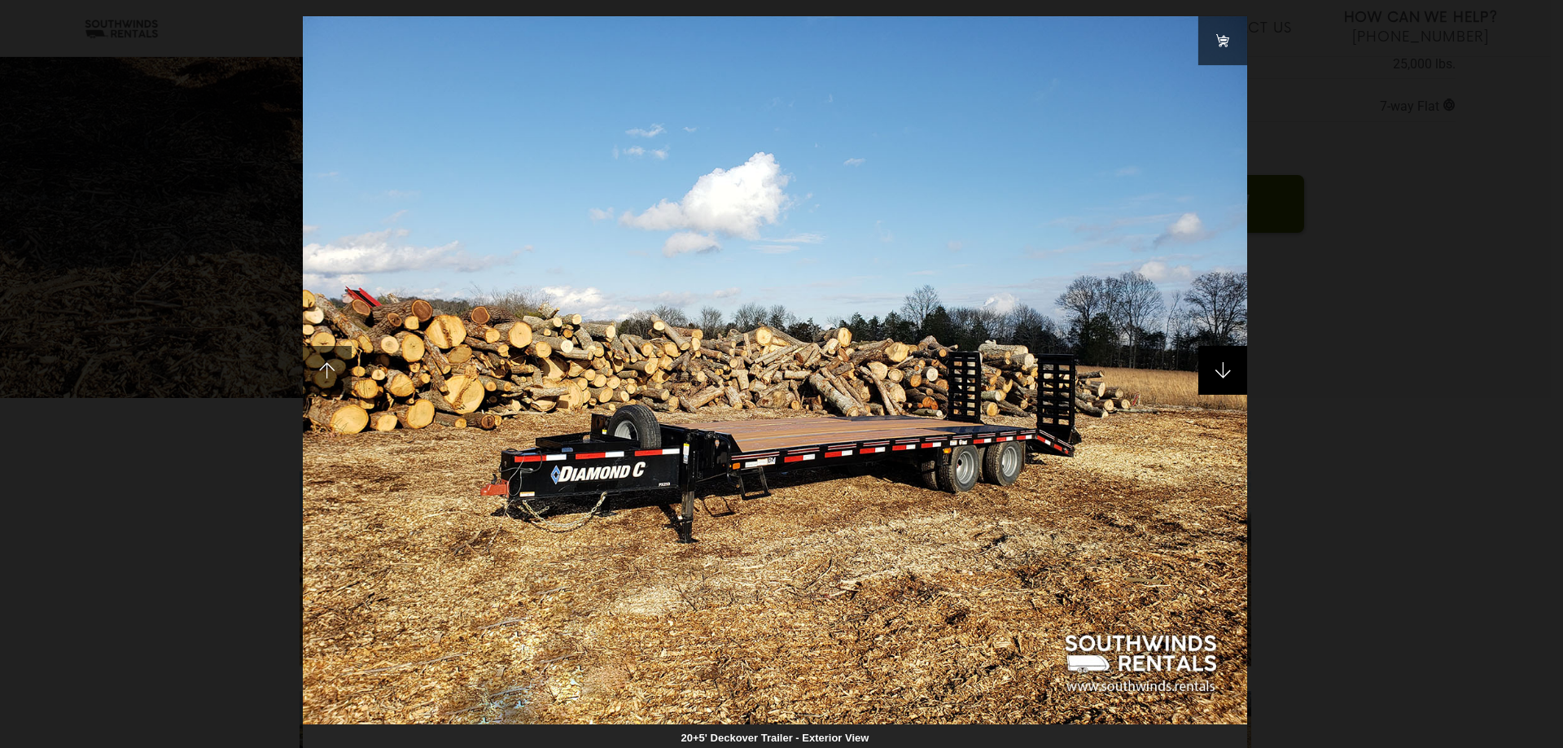
click at [1209, 372] on span at bounding box center [1222, 370] width 49 height 49
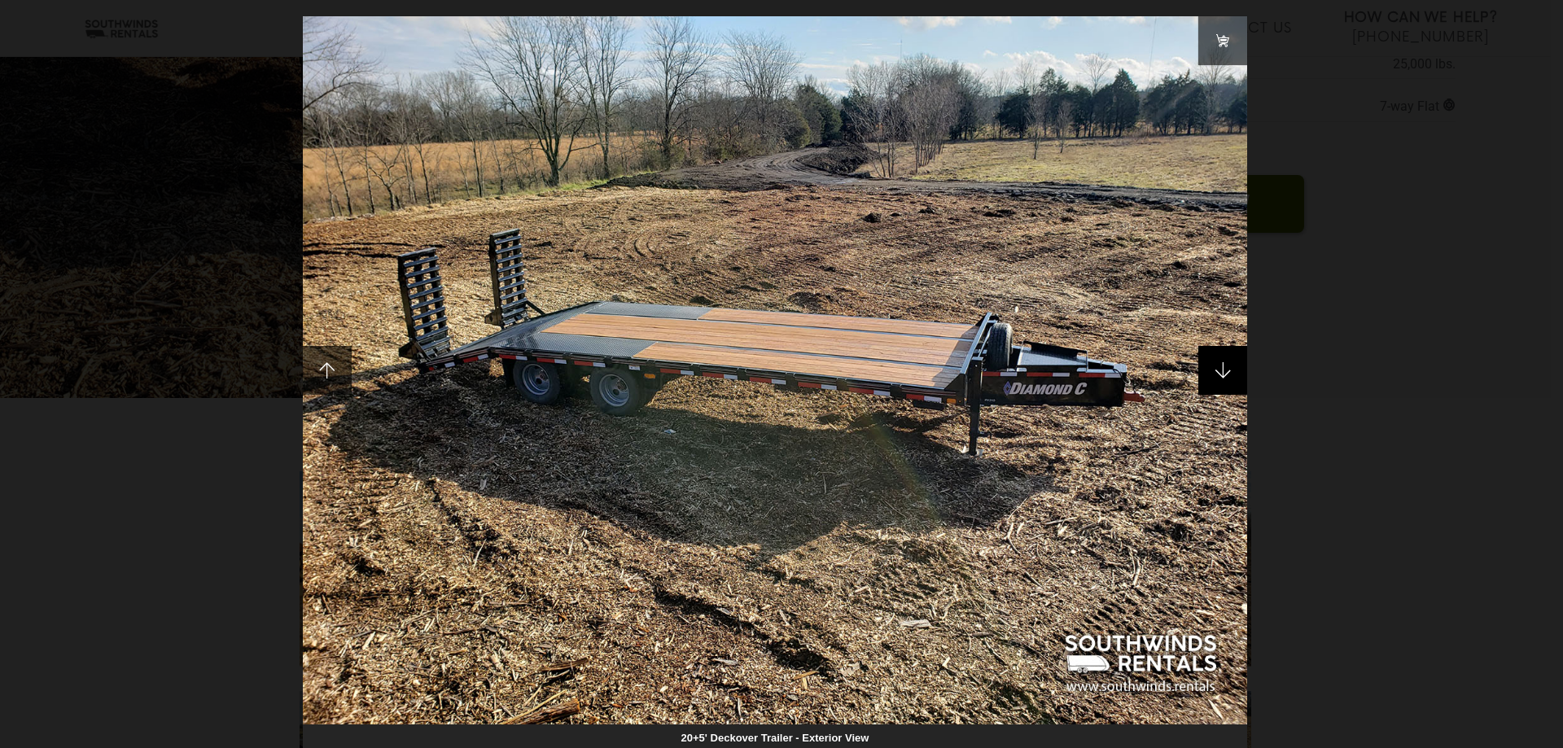
click at [1209, 372] on span at bounding box center [1222, 370] width 49 height 49
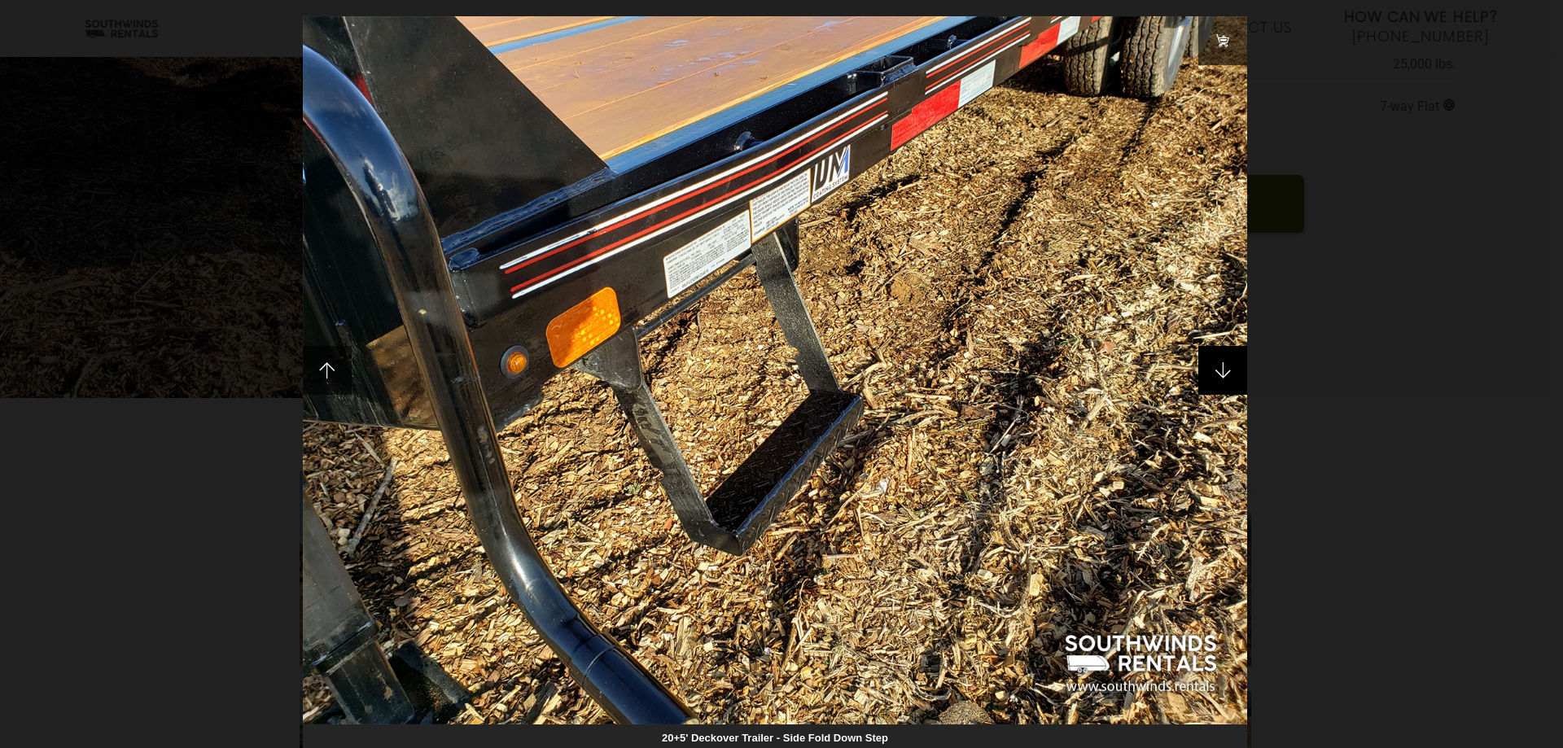
click at [1209, 372] on span at bounding box center [1222, 370] width 49 height 49
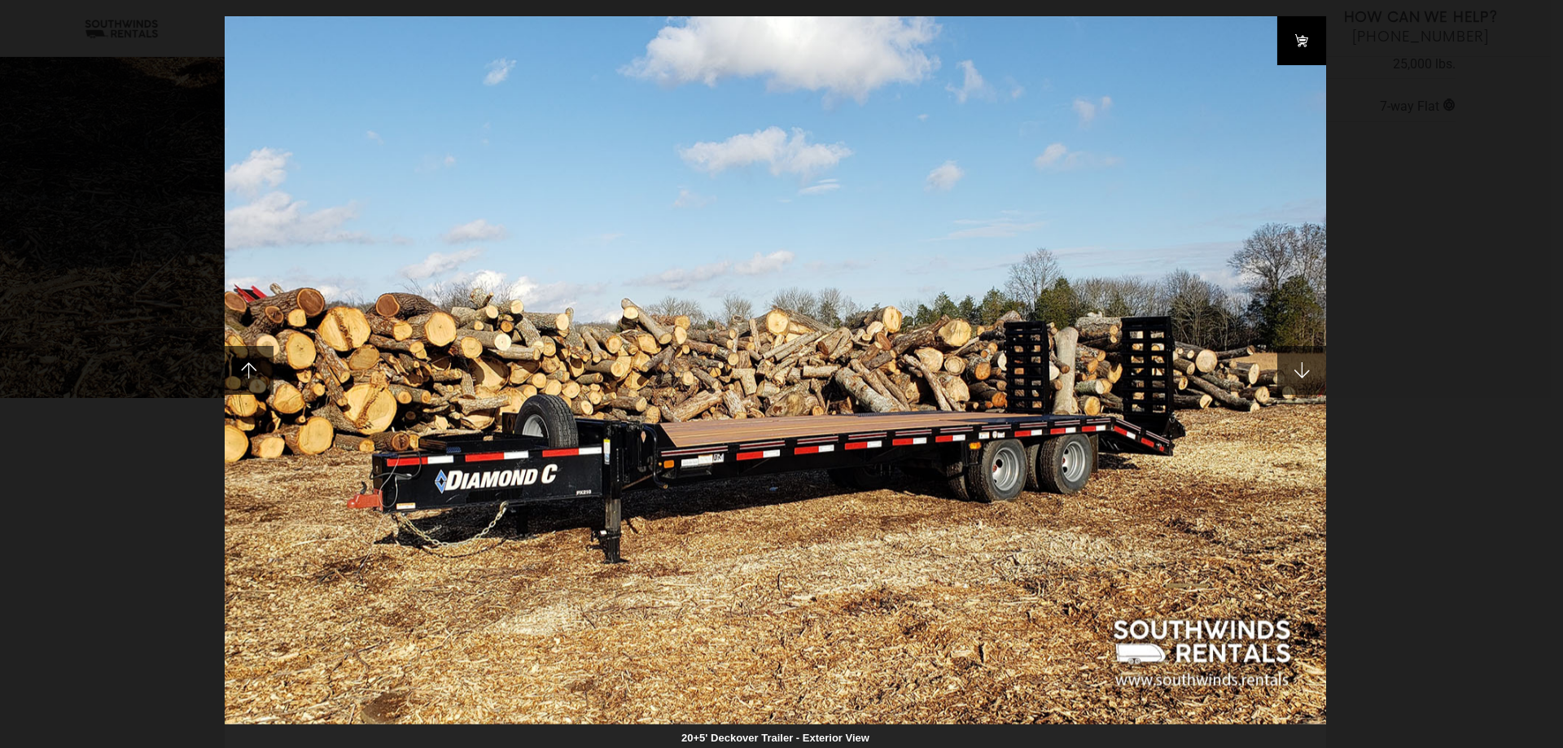
click at [1300, 31] on link at bounding box center [1301, 40] width 49 height 49
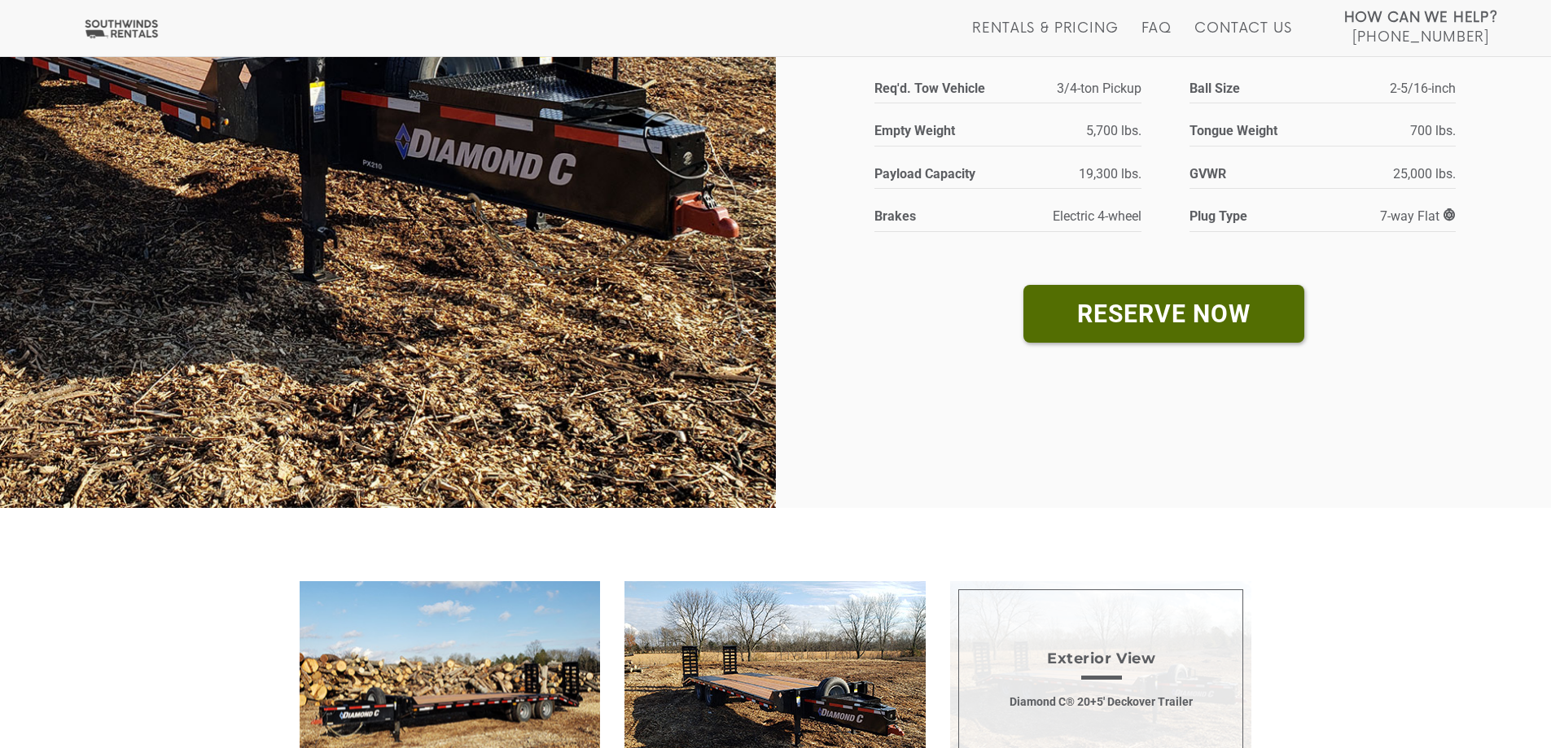
scroll to position [651, 0]
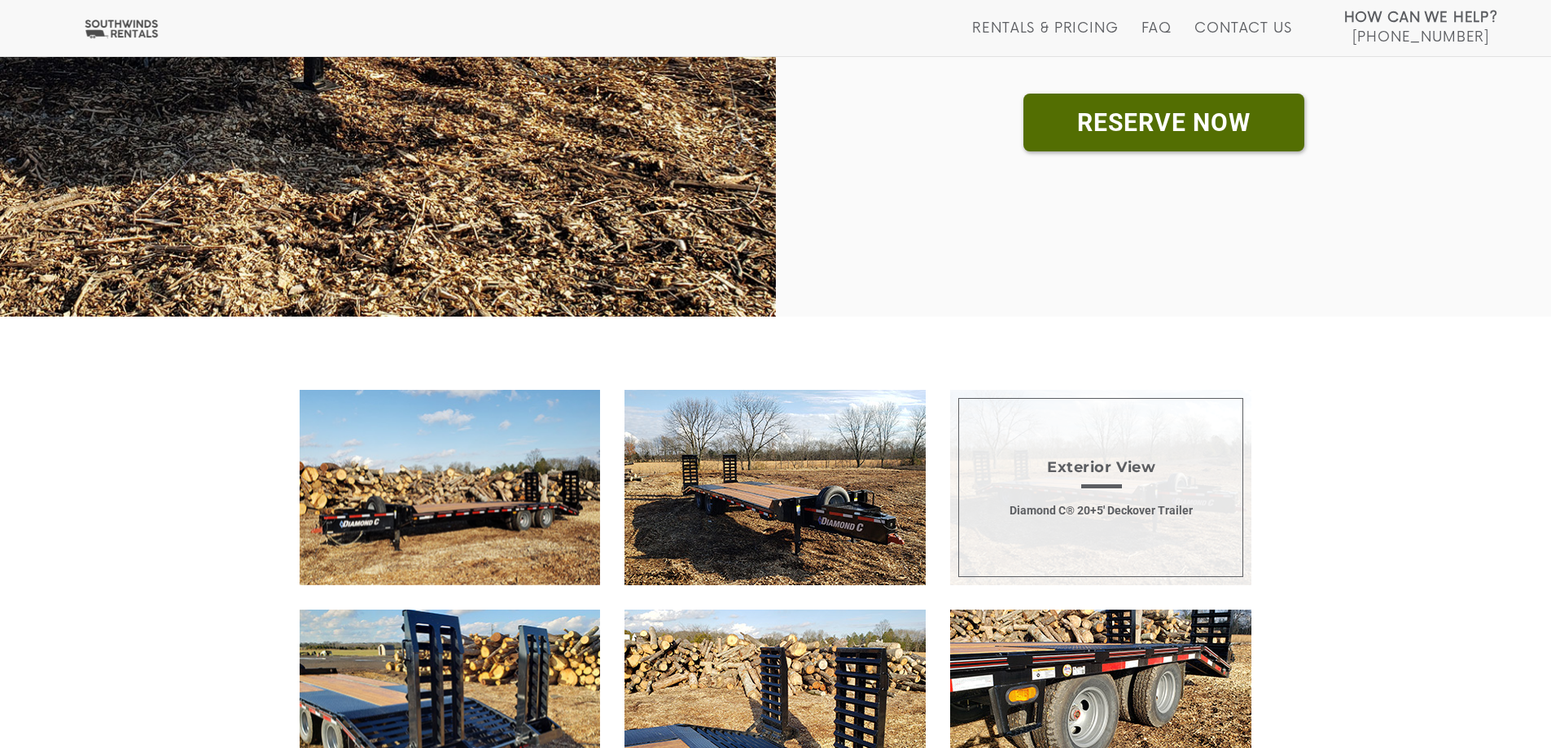
click at [1073, 492] on span "Exterior View Diamond C® 20+5' Deckover Trailer" at bounding box center [1100, 487] width 301 height 195
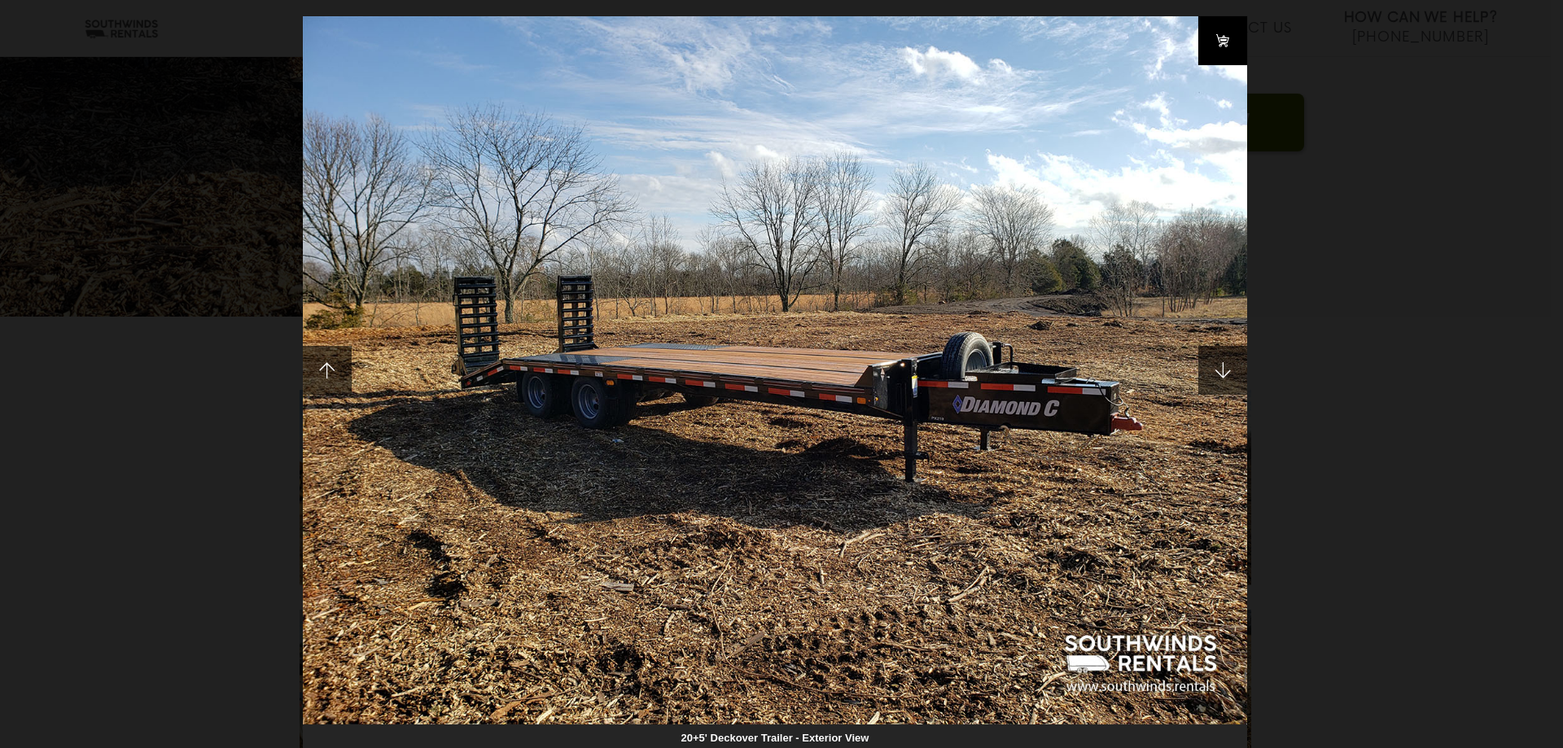
click at [1223, 44] on link at bounding box center [1222, 40] width 49 height 49
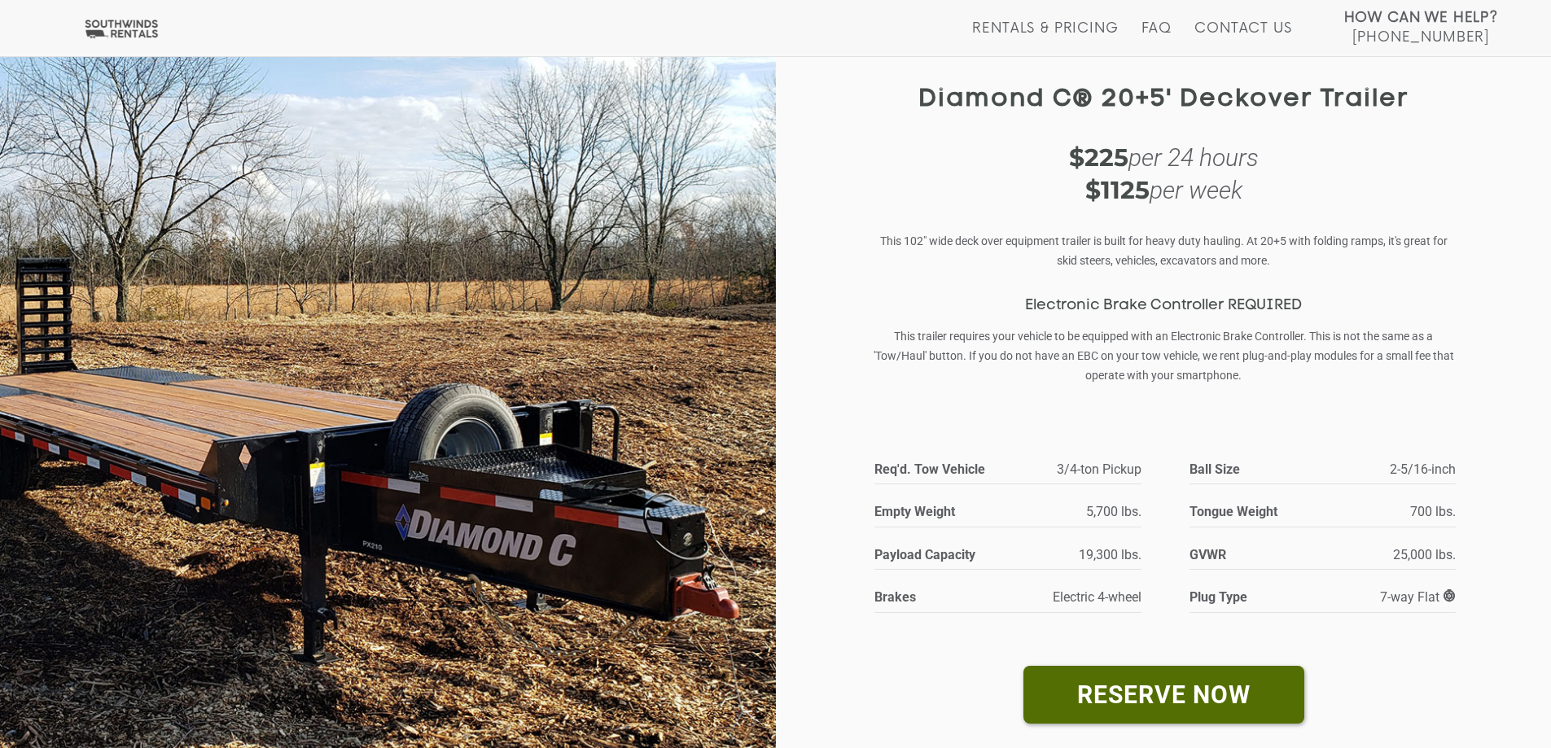
scroll to position [0, 0]
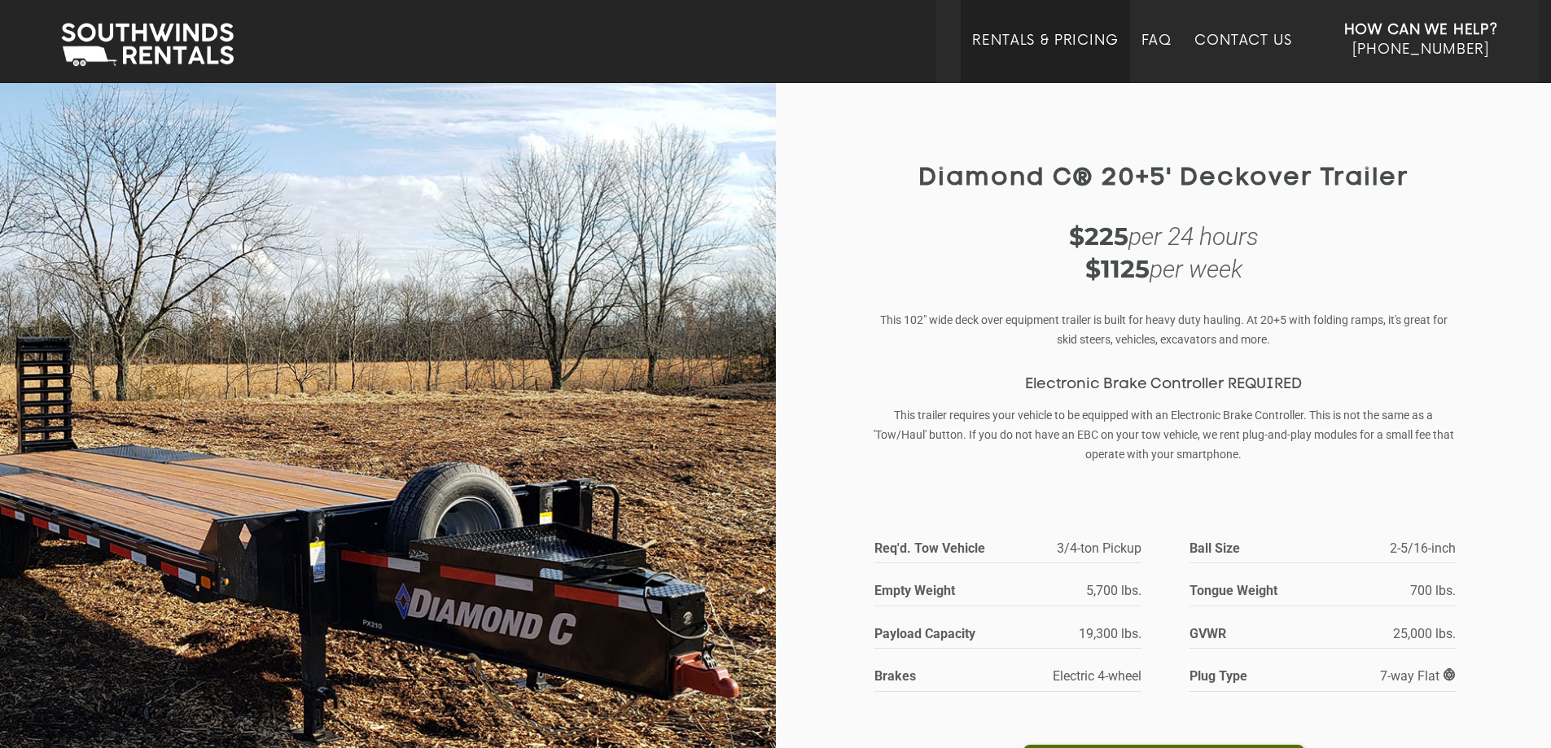
click at [1071, 23] on li "Rentals & Pricing" at bounding box center [1044, 41] width 168 height 83
click at [1065, 39] on link "Rentals & Pricing" at bounding box center [1045, 58] width 146 height 50
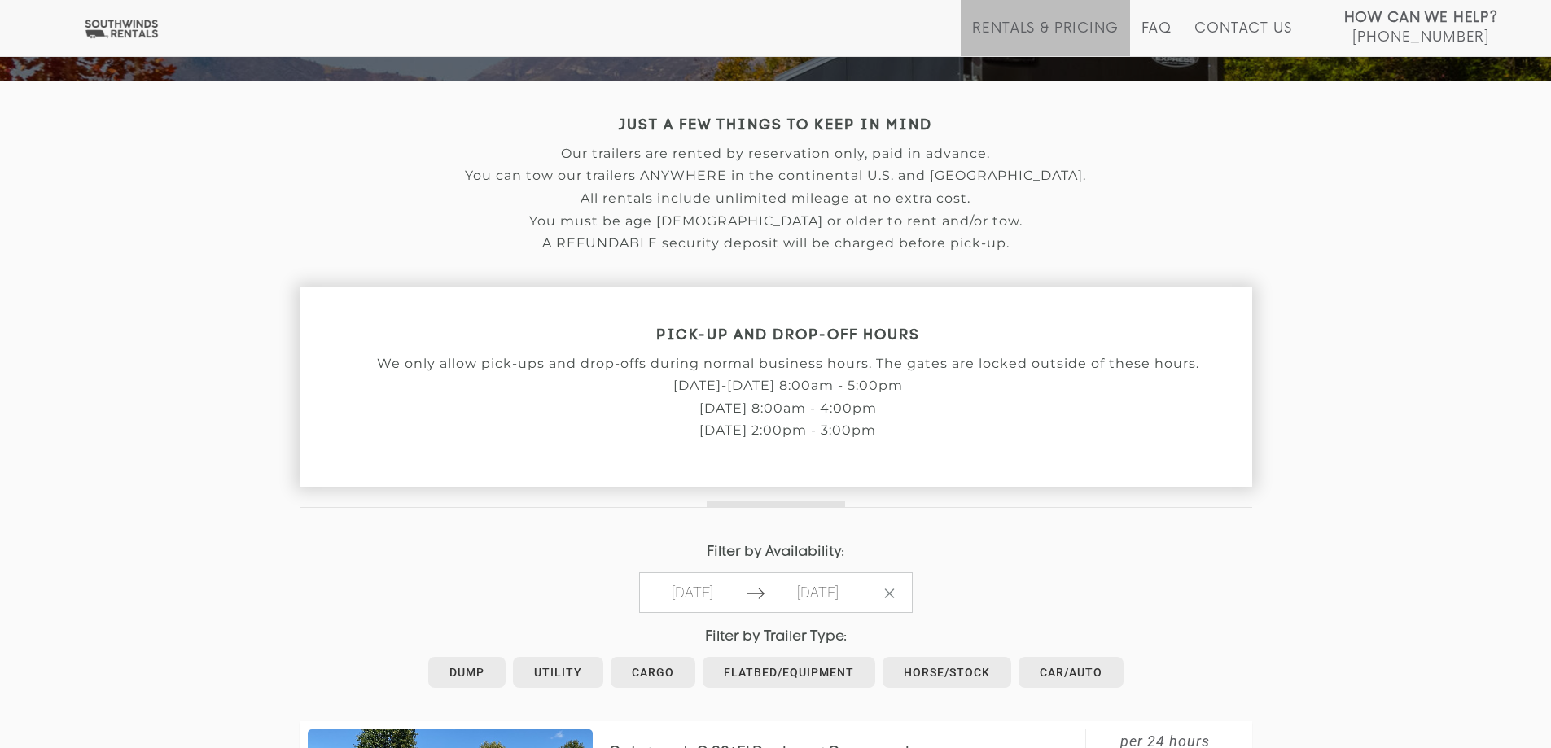
scroll to position [570, 0]
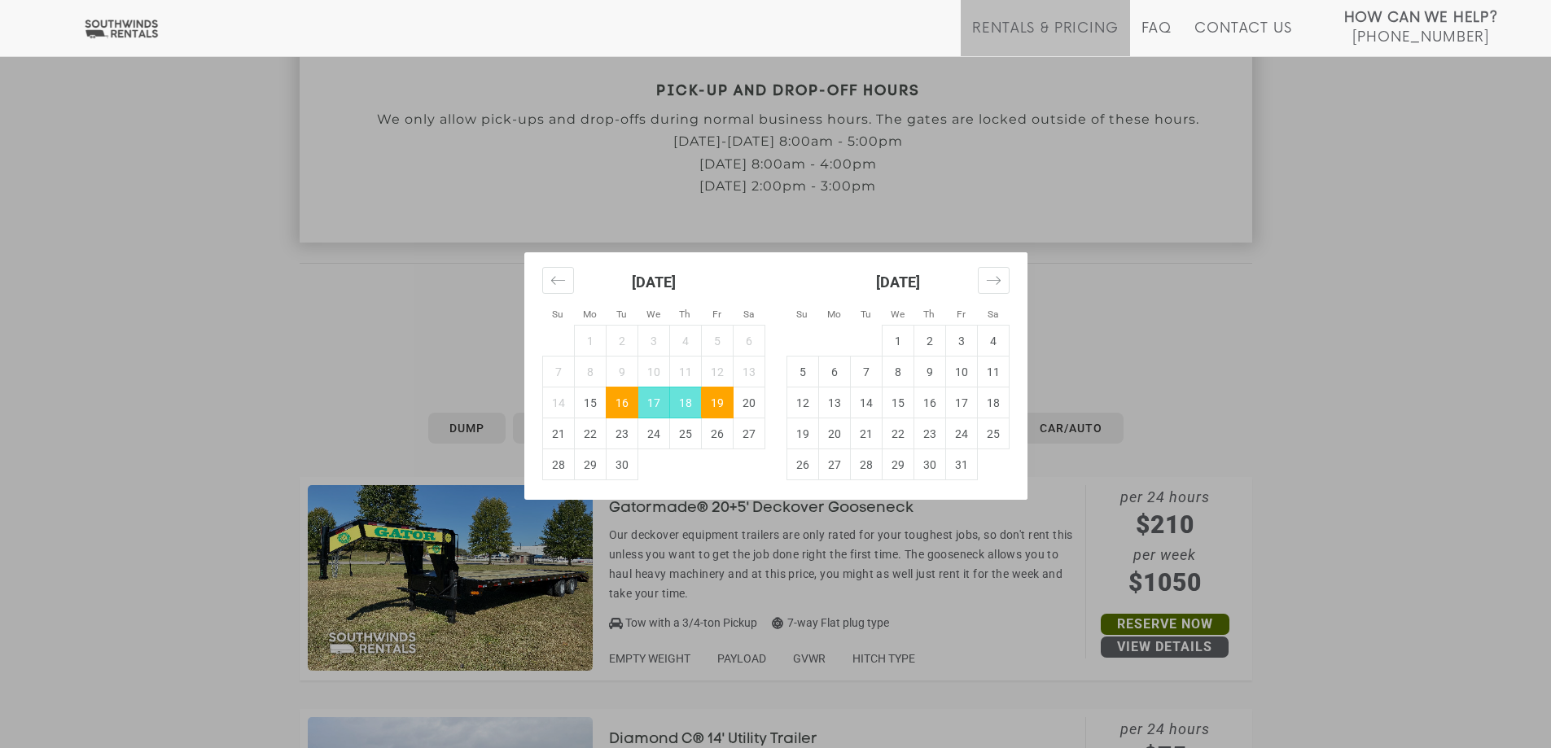
click at [591, 404] on td "15" at bounding box center [590, 402] width 32 height 31
type input "[DATE]"
click at [1341, 475] on div "Su Mo Tu We Th Fr Sa Su Mo Tu We Th Fr Sa [DATE] 1 2 3 4 5 6 7 8 9 10 11 12 13 …" at bounding box center [775, 374] width 1551 height 748
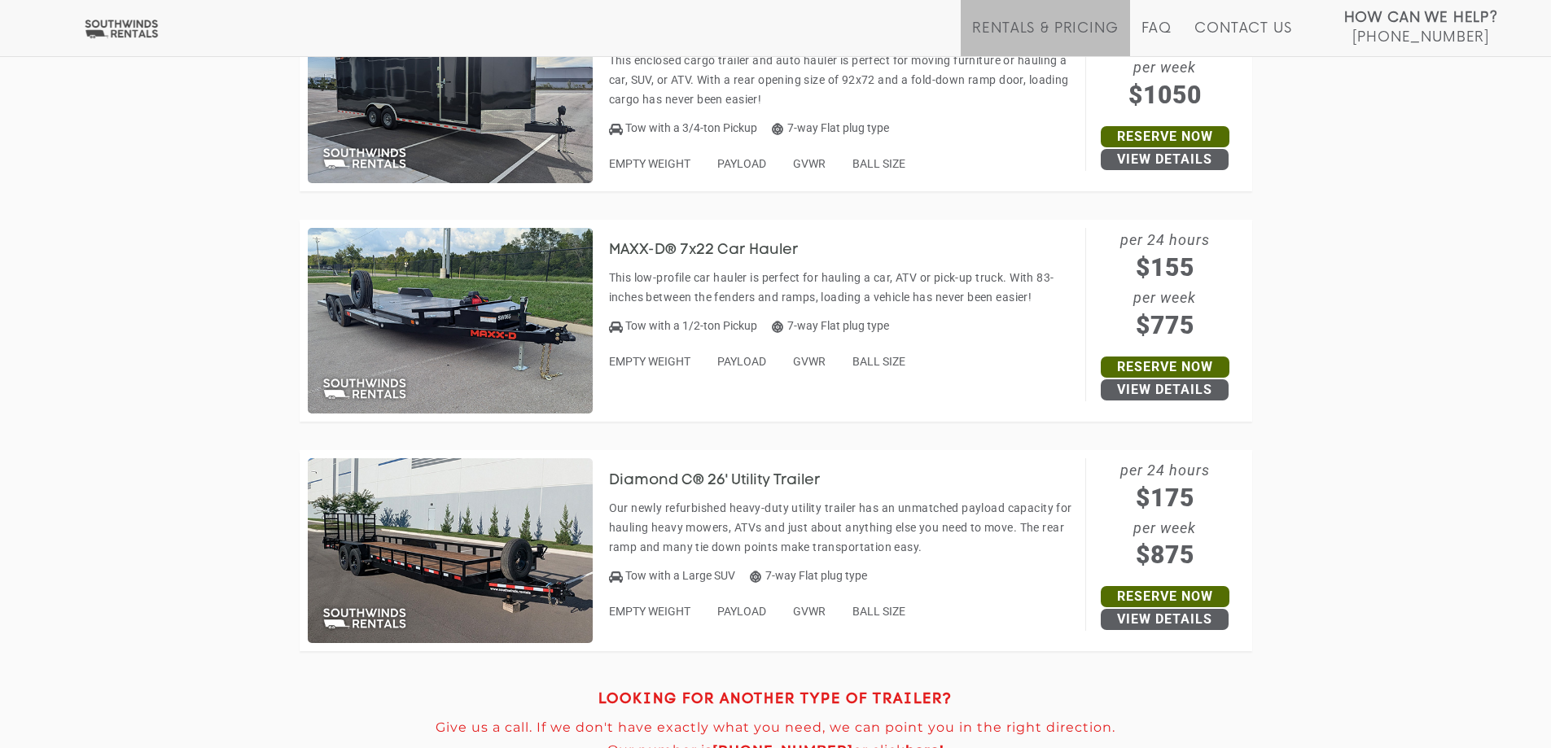
scroll to position [6878, 0]
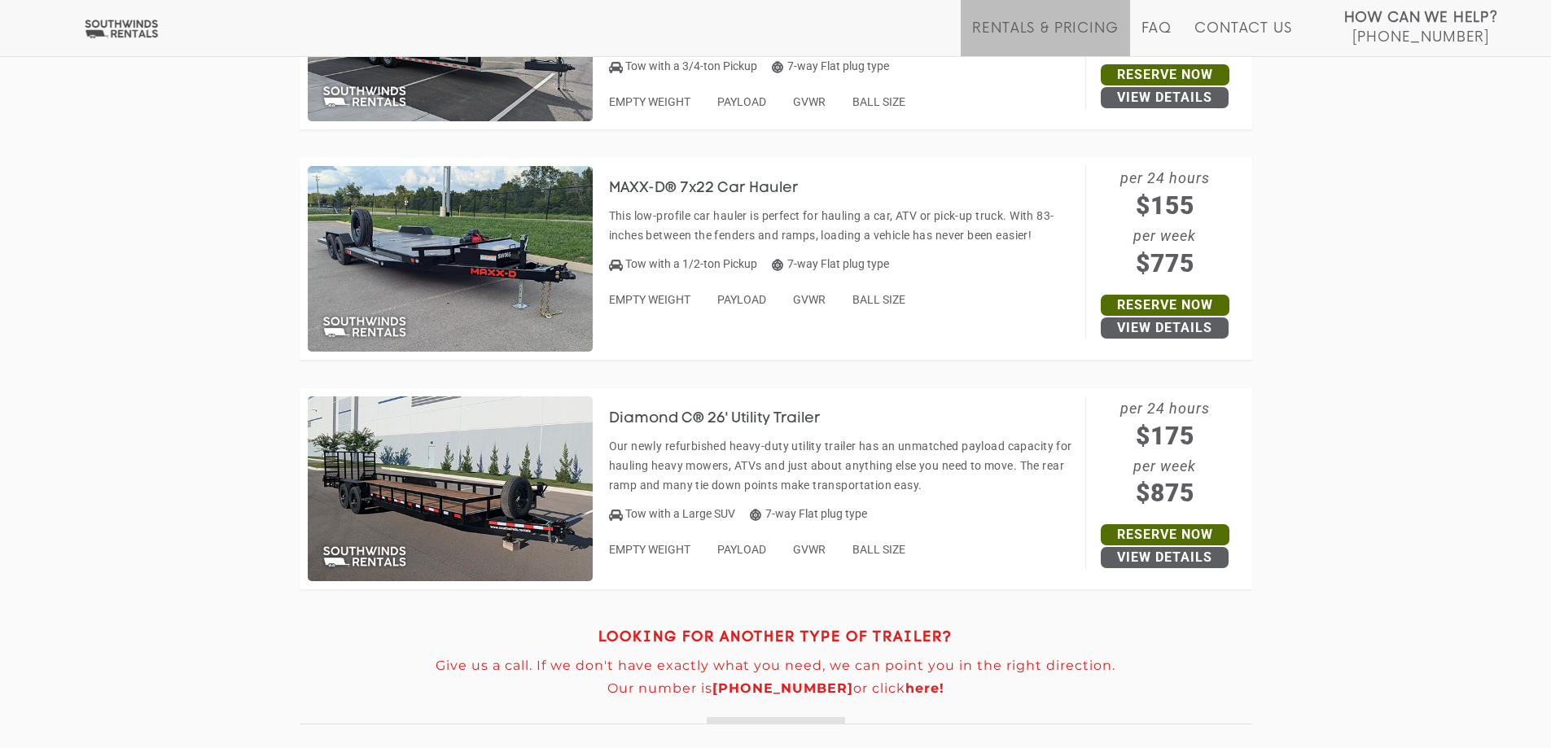
click at [446, 467] on img at bounding box center [450, 489] width 285 height 186
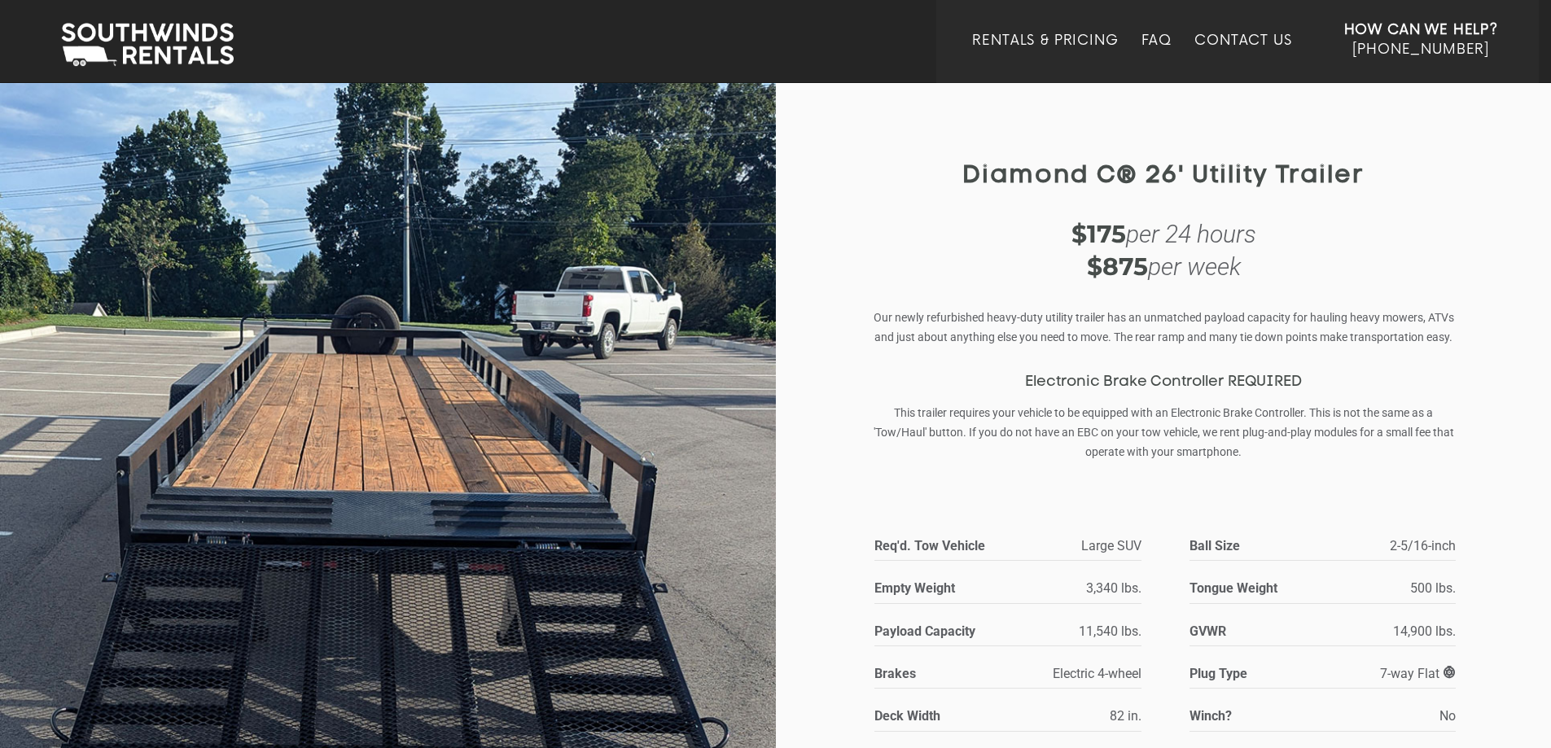
click at [669, 420] on img at bounding box center [388, 524] width 776 height 886
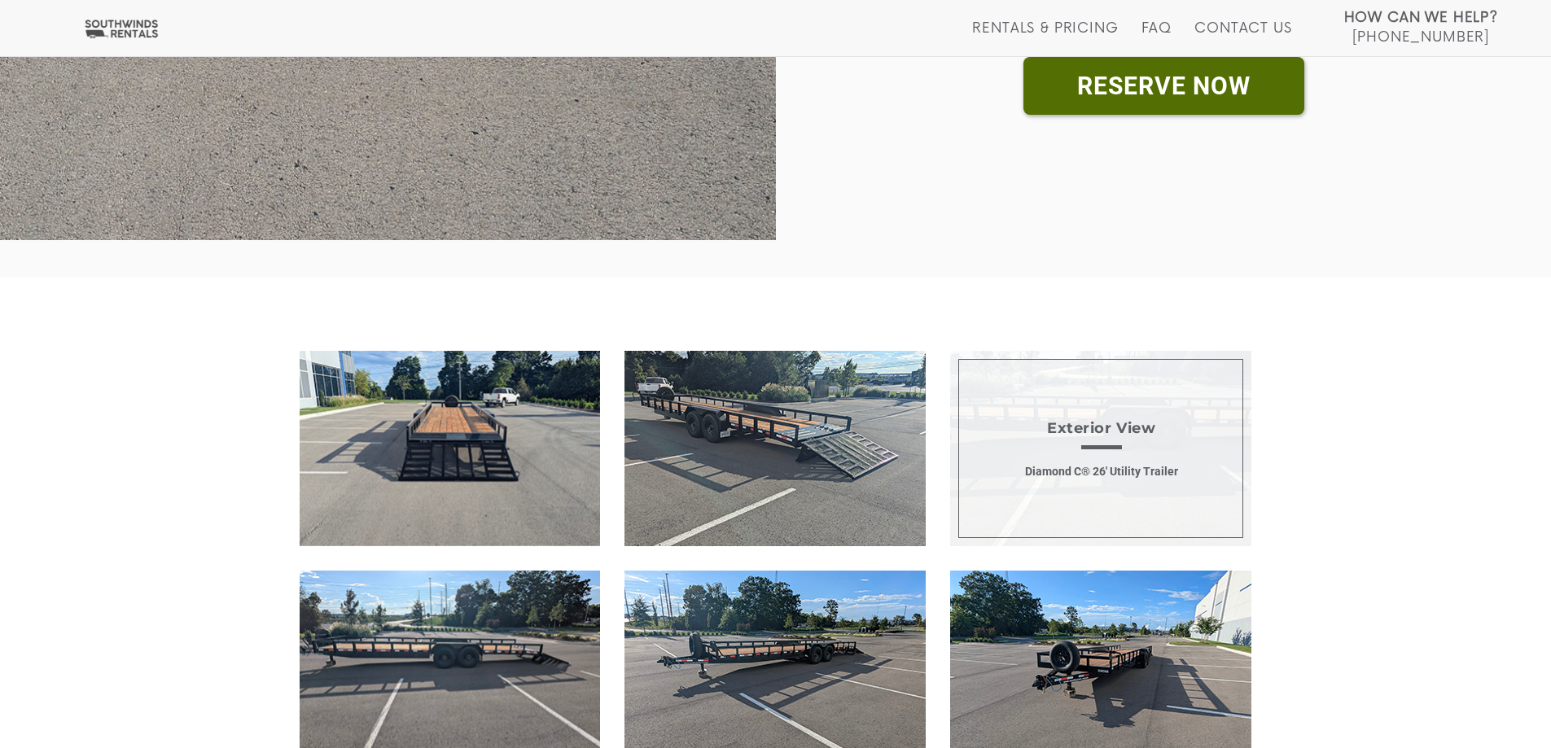
scroll to position [733, 0]
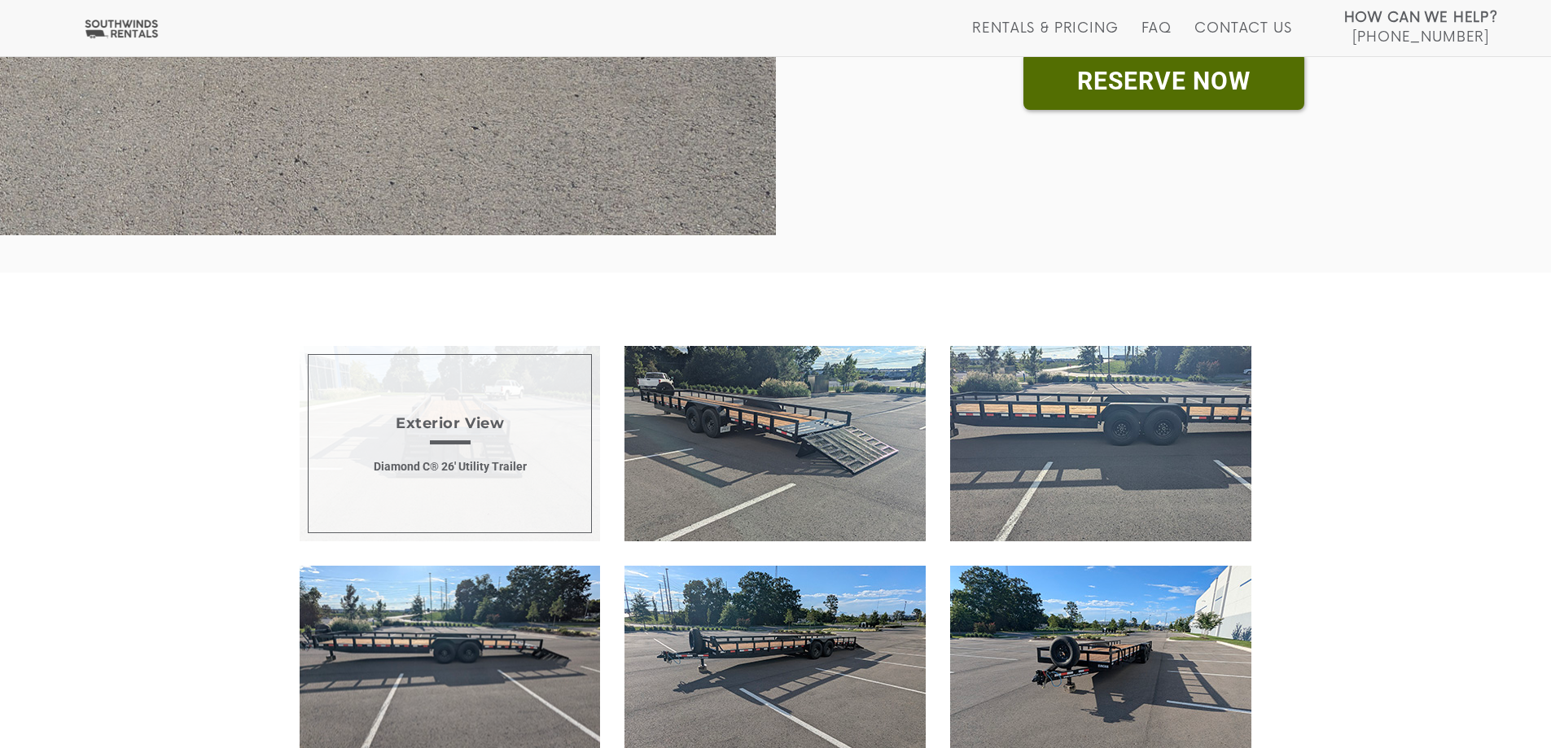
click at [420, 453] on span "Exterior View Diamond C® 26' Utility Trailer" at bounding box center [450, 443] width 301 height 195
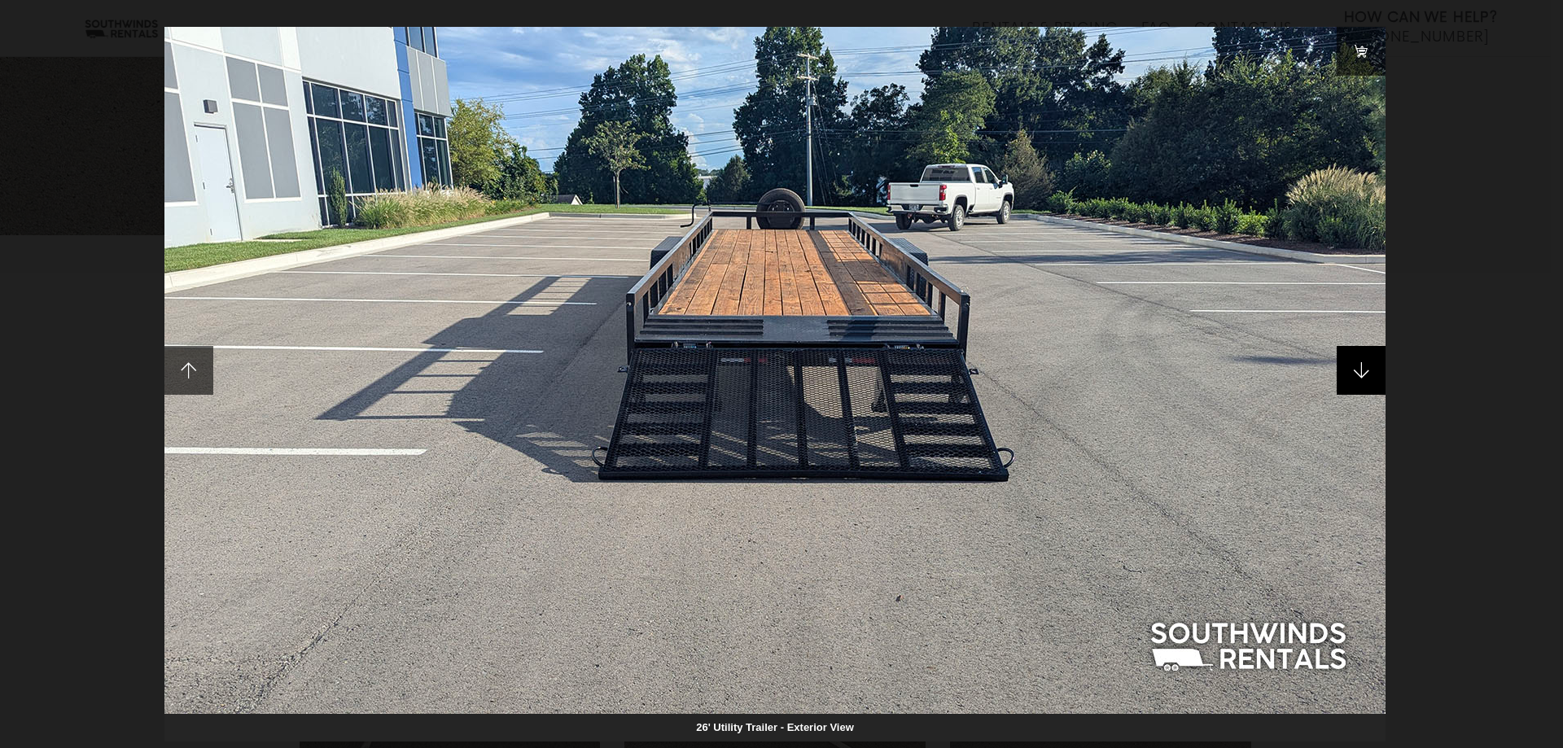
click at [1371, 374] on span at bounding box center [1360, 370] width 49 height 49
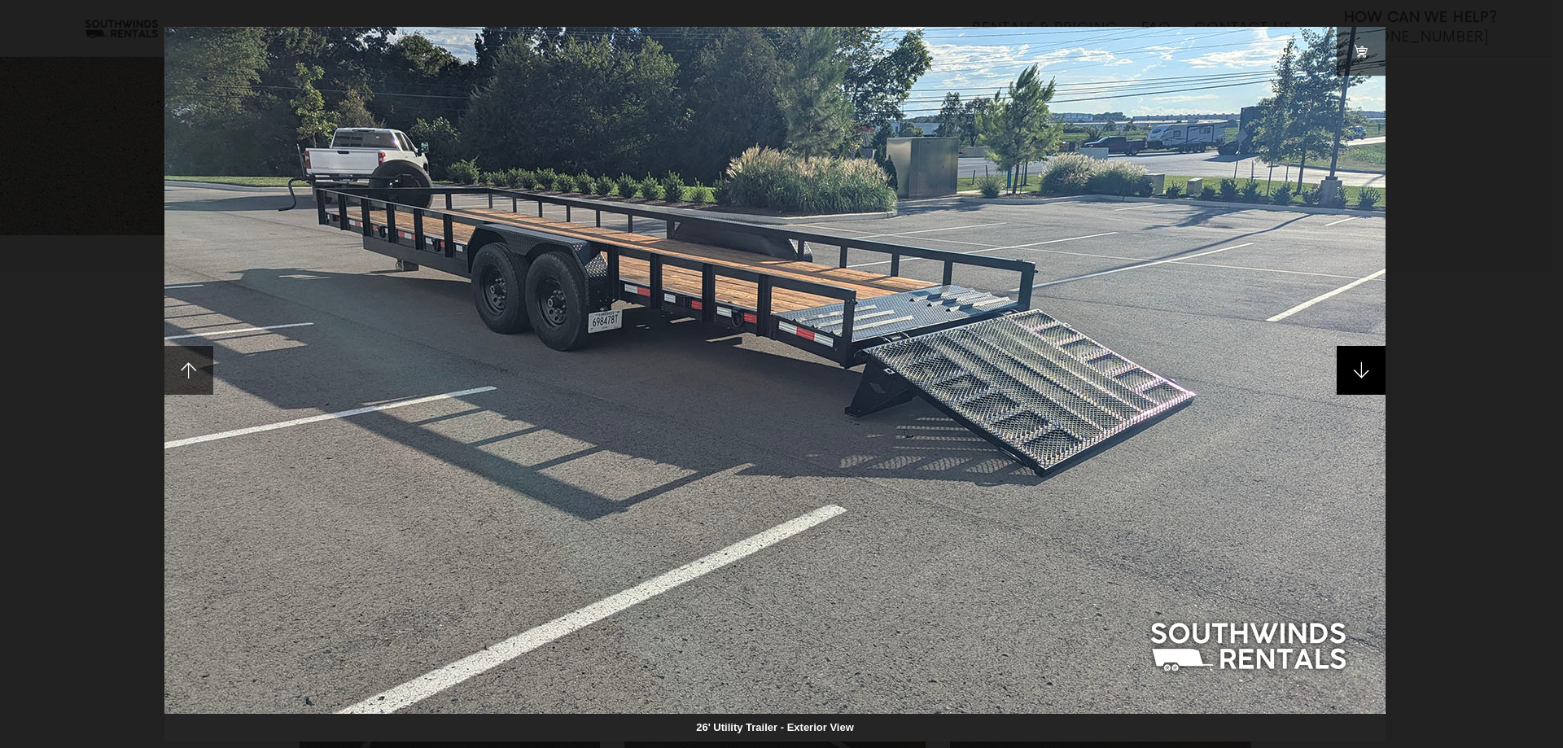
click at [1371, 375] on span at bounding box center [1360, 370] width 49 height 49
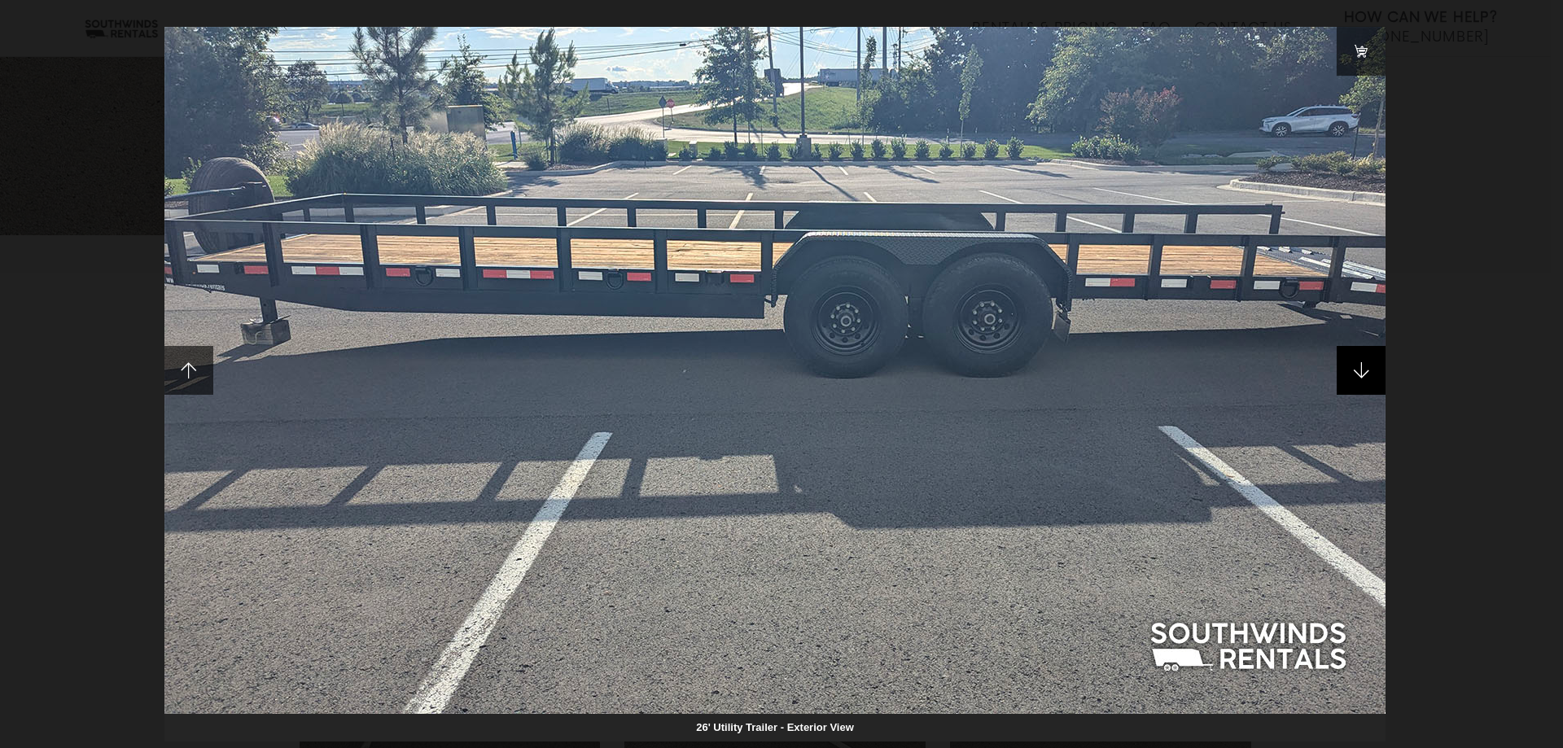
click at [1371, 375] on span at bounding box center [1360, 370] width 49 height 49
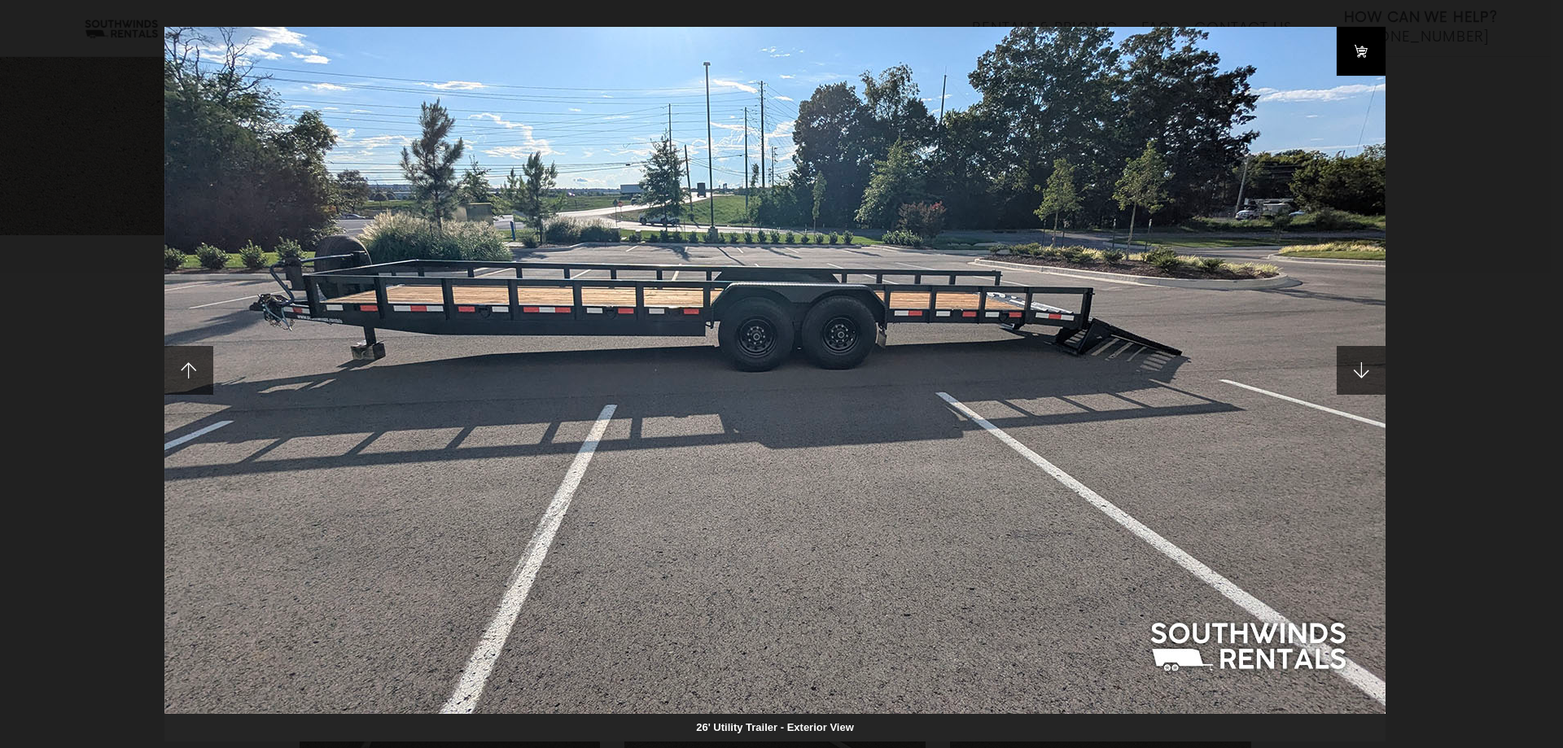
click at [1373, 59] on link at bounding box center [1360, 51] width 49 height 49
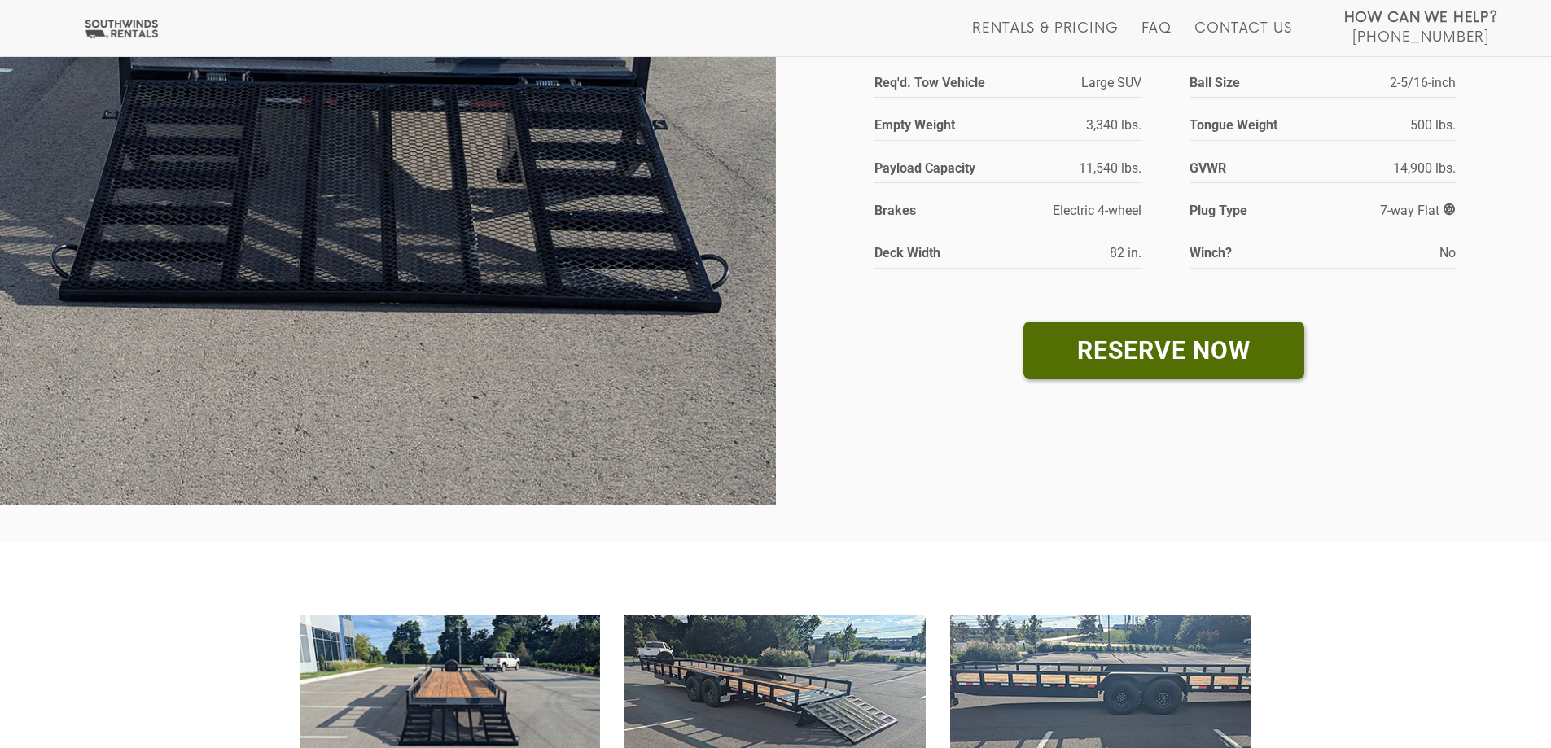
scroll to position [488, 0]
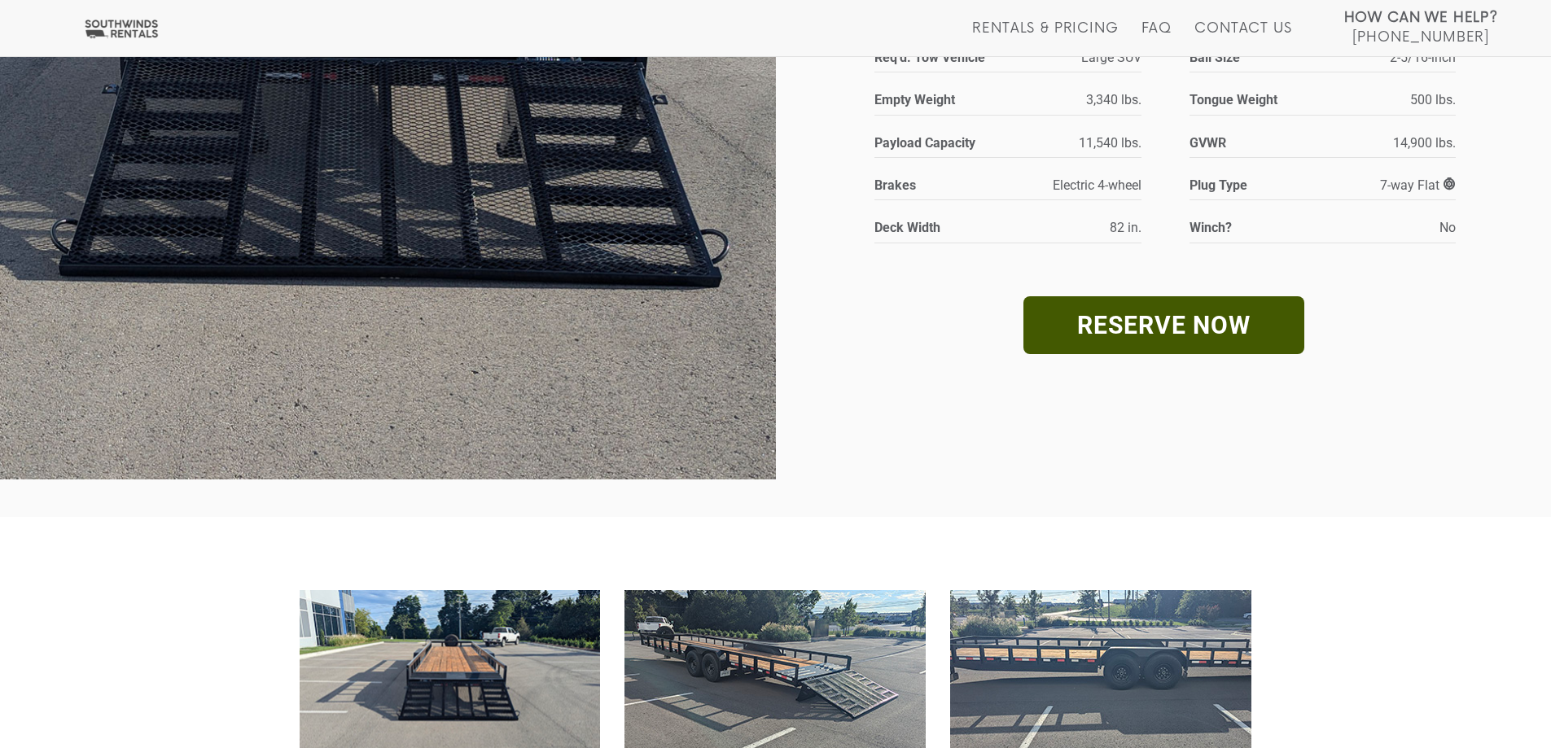
click at [1232, 328] on link "RESERVE NOW" at bounding box center [1163, 325] width 281 height 58
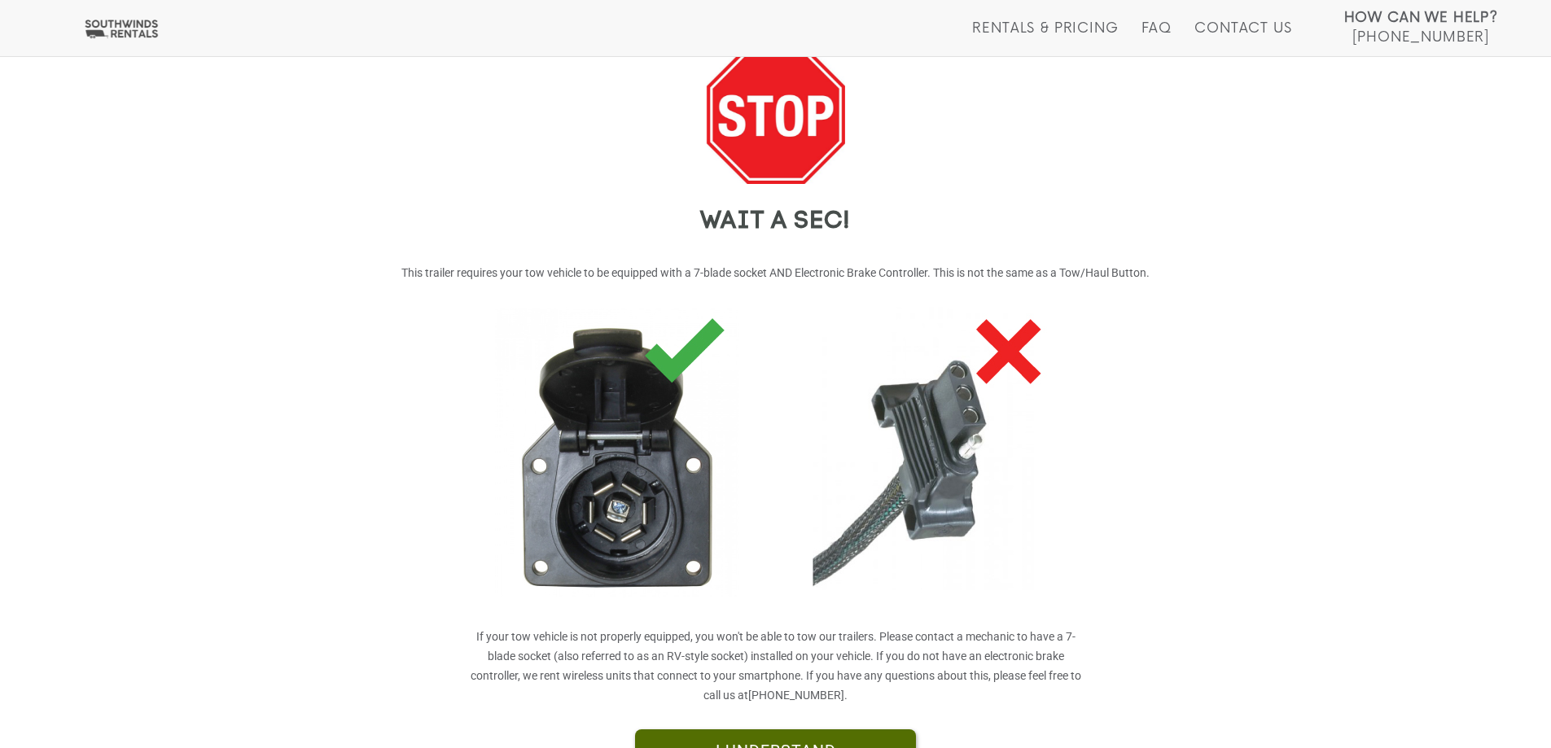
scroll to position [292, 0]
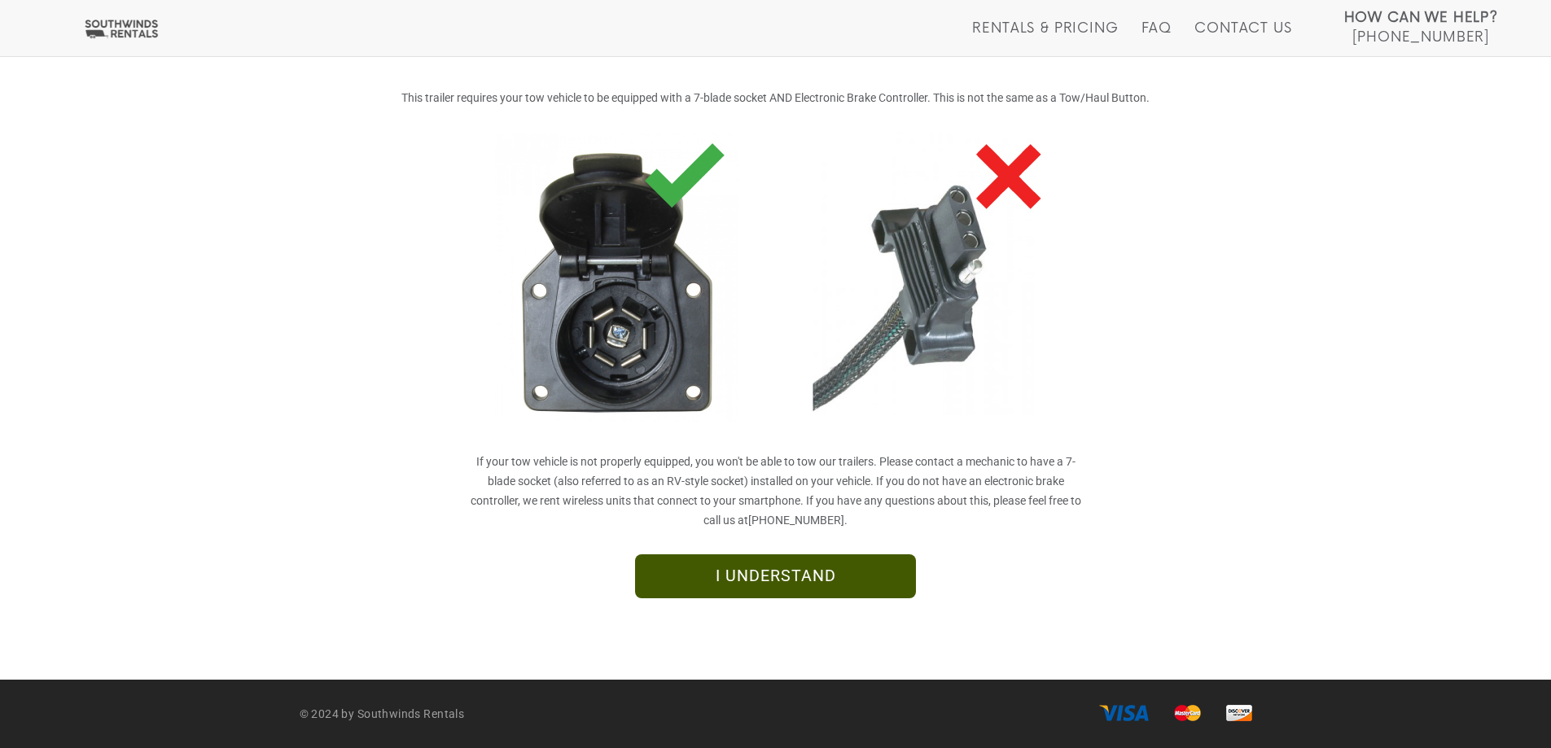
click at [765, 575] on link "I UNDERSTAND" at bounding box center [775, 576] width 281 height 44
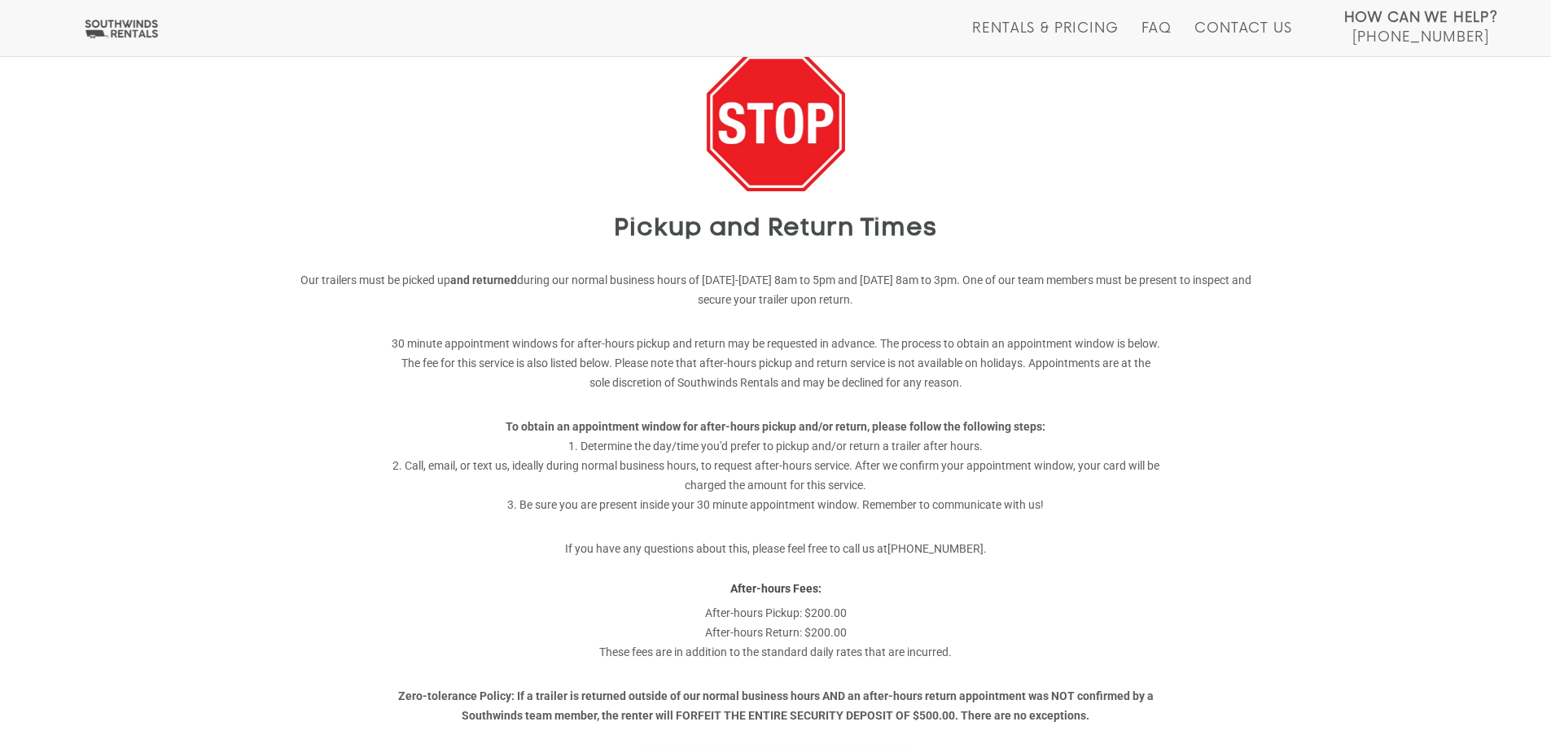
scroll to position [305, 0]
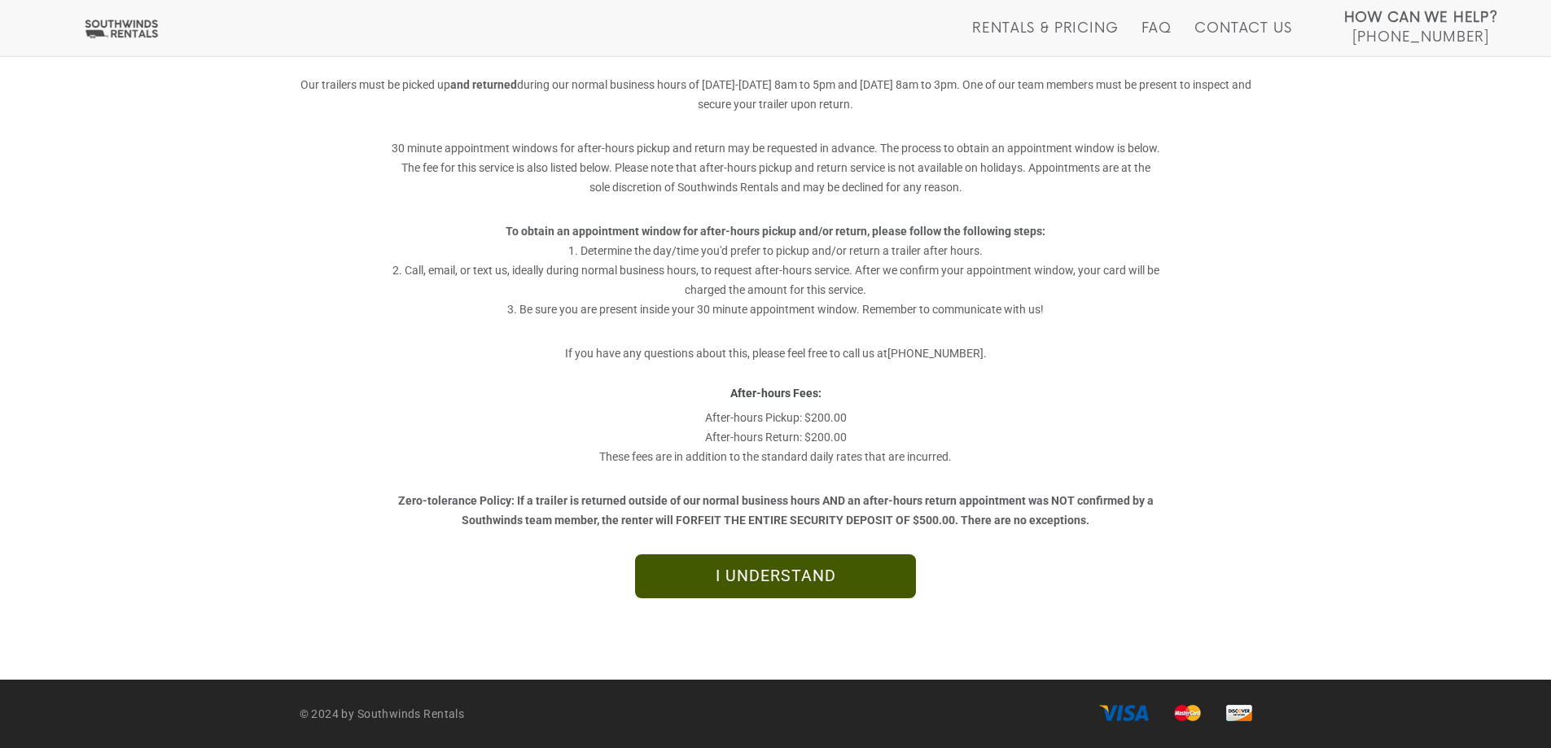
click at [829, 573] on link "I UNDERSTAND" at bounding box center [775, 576] width 281 height 44
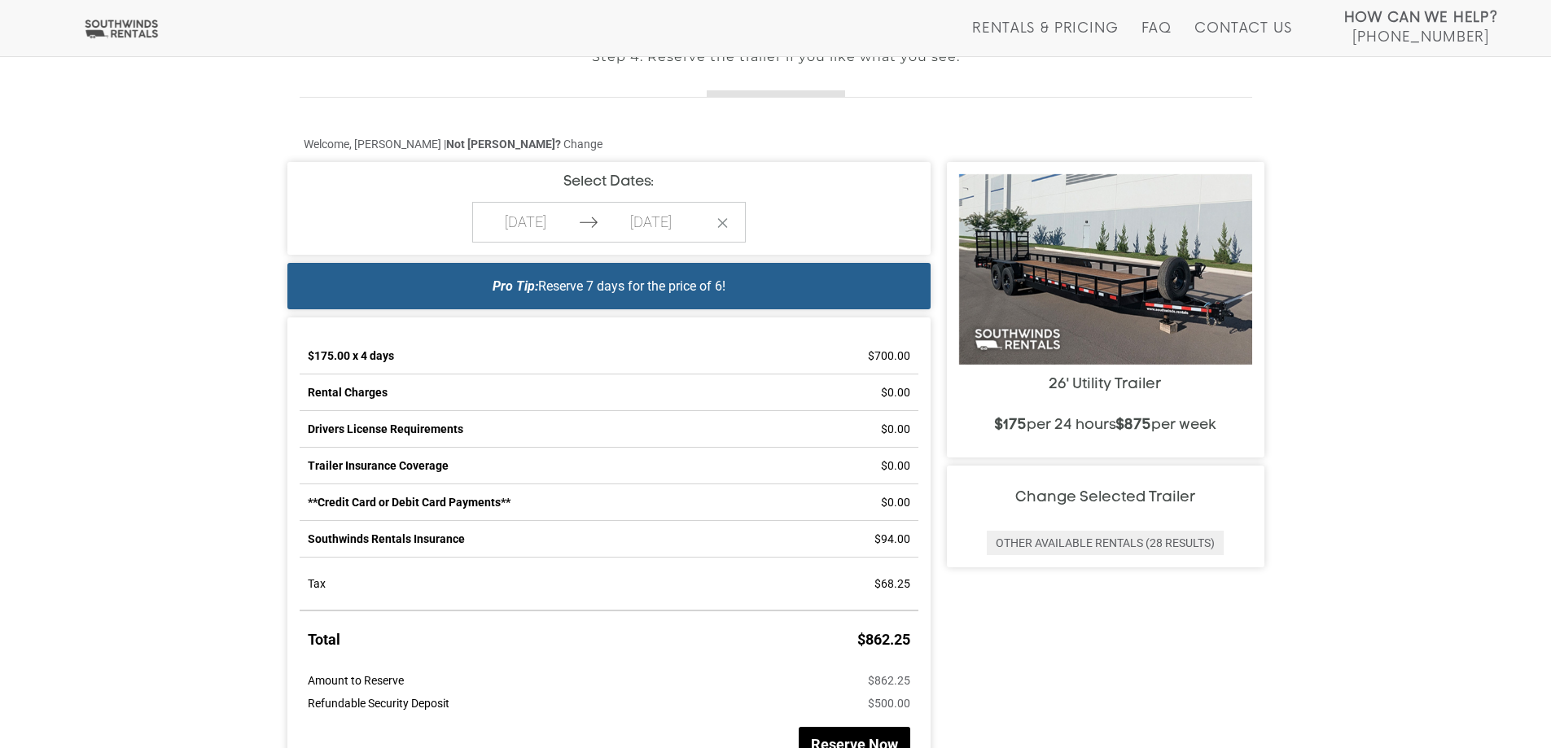
scroll to position [570, 0]
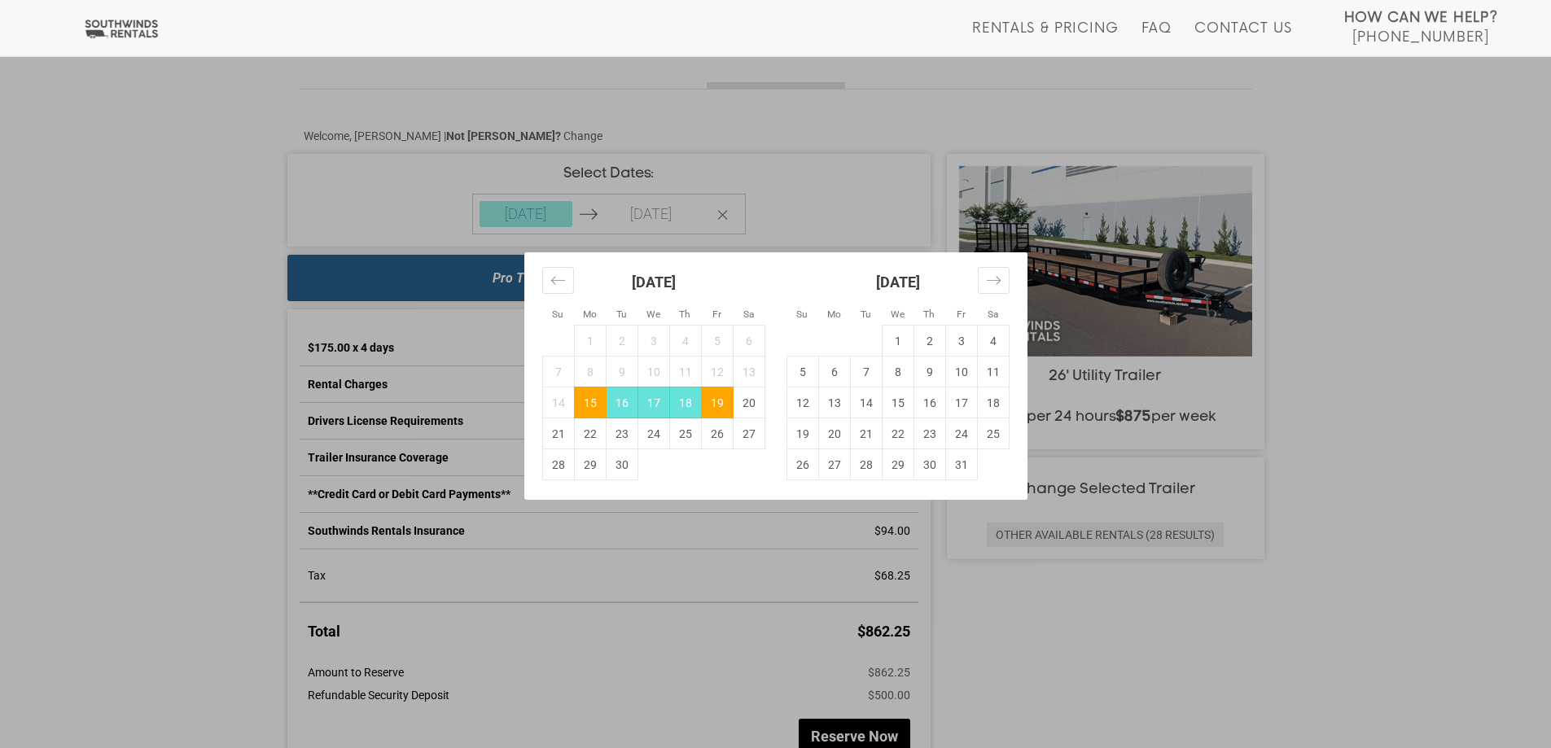
click at [620, 396] on td "16" at bounding box center [622, 402] width 32 height 31
type input "[DATE]"
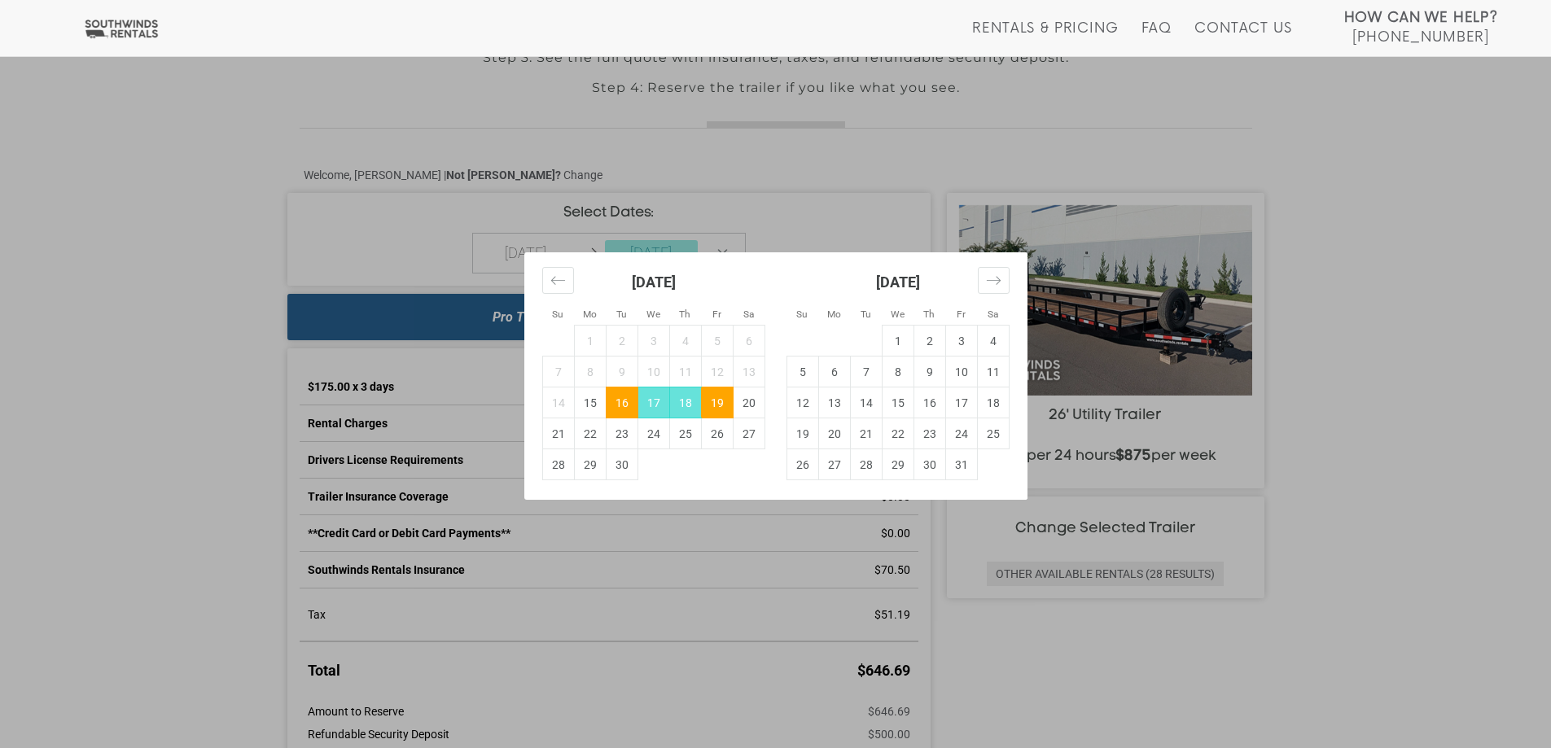
click at [1450, 557] on div "Su Mo Tu We Th Fr Sa Su Mo Tu We Th Fr Sa [DATE] 1 2 3 4 5 6 7 8 9 10 11 12 13 …" at bounding box center [775, 374] width 1551 height 748
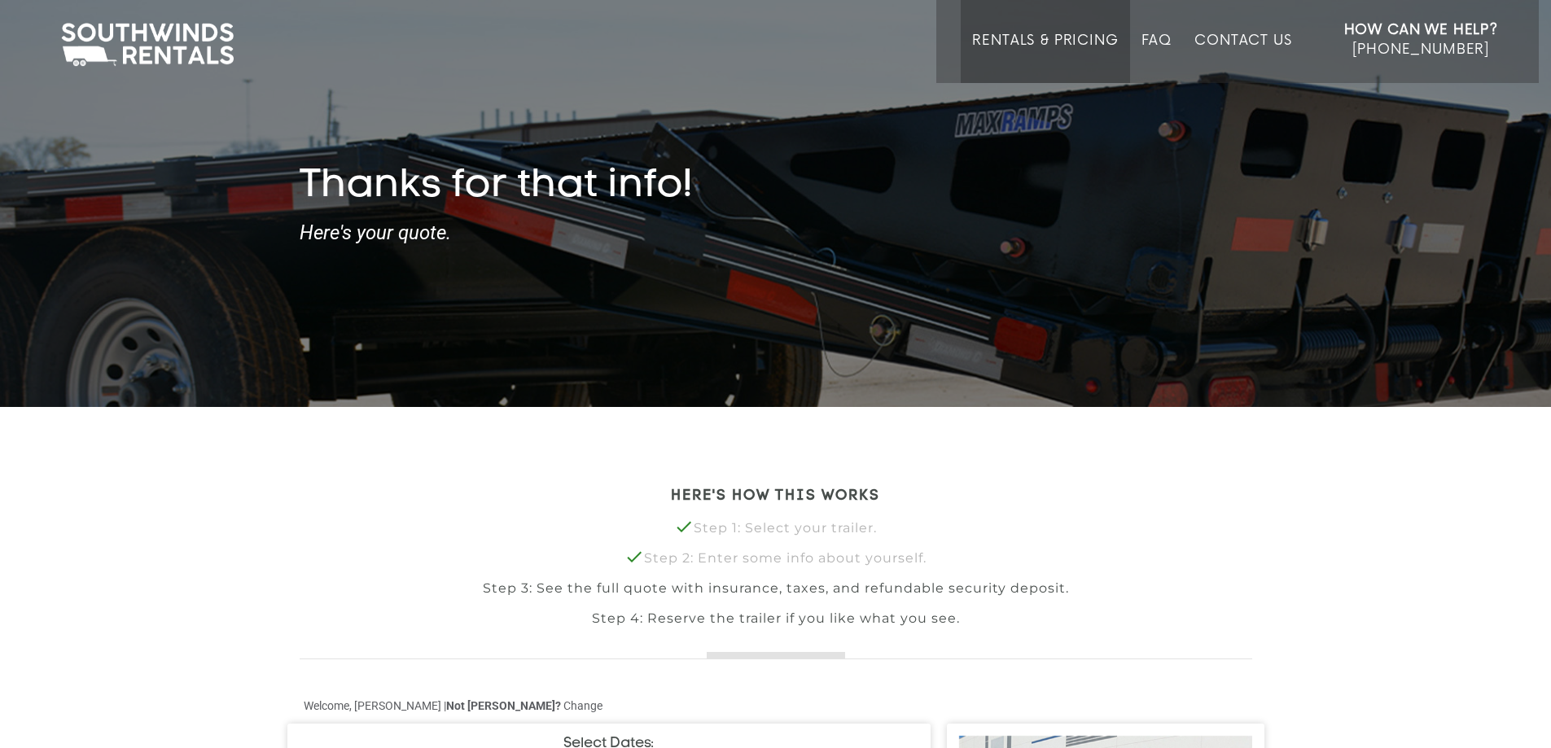
click at [1050, 46] on link "Rentals & Pricing" at bounding box center [1045, 58] width 146 height 50
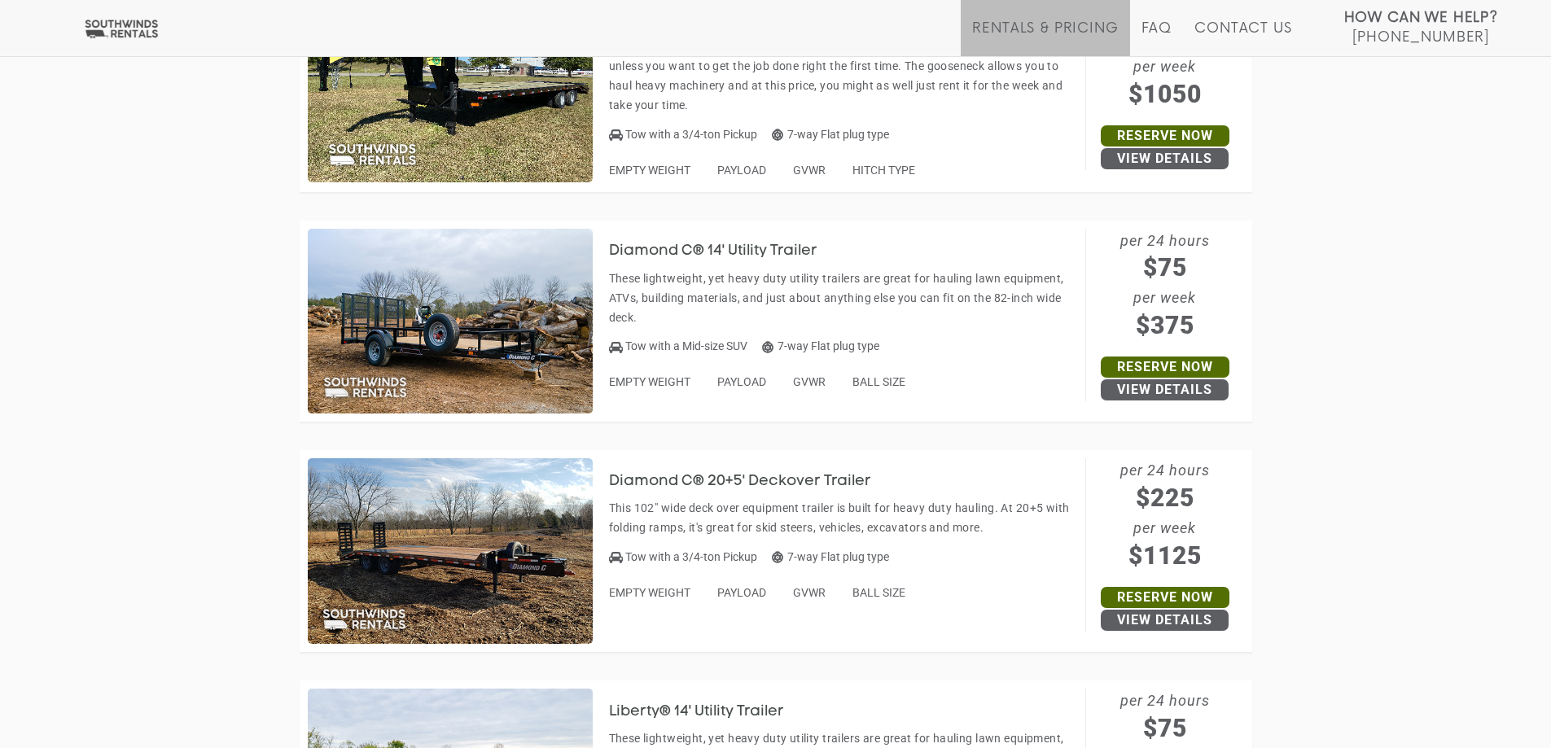
scroll to position [570, 0]
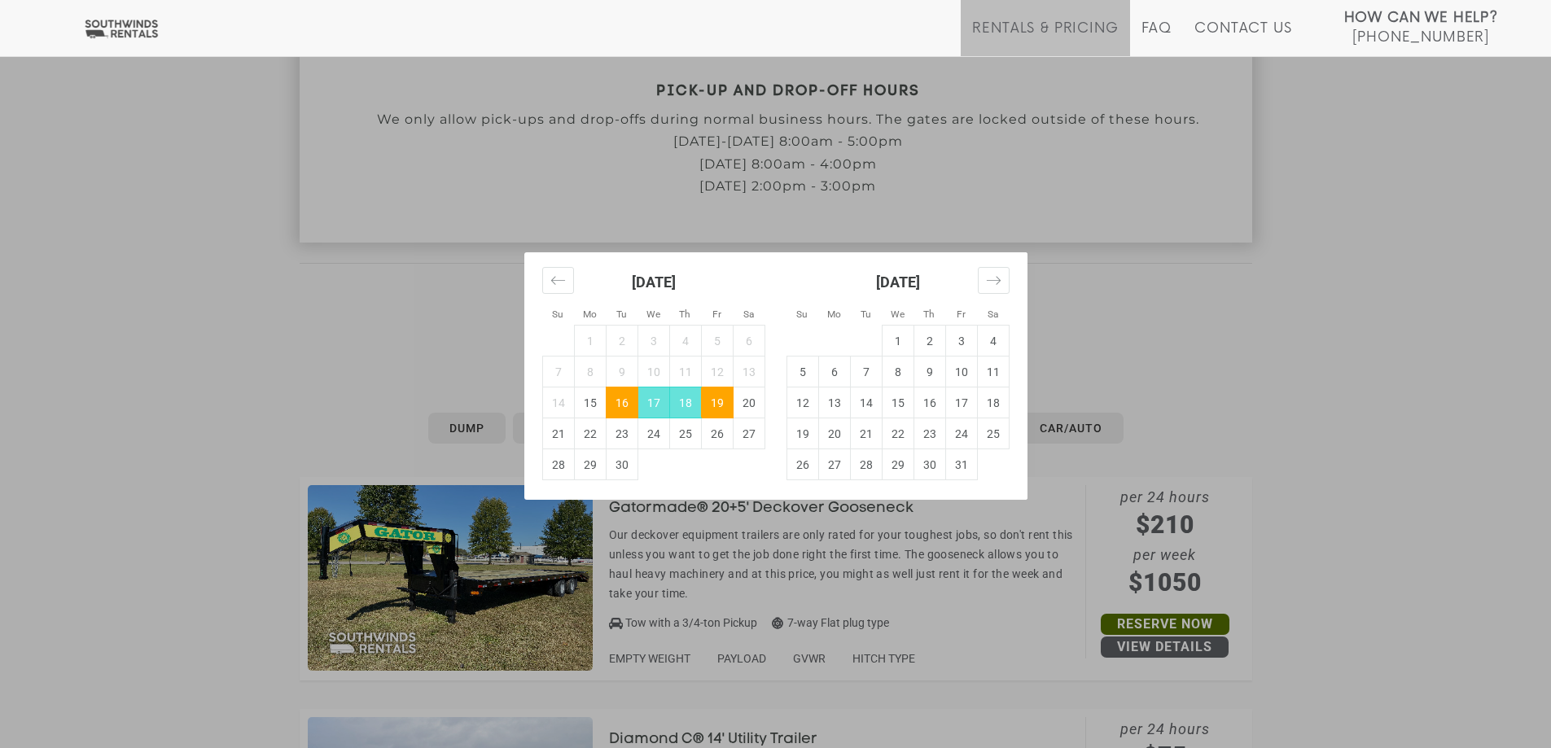
click at [1349, 401] on div "Su Mo Tu We Th Fr Sa Su Mo Tu We Th Fr Sa August 2025 1 2 3 4 5 6 7 8 9 10 11 1…" at bounding box center [775, 374] width 1551 height 748
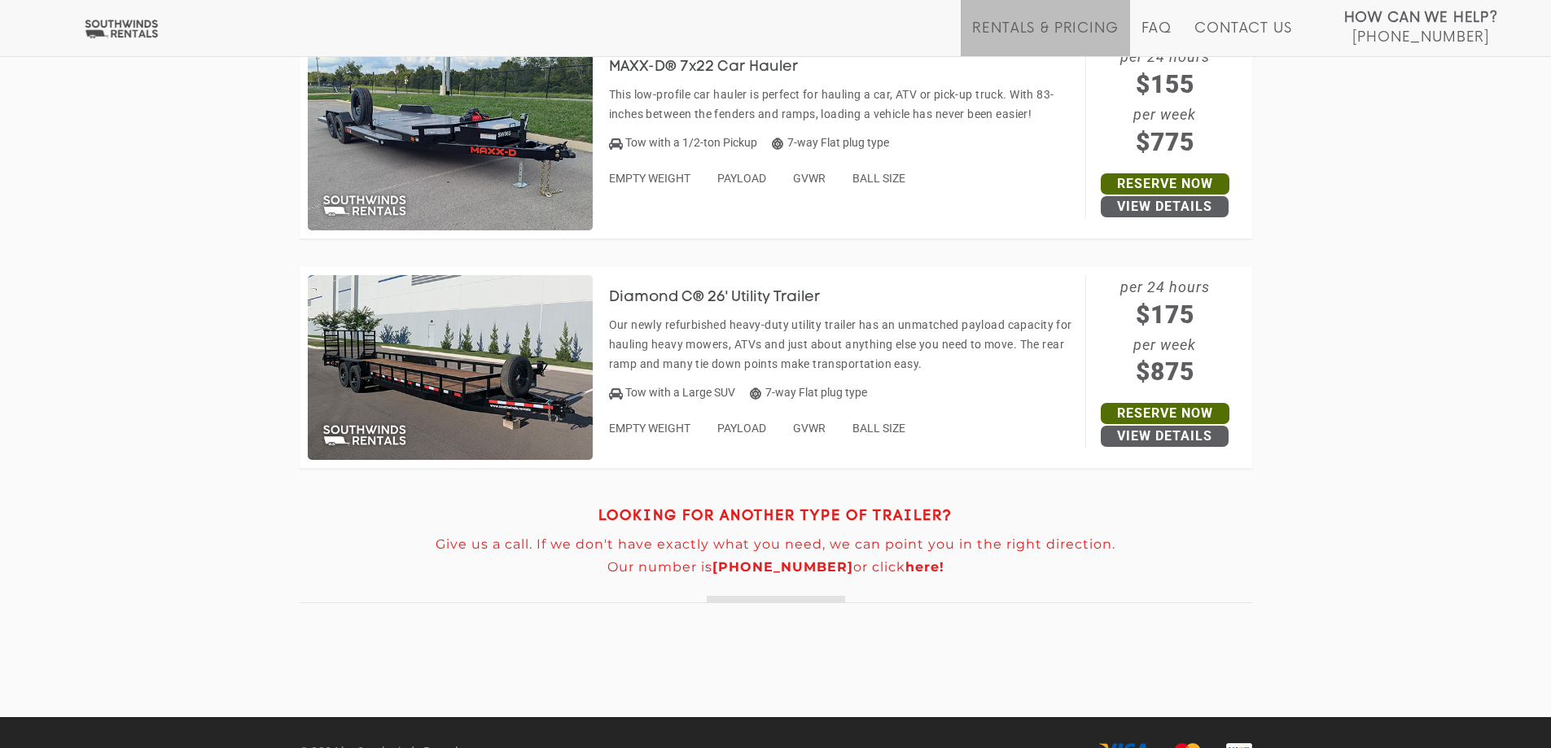
scroll to position [7000, 0]
click at [710, 296] on h3 "Diamond C® 26' Utility Trailer" at bounding box center [727, 297] width 236 height 16
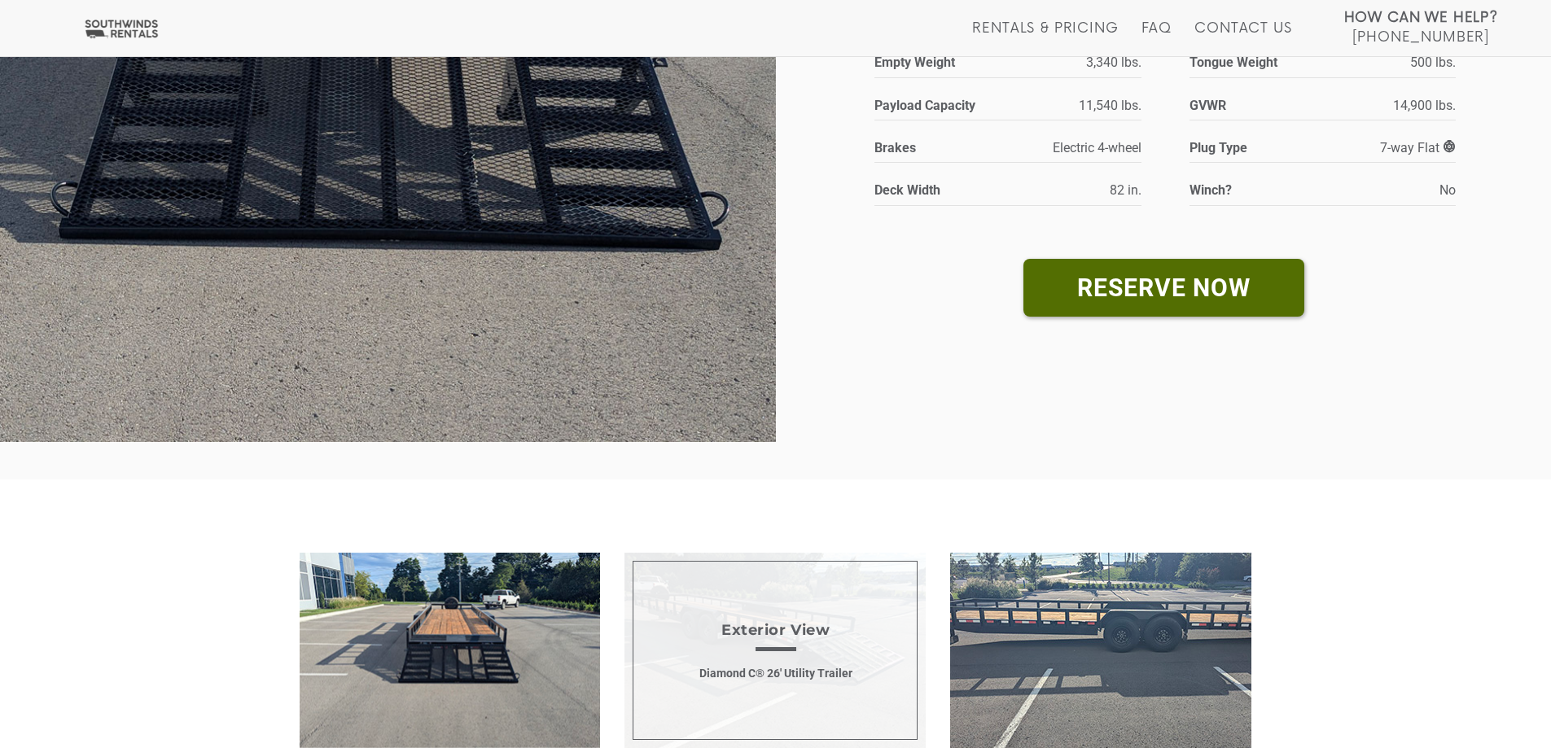
scroll to position [733, 0]
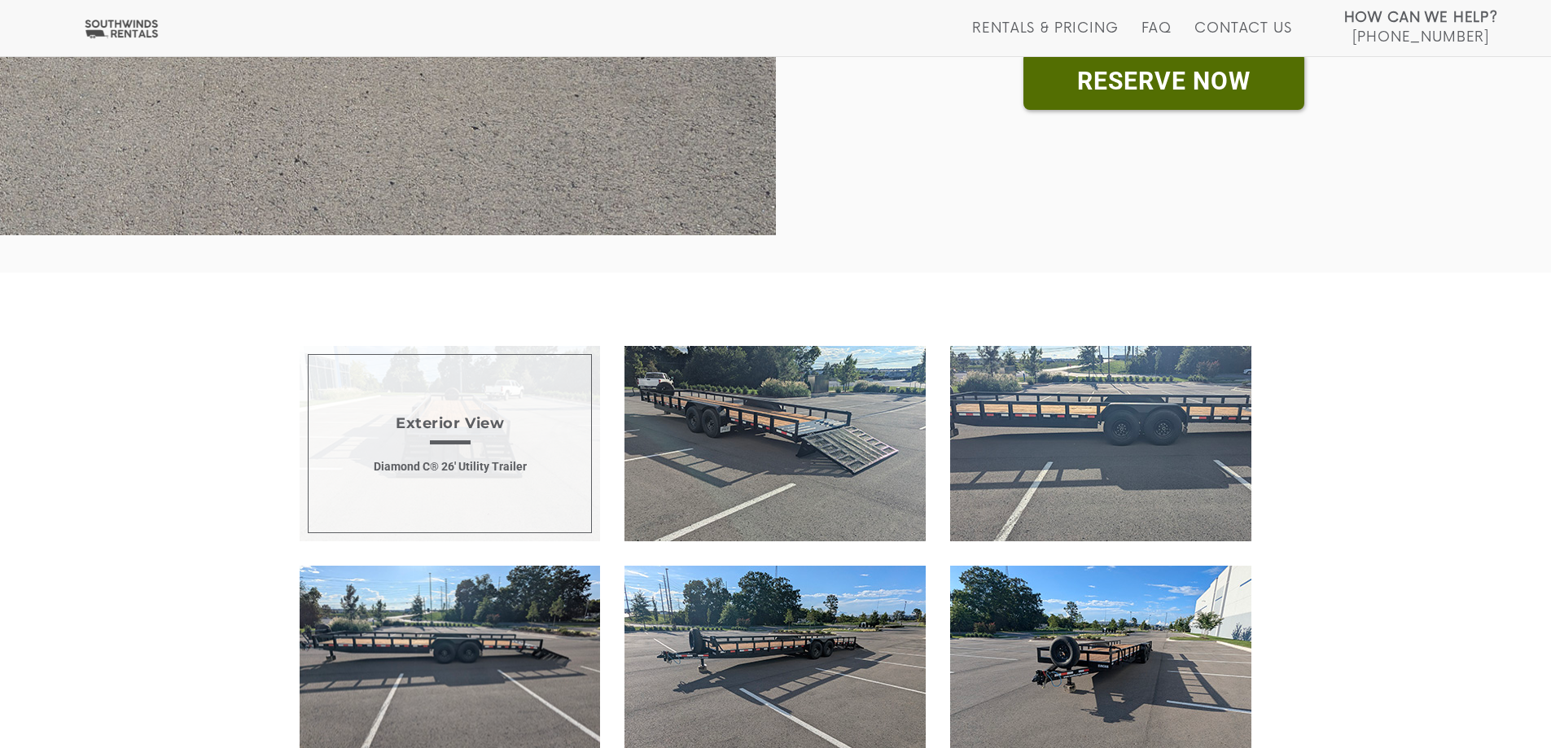
click at [533, 453] on span "Exterior View Diamond C® 26' Utility Trailer" at bounding box center [450, 443] width 301 height 195
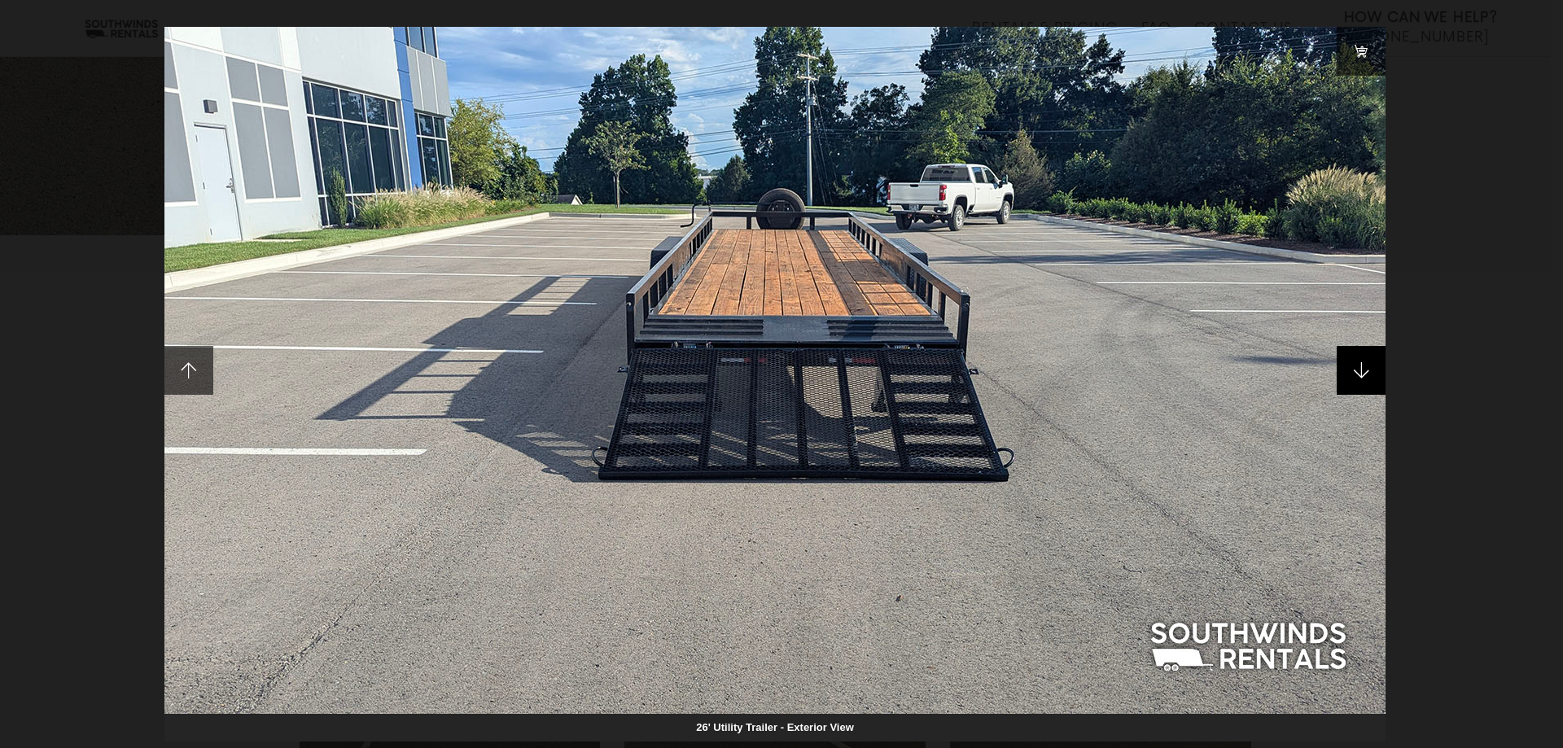
click at [1350, 370] on span at bounding box center [1360, 370] width 49 height 49
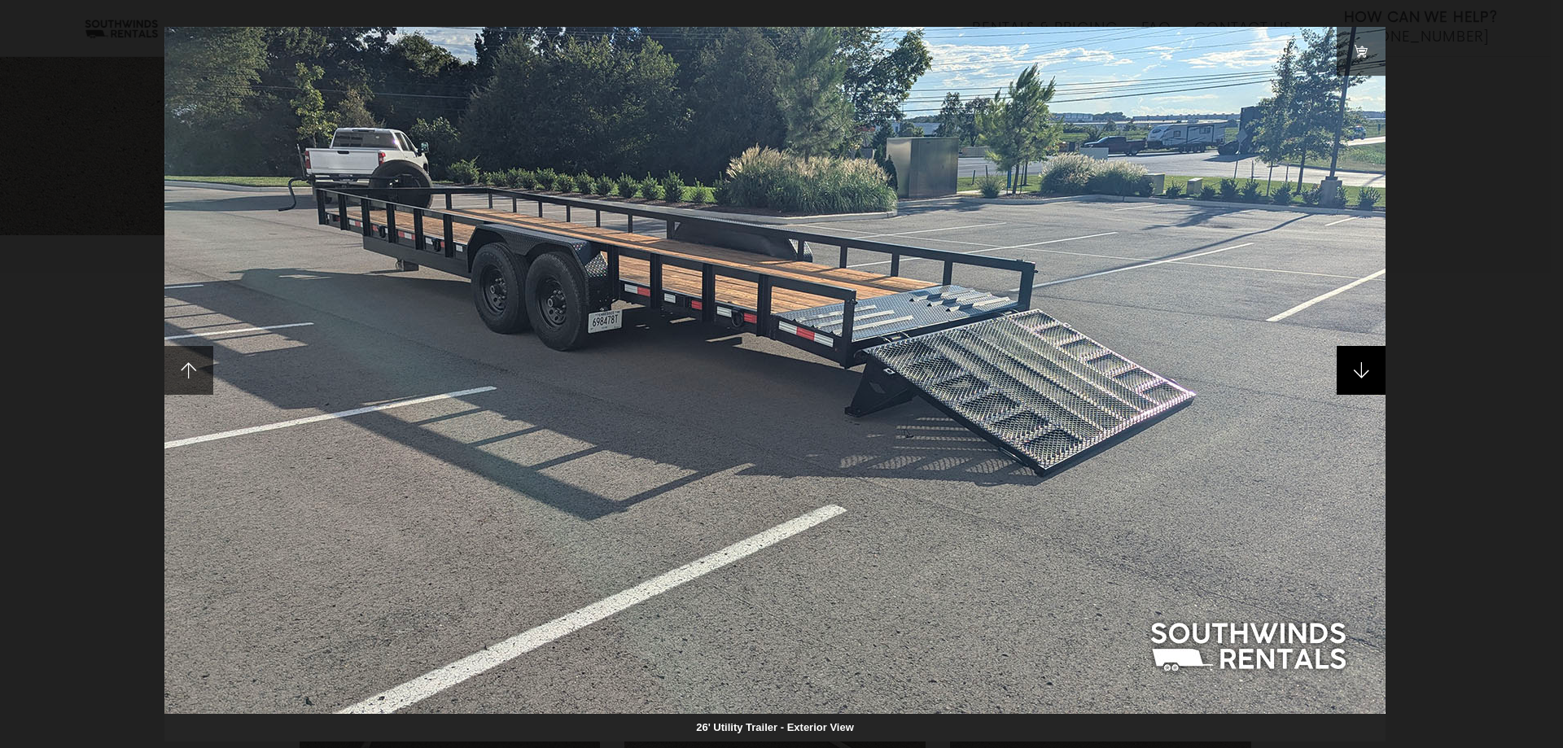
click at [1350, 370] on span at bounding box center [1360, 370] width 49 height 49
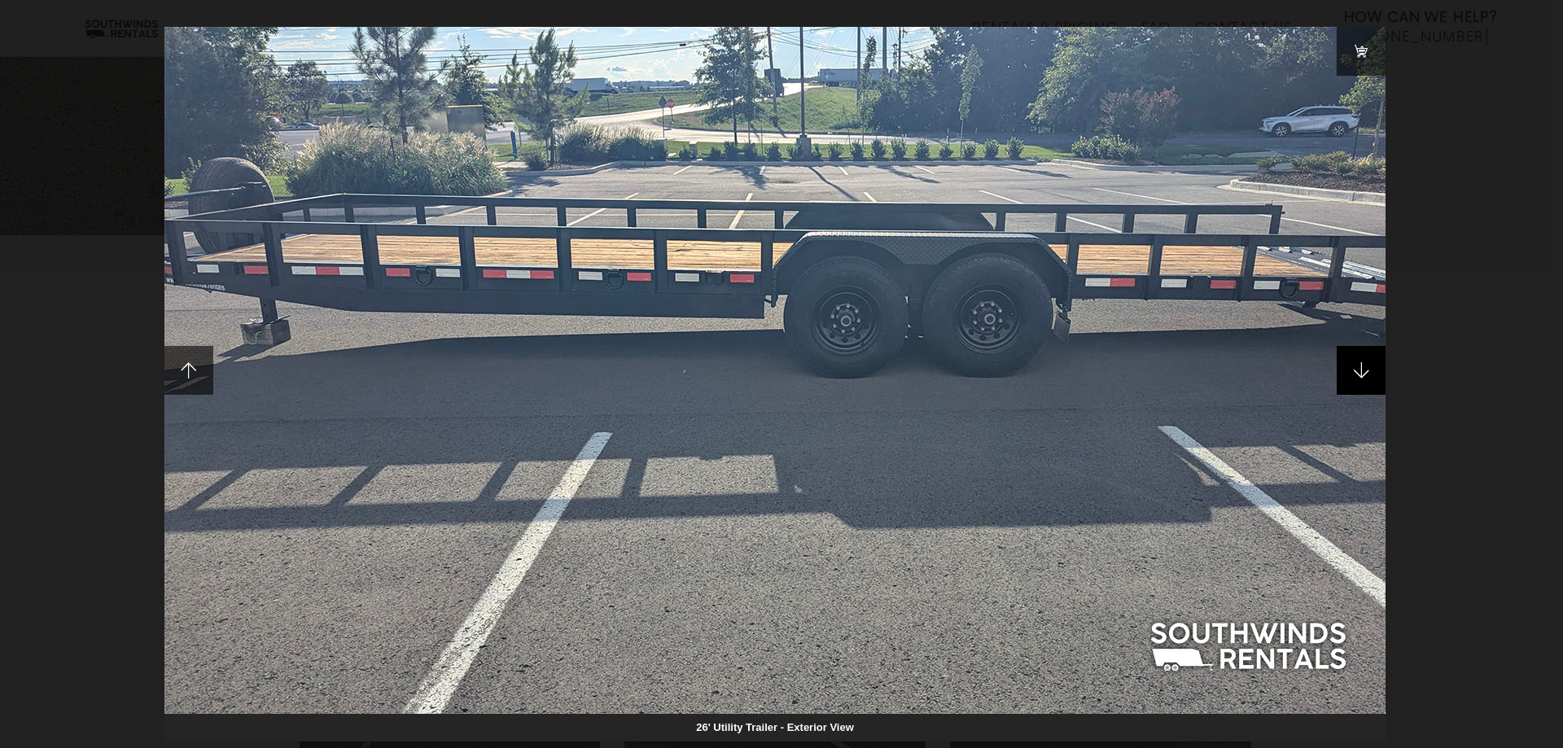
click at [1350, 370] on span at bounding box center [1360, 370] width 49 height 49
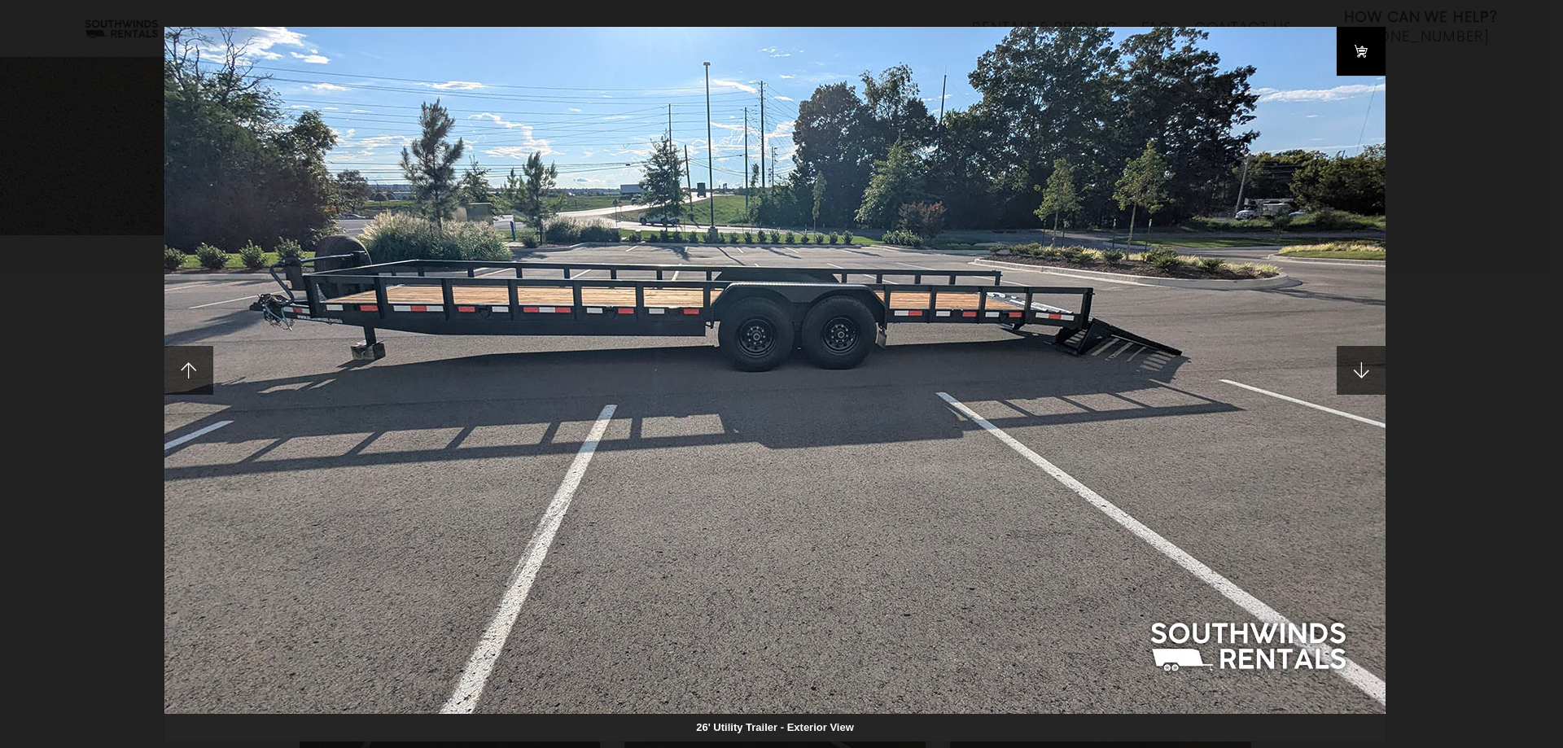
click at [1351, 50] on link at bounding box center [1360, 51] width 49 height 49
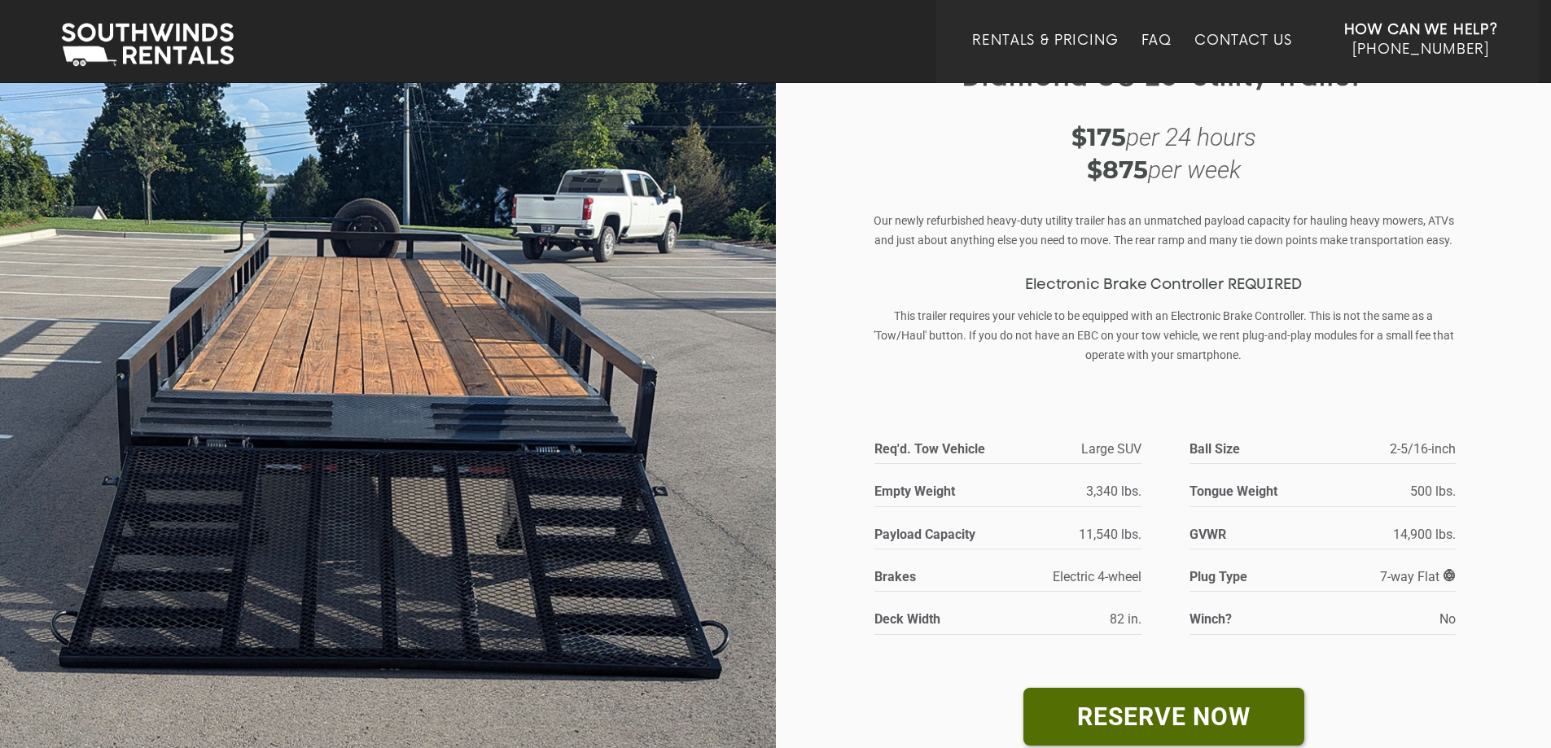
scroll to position [0, 0]
